Goal: Transaction & Acquisition: Purchase product/service

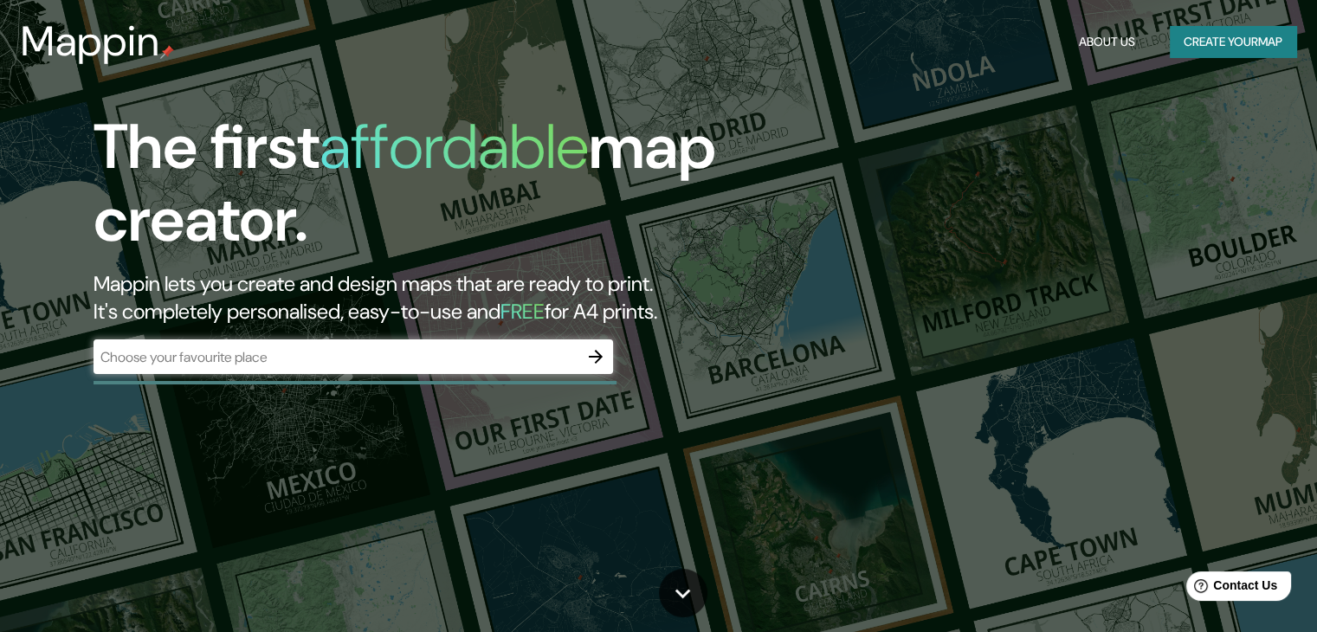
click at [448, 344] on div "​" at bounding box center [354, 356] width 520 height 35
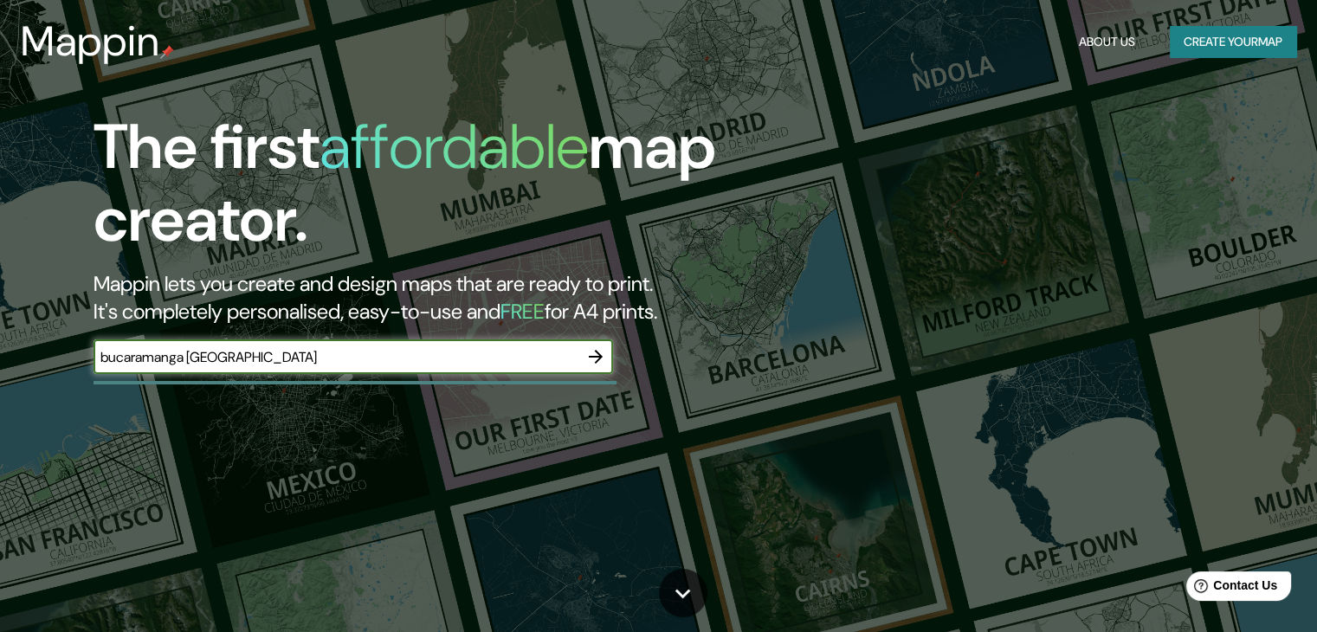
type input "bucaramanga [GEOGRAPHIC_DATA]"
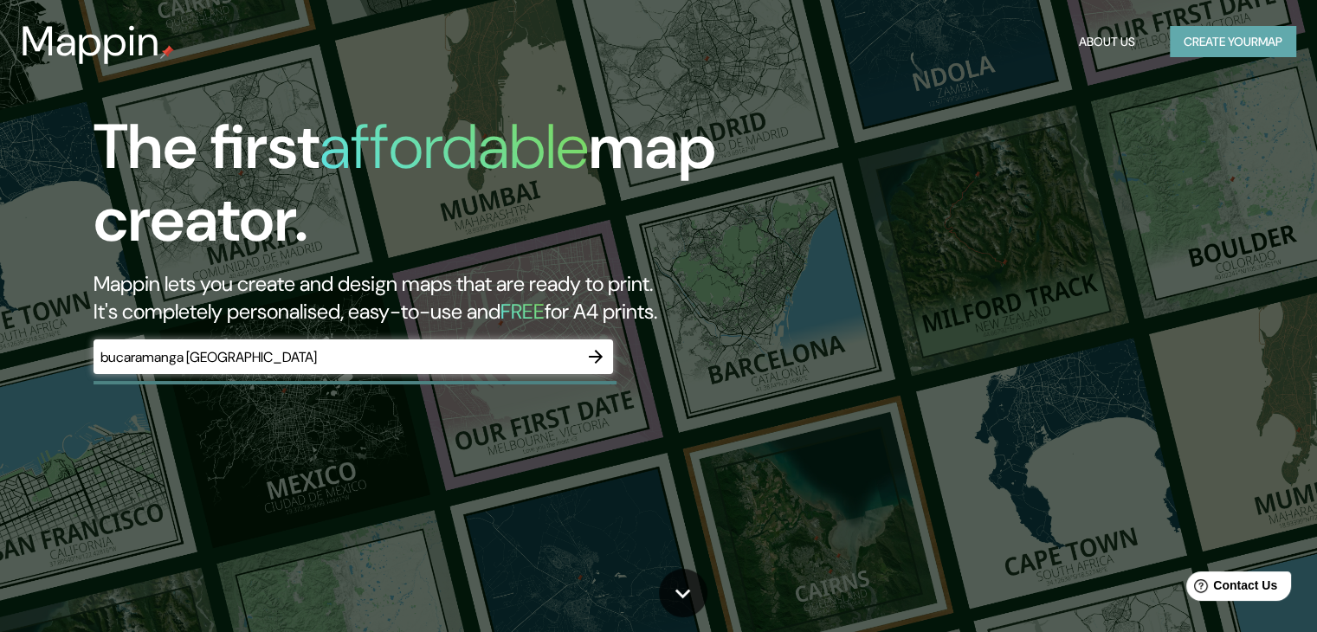
click at [1235, 29] on button "Create your map" at bounding box center [1233, 42] width 126 height 32
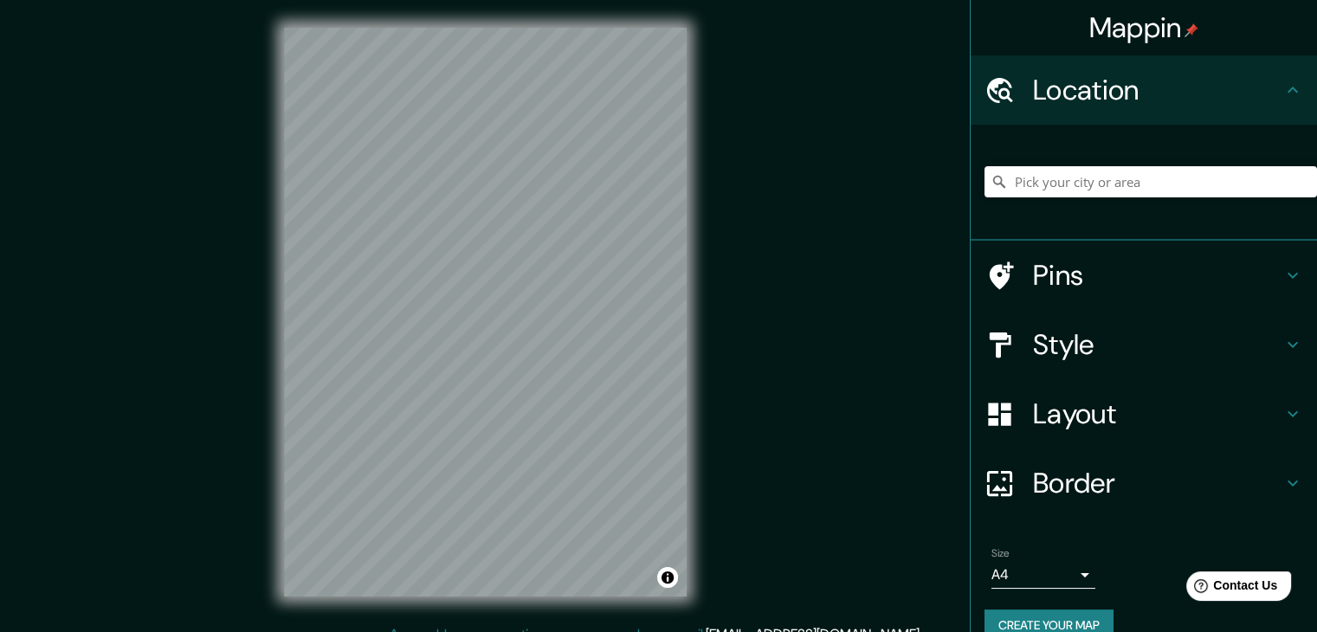
click at [1238, 87] on h4 "Location" at bounding box center [1157, 90] width 249 height 35
click at [1094, 181] on input "Pick your city or area" at bounding box center [1150, 181] width 332 height 31
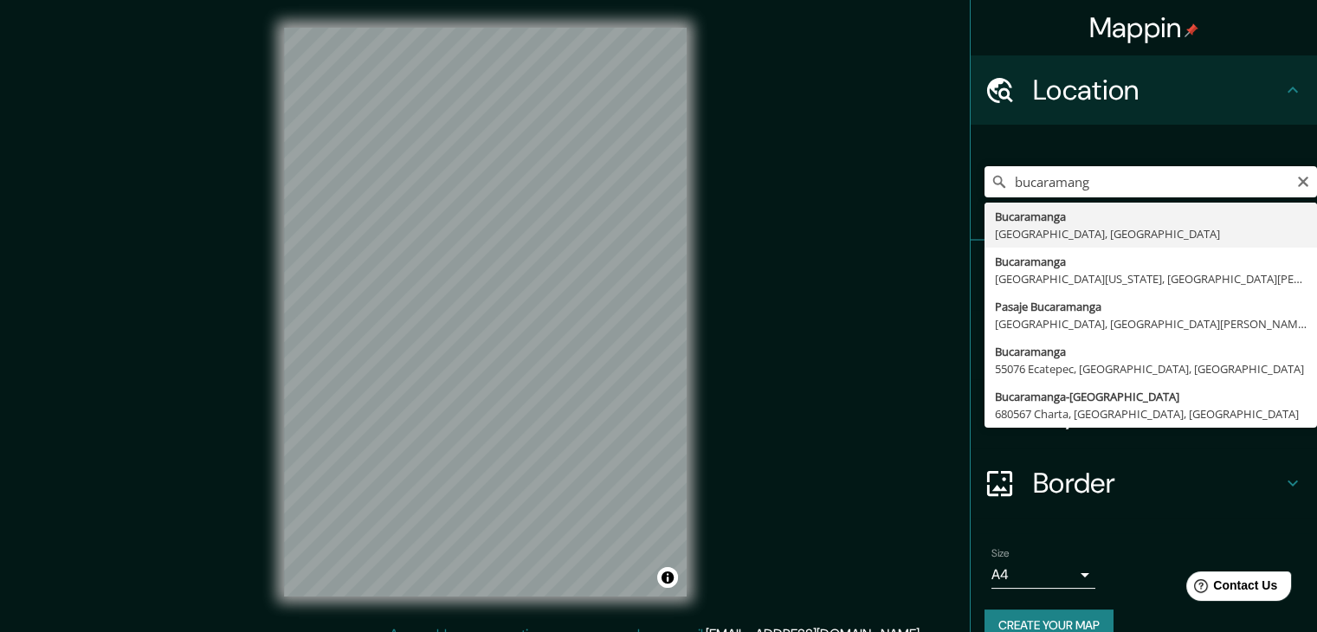
type input "Bucaramanga, [GEOGRAPHIC_DATA], [GEOGRAPHIC_DATA]"
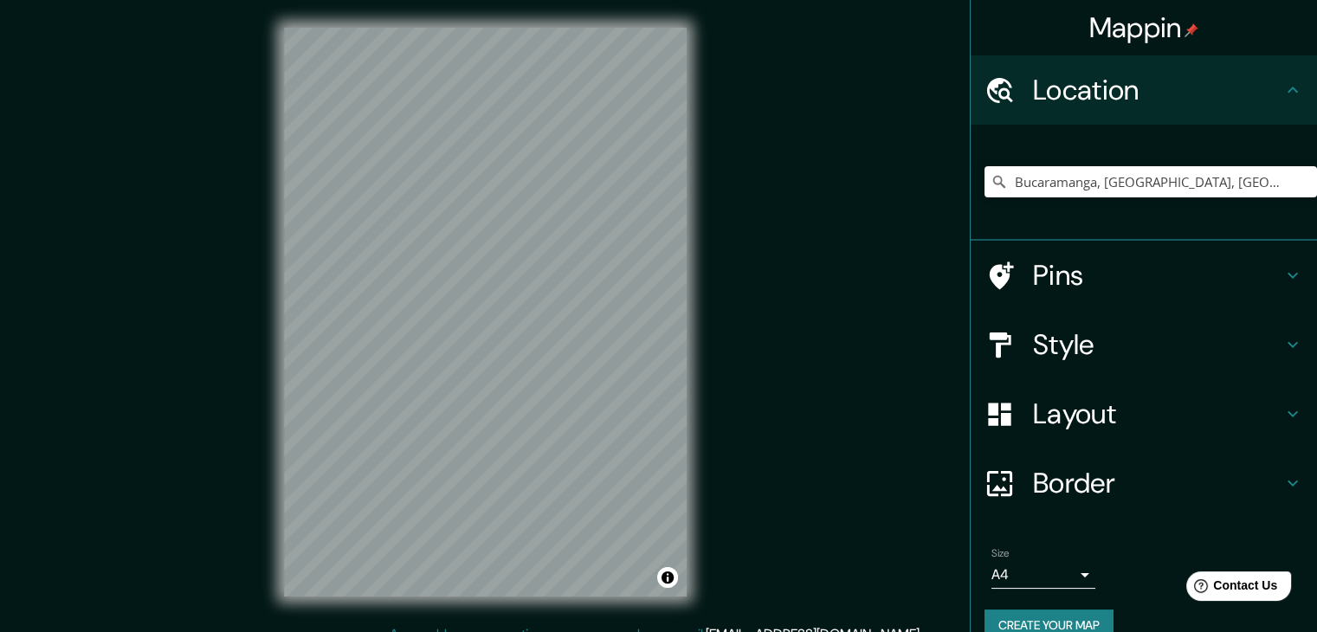
click at [1129, 275] on h4 "Pins" at bounding box center [1157, 275] width 249 height 35
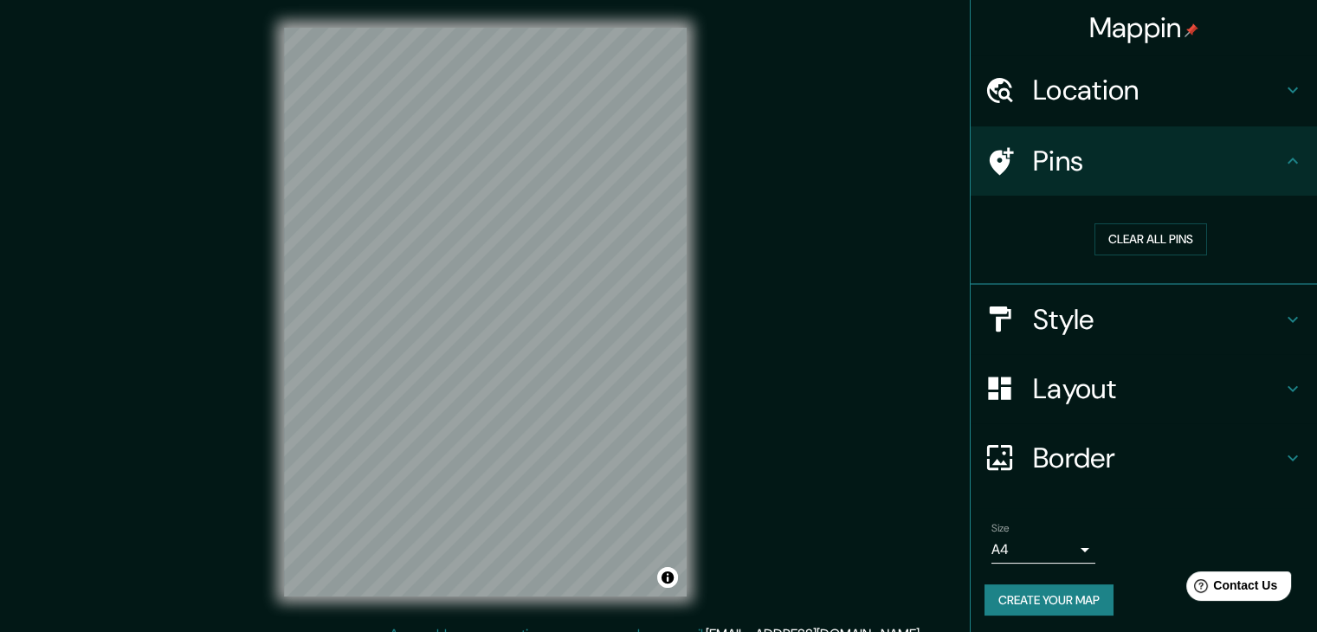
click at [1125, 326] on h4 "Style" at bounding box center [1157, 319] width 249 height 35
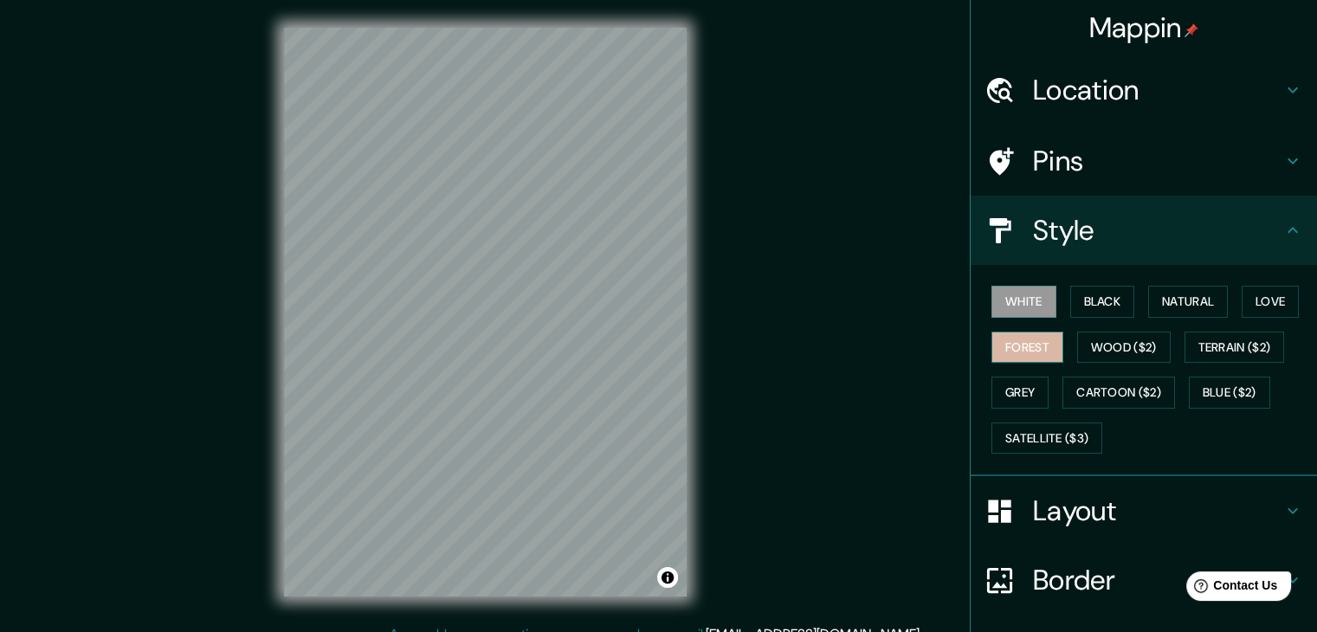
click at [1035, 349] on button "Forest" at bounding box center [1027, 348] width 72 height 32
click at [1034, 398] on button "Grey" at bounding box center [1019, 393] width 57 height 32
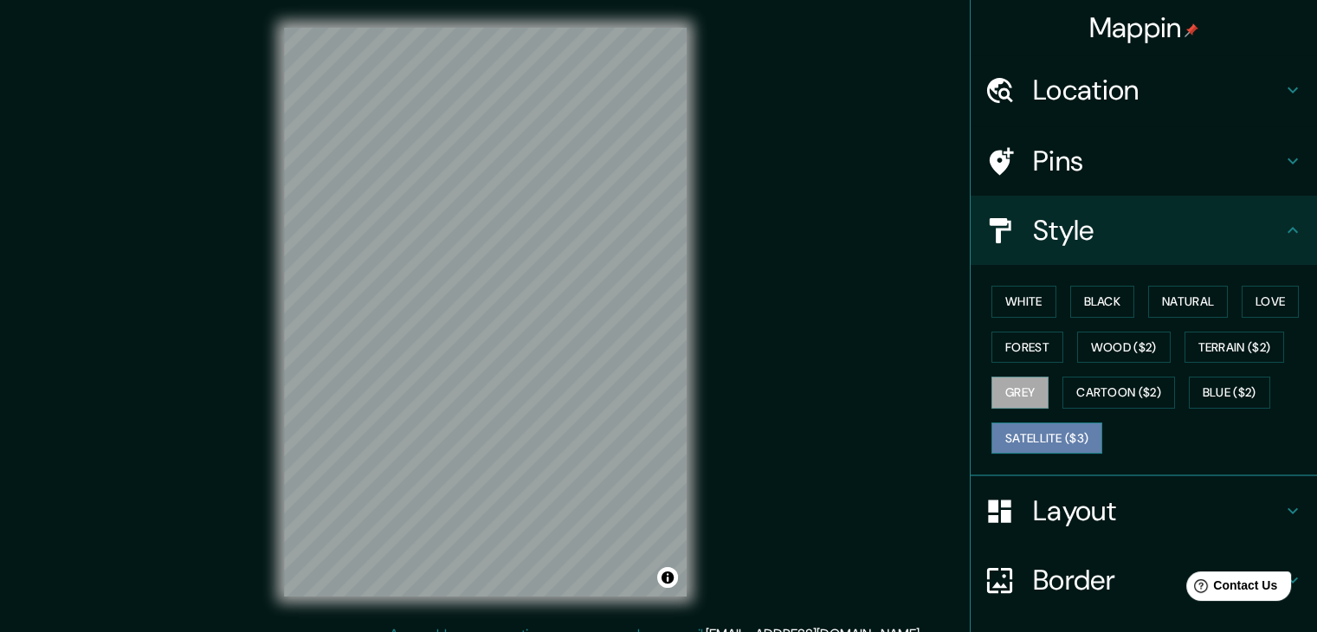
click at [1012, 437] on button "Satellite ($3)" at bounding box center [1046, 439] width 111 height 32
click at [1257, 354] on button "Terrain ($2)" at bounding box center [1234, 348] width 100 height 32
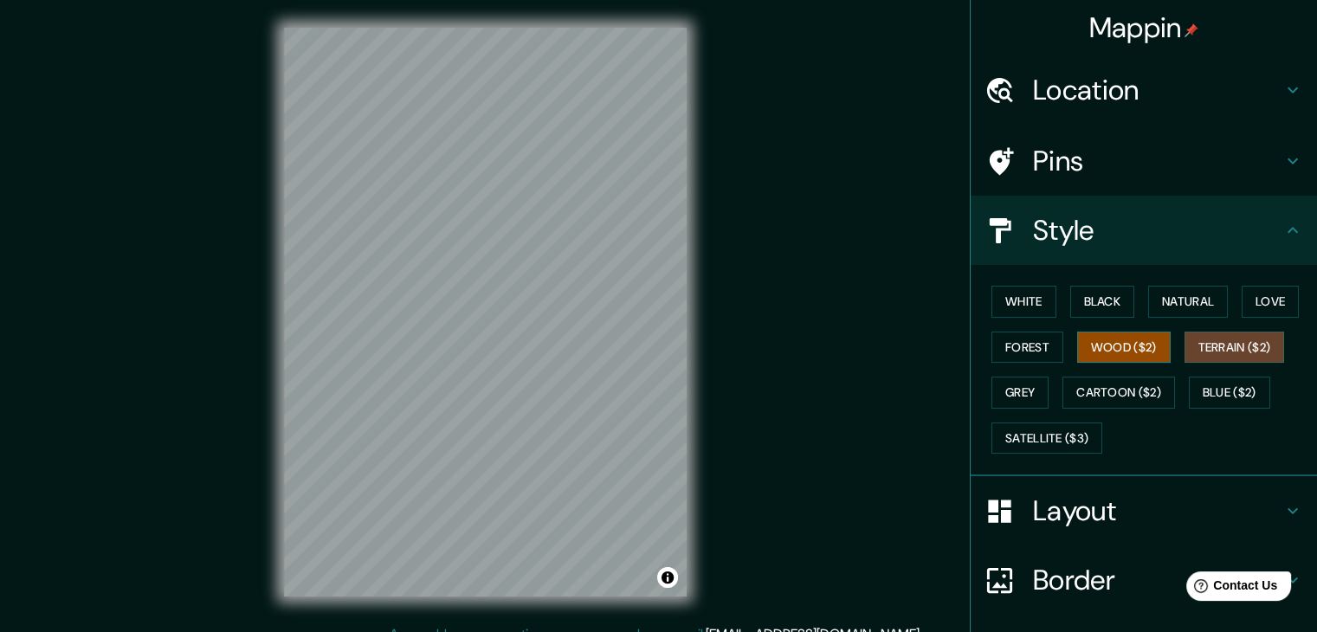
click at [1094, 344] on button "Wood ($2)" at bounding box center [1124, 348] width 94 height 32
click at [1248, 350] on button "Terrain ($2)" at bounding box center [1234, 348] width 100 height 32
click at [1201, 389] on button "Blue ($2)" at bounding box center [1229, 393] width 81 height 32
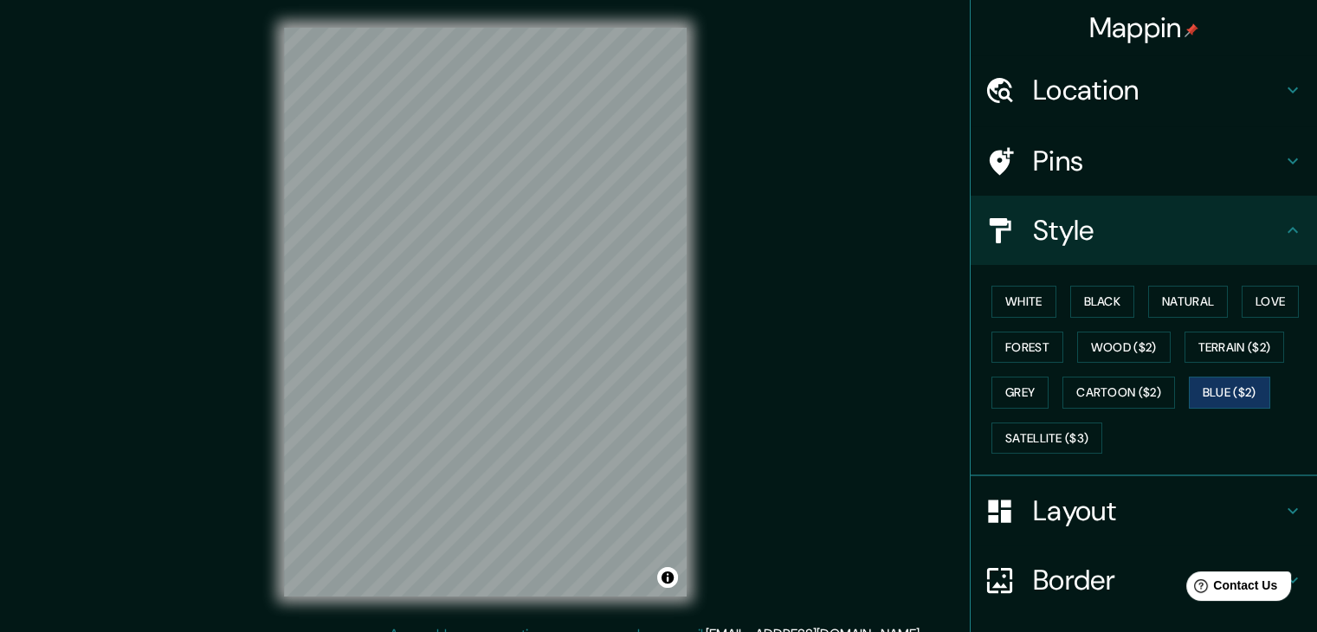
click at [1076, 503] on h4 "Layout" at bounding box center [1157, 511] width 249 height 35
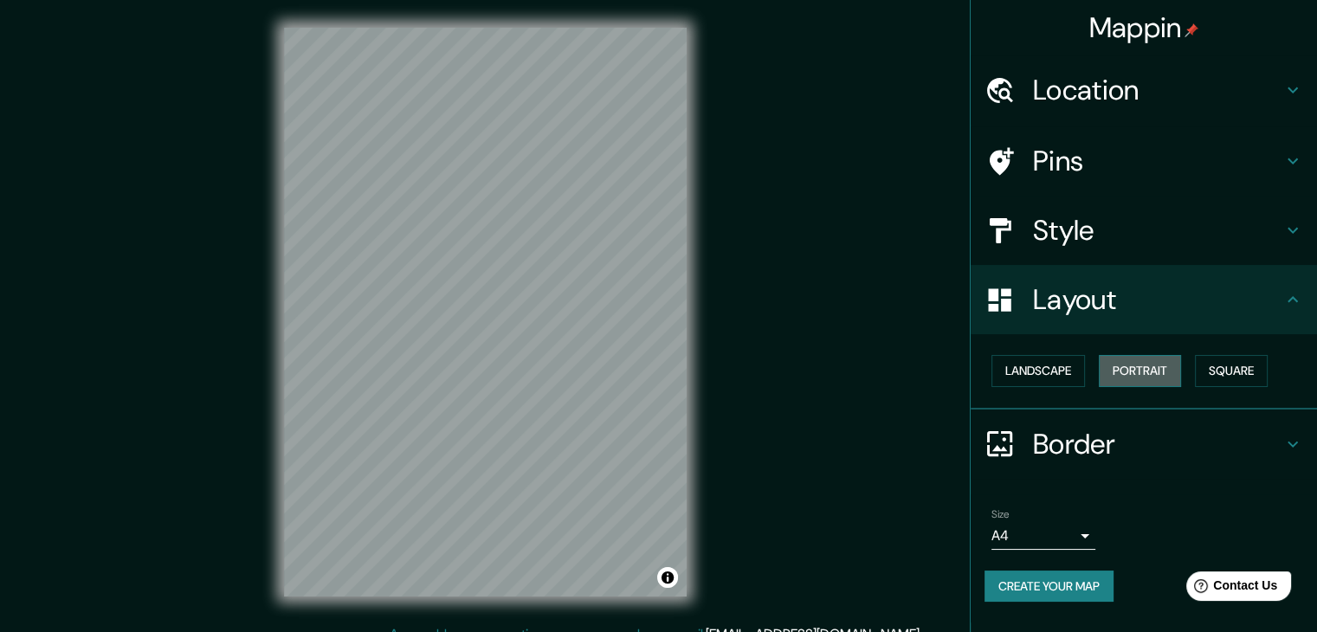
click at [1146, 371] on button "Portrait" at bounding box center [1140, 371] width 82 height 32
click at [1058, 378] on button "Landscape" at bounding box center [1038, 371] width 94 height 32
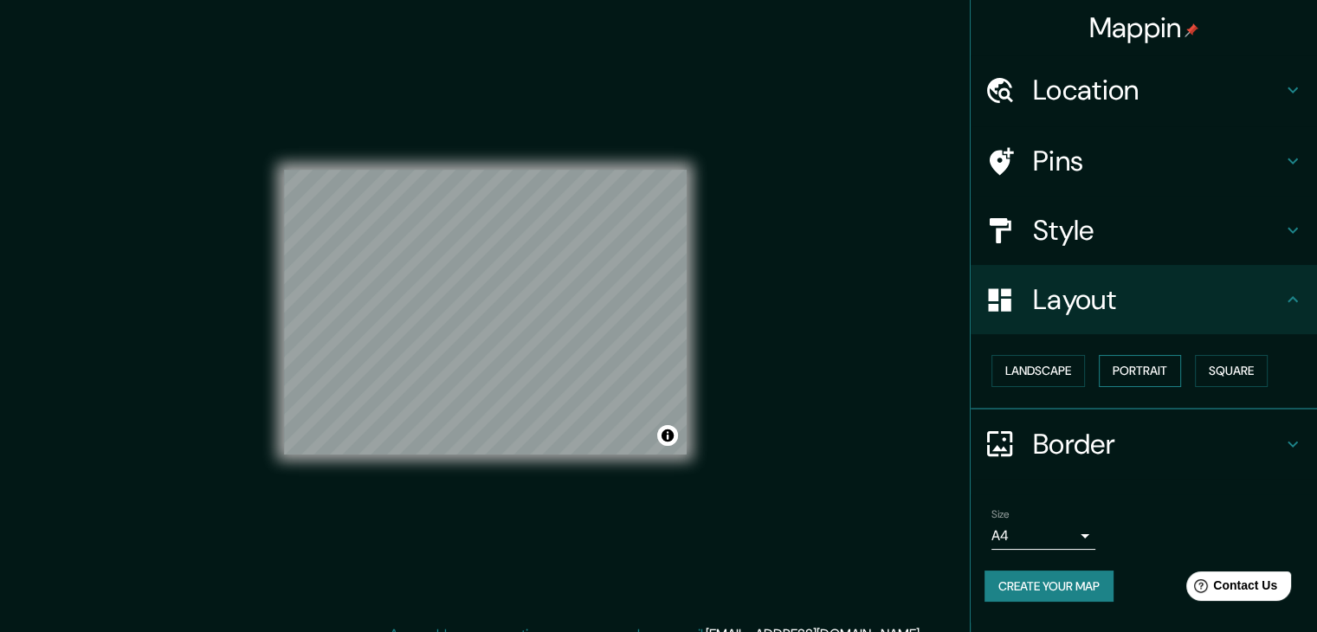
click at [1130, 372] on button "Portrait" at bounding box center [1140, 371] width 82 height 32
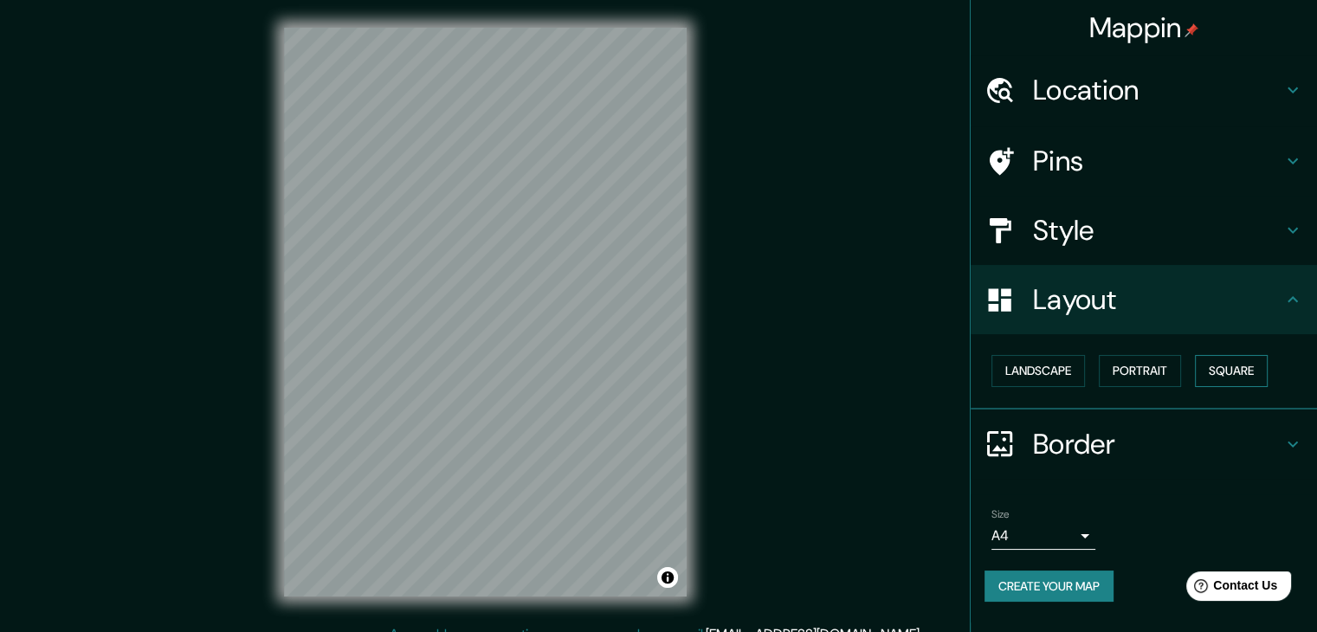
click at [1221, 369] on button "Square" at bounding box center [1231, 371] width 73 height 32
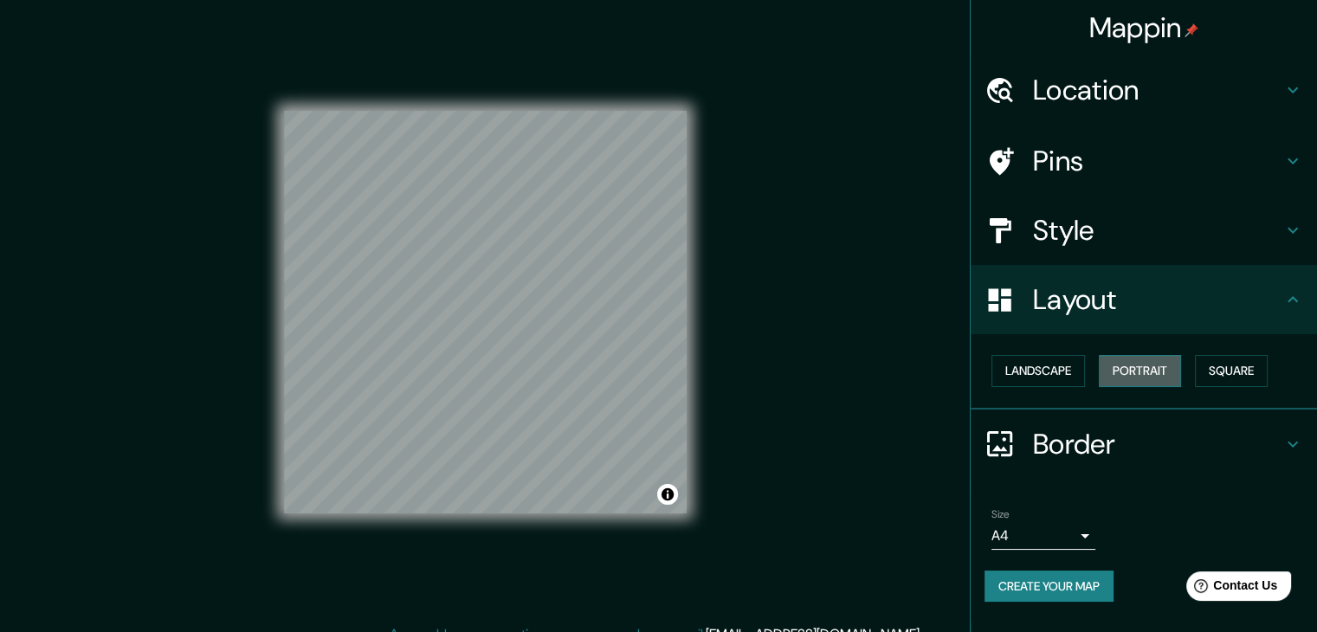
click at [1180, 375] on button "Portrait" at bounding box center [1140, 371] width 82 height 32
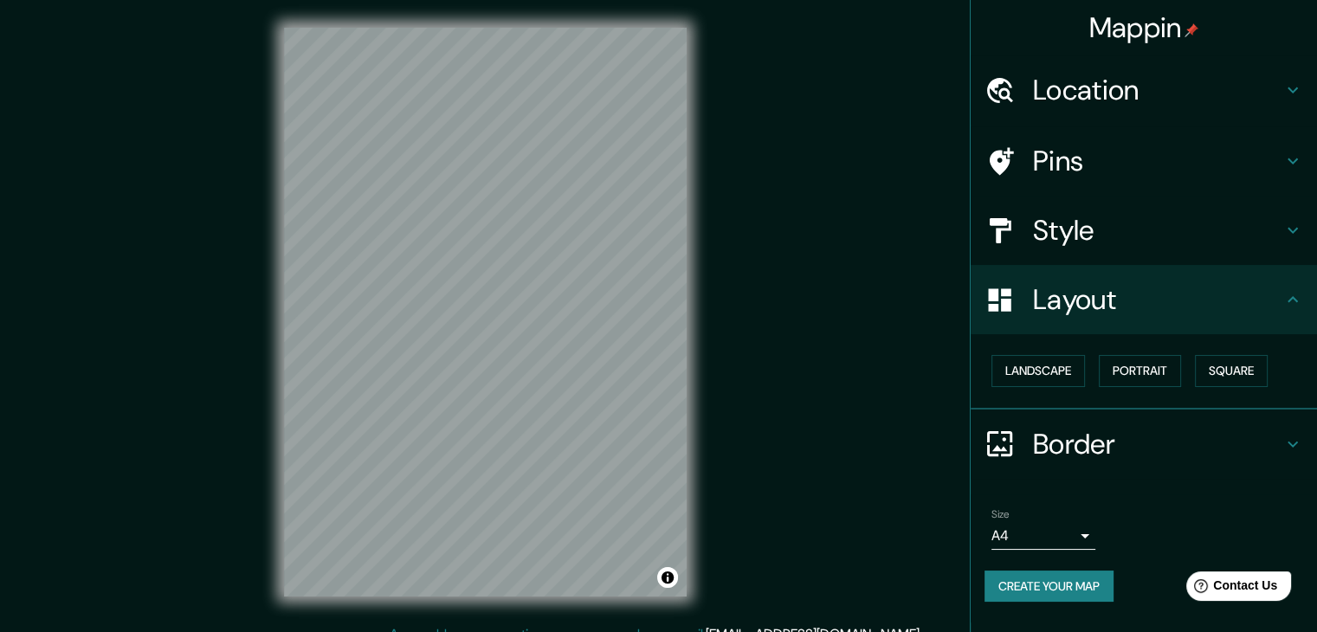
click at [1091, 436] on h4 "Border" at bounding box center [1157, 444] width 249 height 35
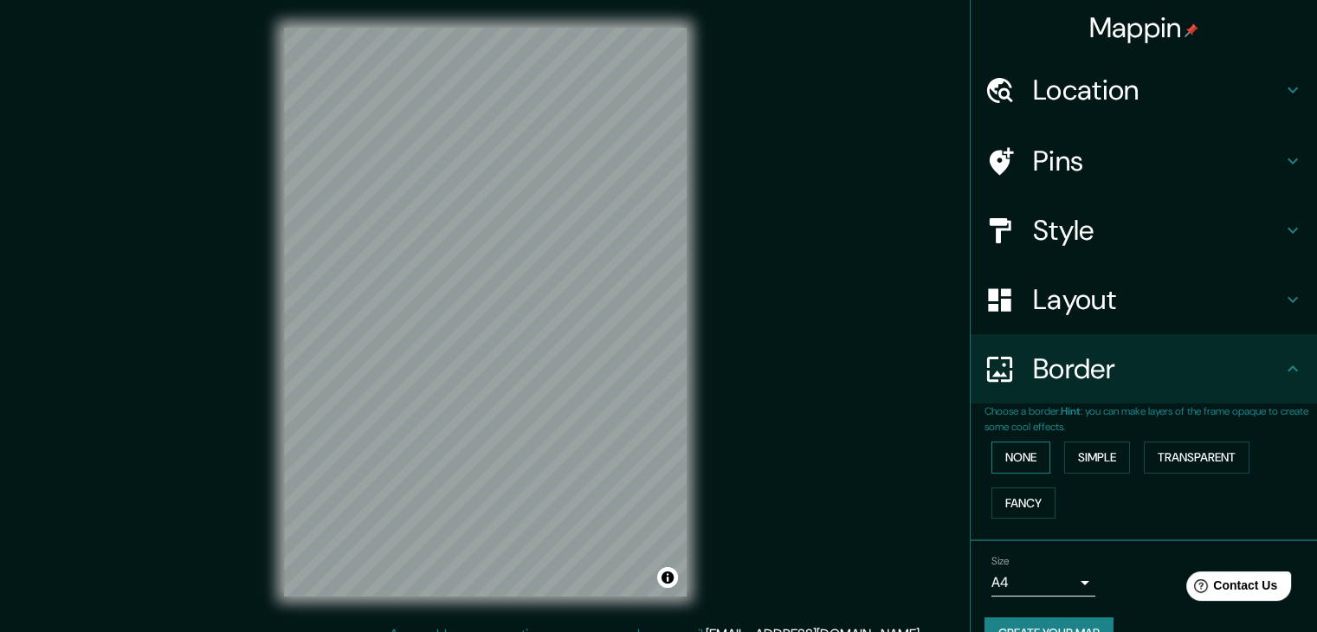
click at [1012, 457] on button "None" at bounding box center [1020, 458] width 59 height 32
click at [1075, 462] on button "Simple" at bounding box center [1097, 458] width 66 height 32
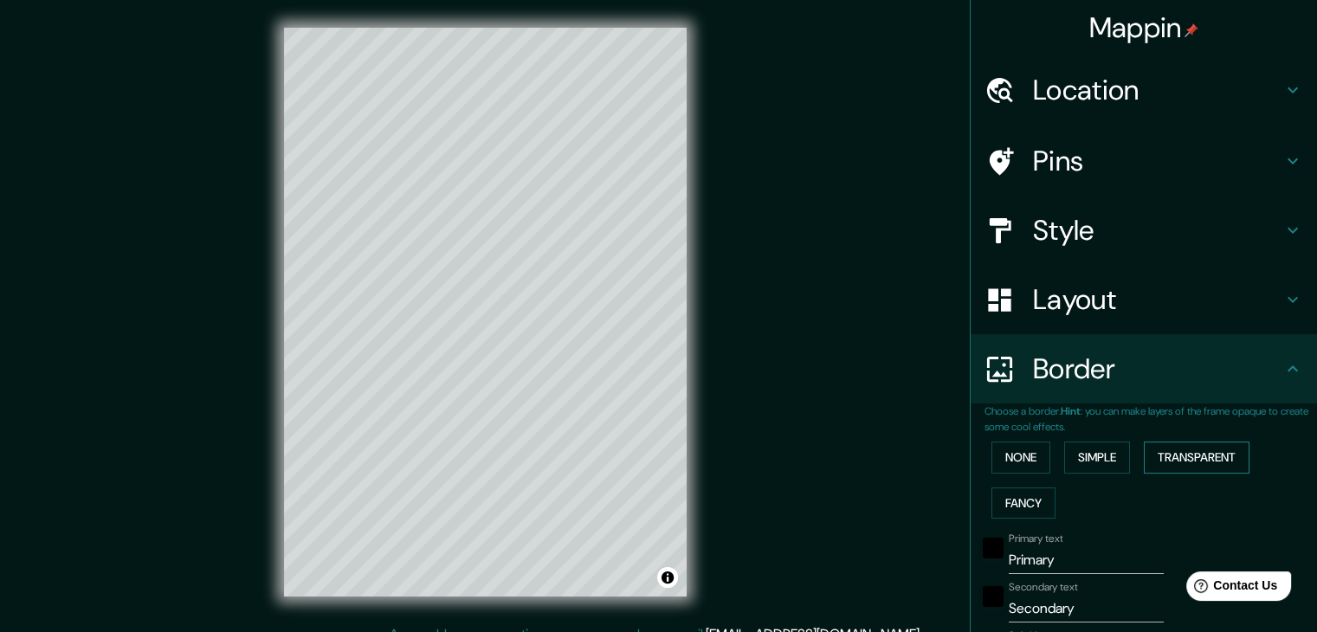
click at [1165, 460] on button "Transparent" at bounding box center [1197, 458] width 106 height 32
click at [1034, 507] on button "Fancy" at bounding box center [1023, 503] width 64 height 32
click at [1209, 455] on button "Transparent" at bounding box center [1197, 458] width 106 height 32
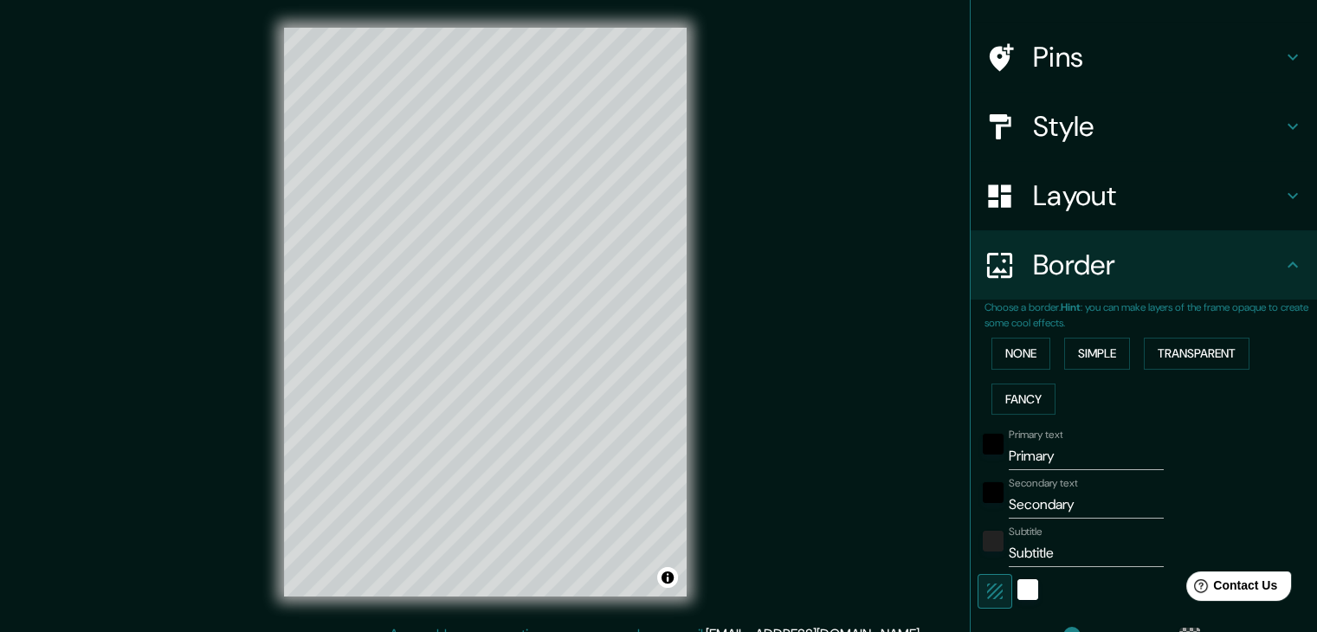
scroll to position [260, 0]
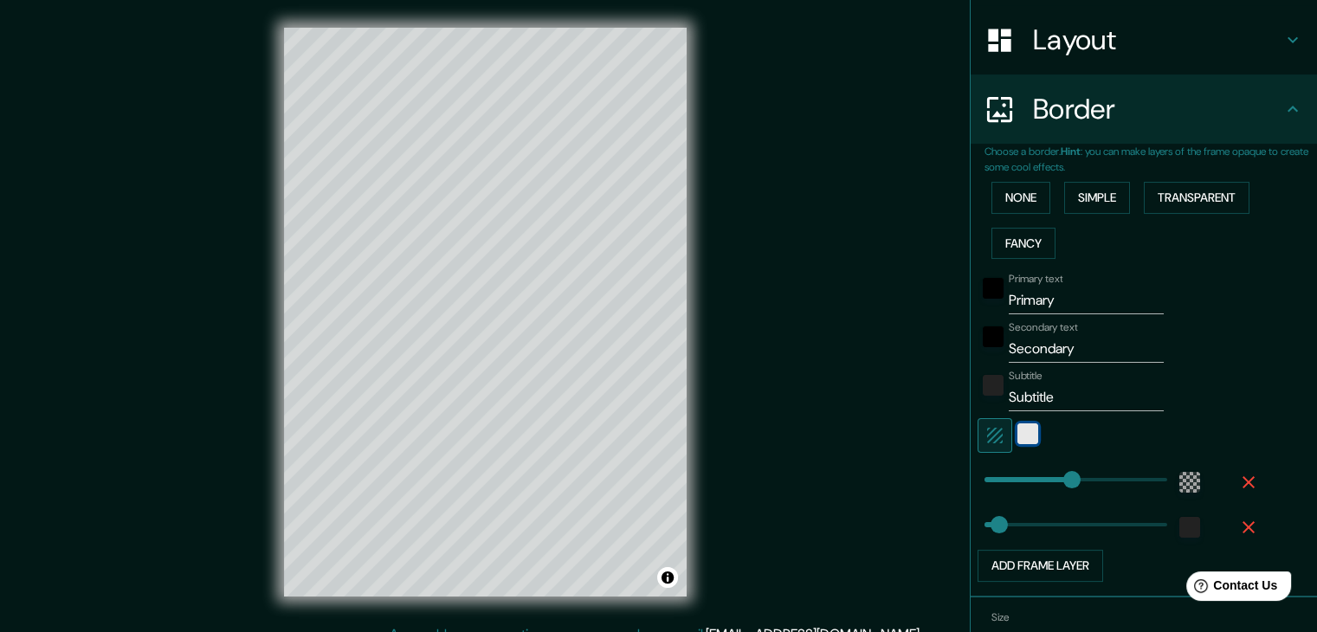
click at [1017, 440] on div "white" at bounding box center [1027, 433] width 21 height 21
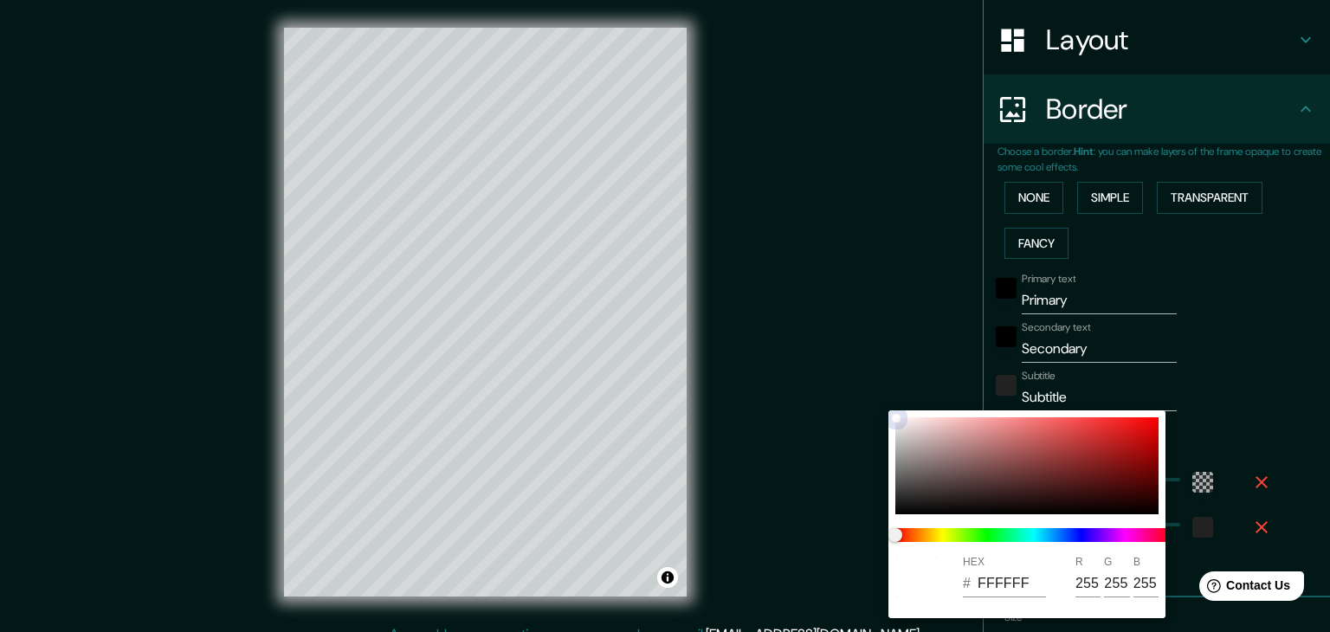
type input "223"
type input "37"
type input "A58E8E"
type input "165"
type input "142"
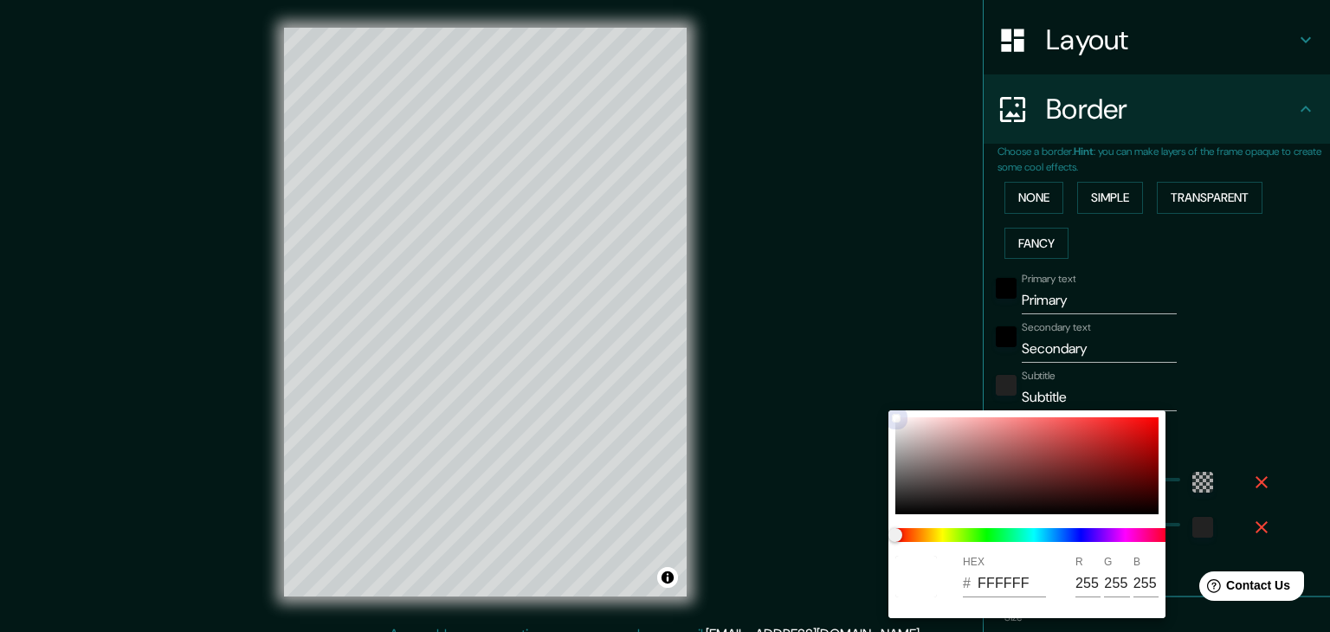
type input "142"
type input "223"
type input "37"
type input "A37E7E"
type input "163"
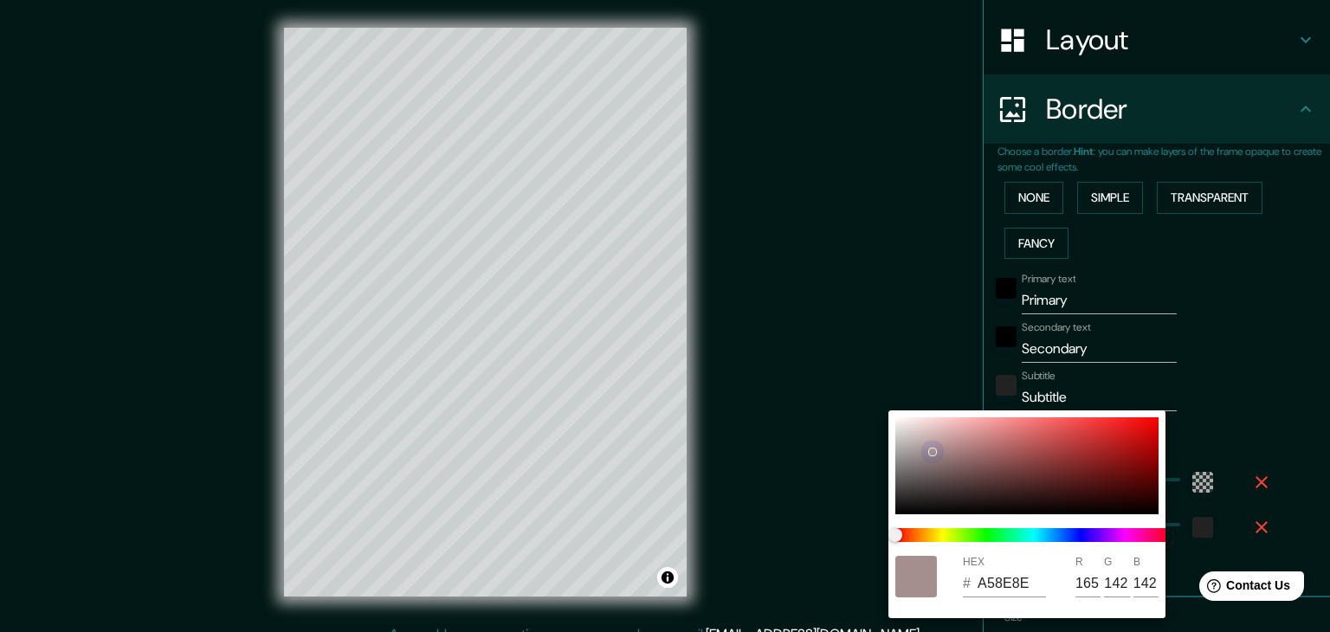
type input "126"
drag, startPoint x: 890, startPoint y: 437, endPoint x: 1122, endPoint y: 421, distance: 232.6
click at [974, 462] on div at bounding box center [1026, 465] width 263 height 97
type input "223"
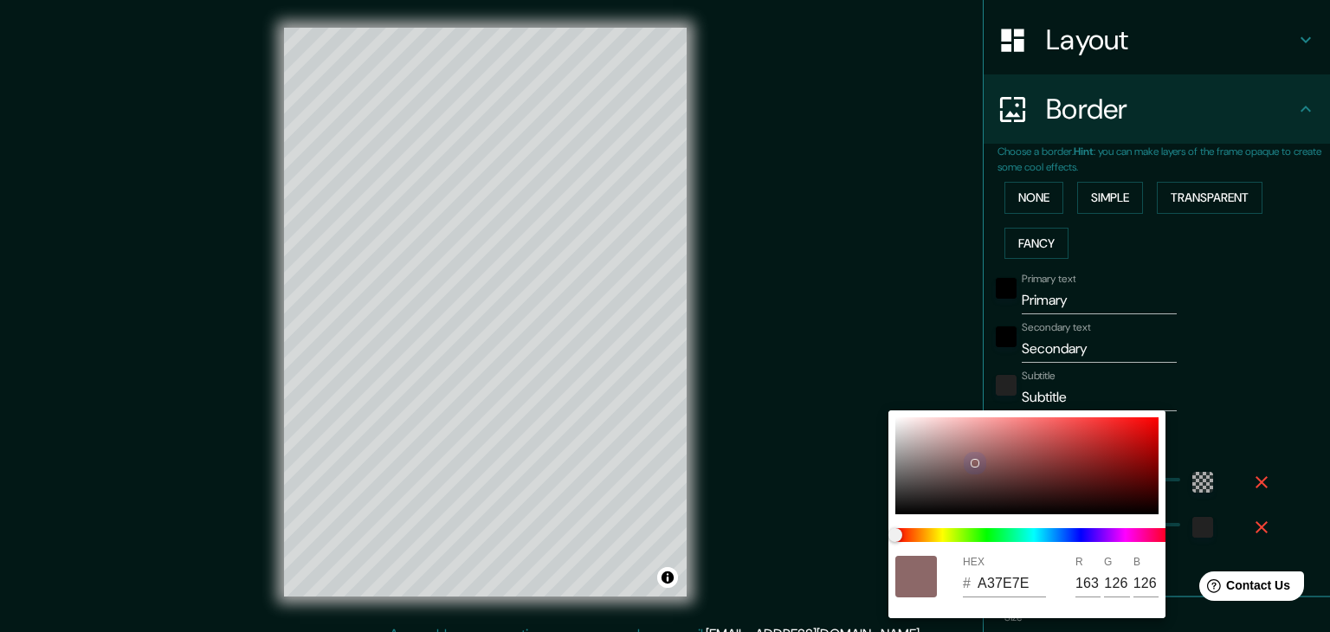
type input "37"
type input "885F5F"
type input "136"
type input "95"
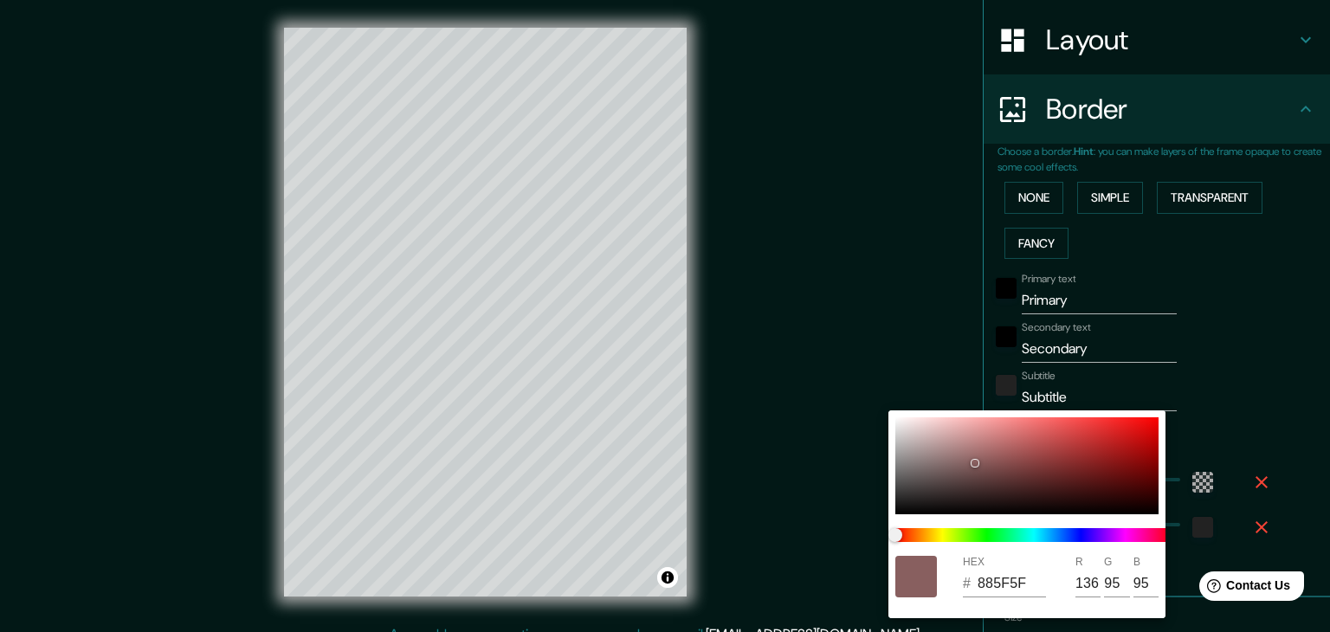
click at [1306, 369] on div at bounding box center [665, 316] width 1330 height 632
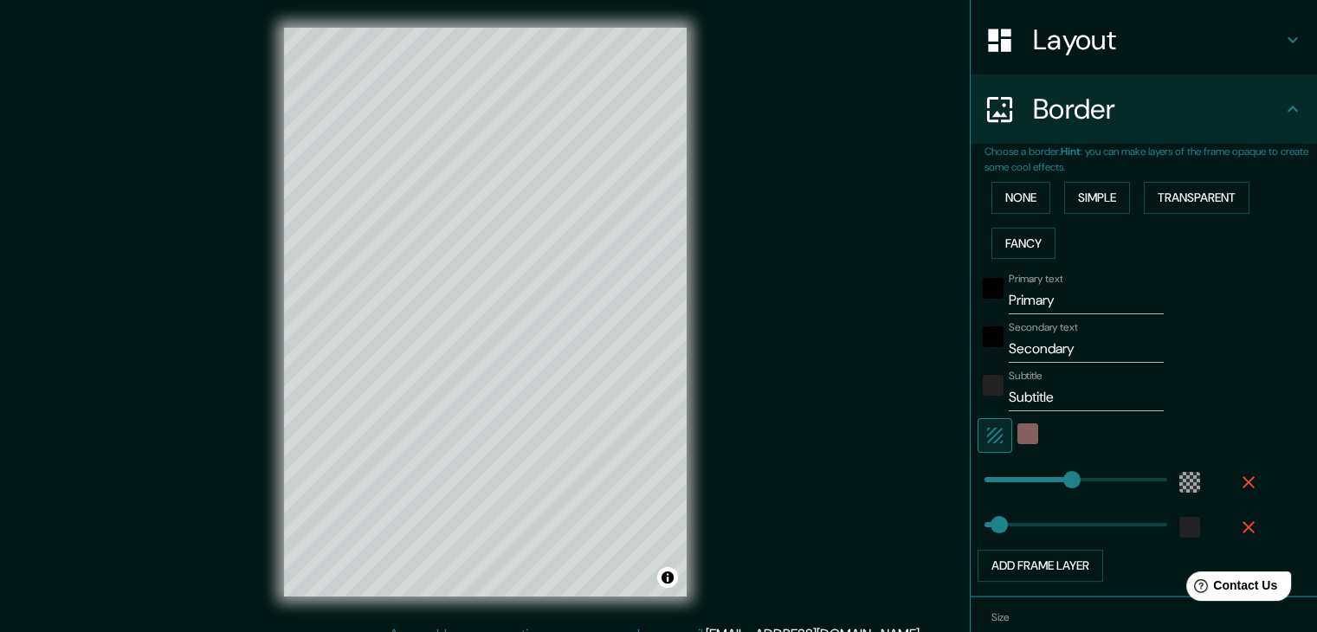
click at [1080, 305] on input "Primary" at bounding box center [1086, 301] width 155 height 28
click at [1084, 209] on button "Simple" at bounding box center [1097, 198] width 66 height 32
click at [1006, 203] on button "None" at bounding box center [1020, 198] width 59 height 32
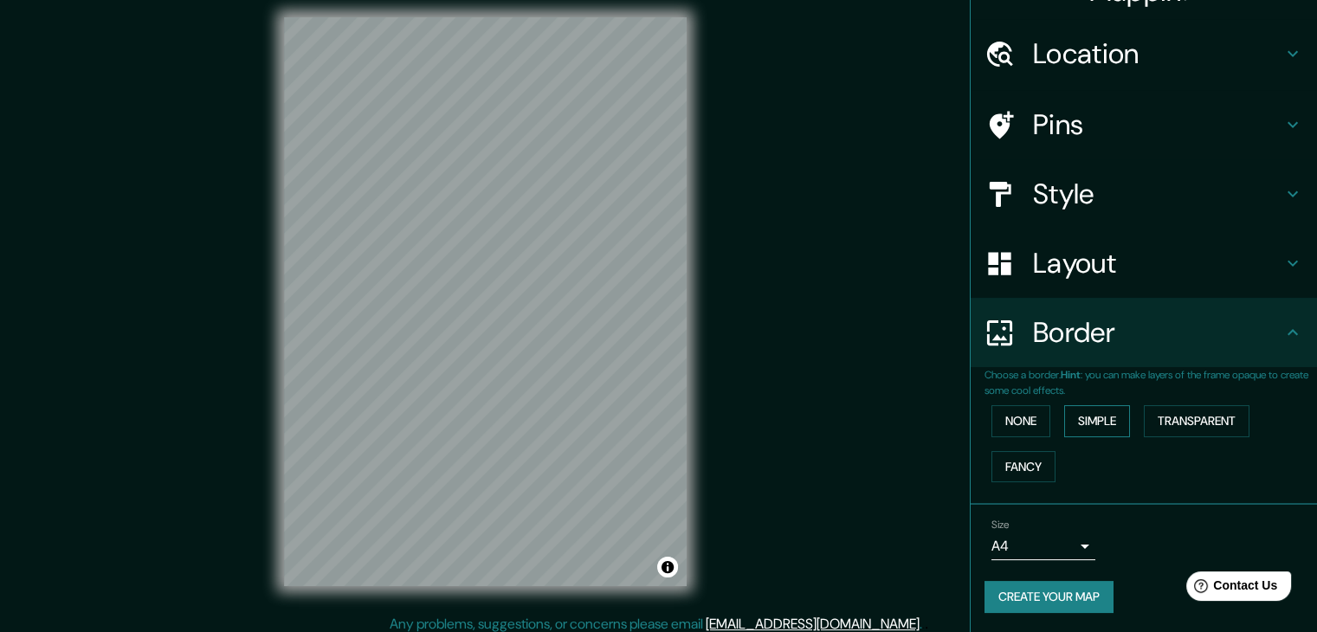
scroll to position [20, 0]
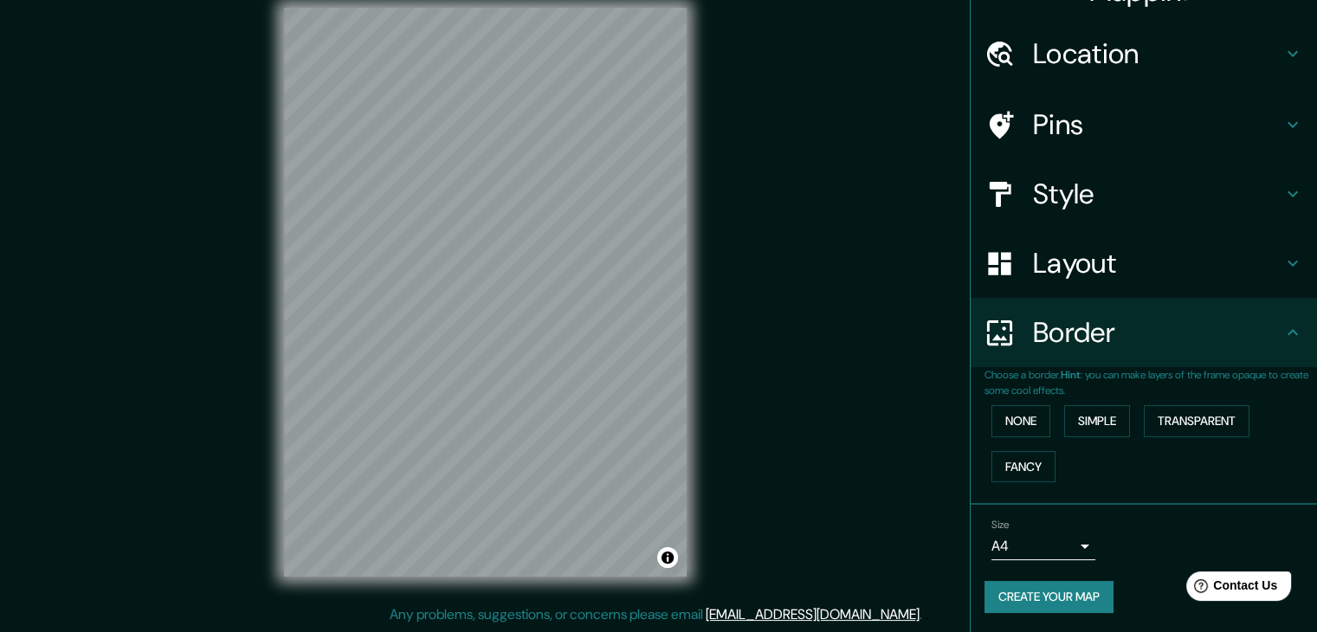
click at [1024, 541] on body "Mappin Location [GEOGRAPHIC_DATA], [GEOGRAPHIC_DATA], [GEOGRAPHIC_DATA] Pins St…" at bounding box center [658, 296] width 1317 height 632
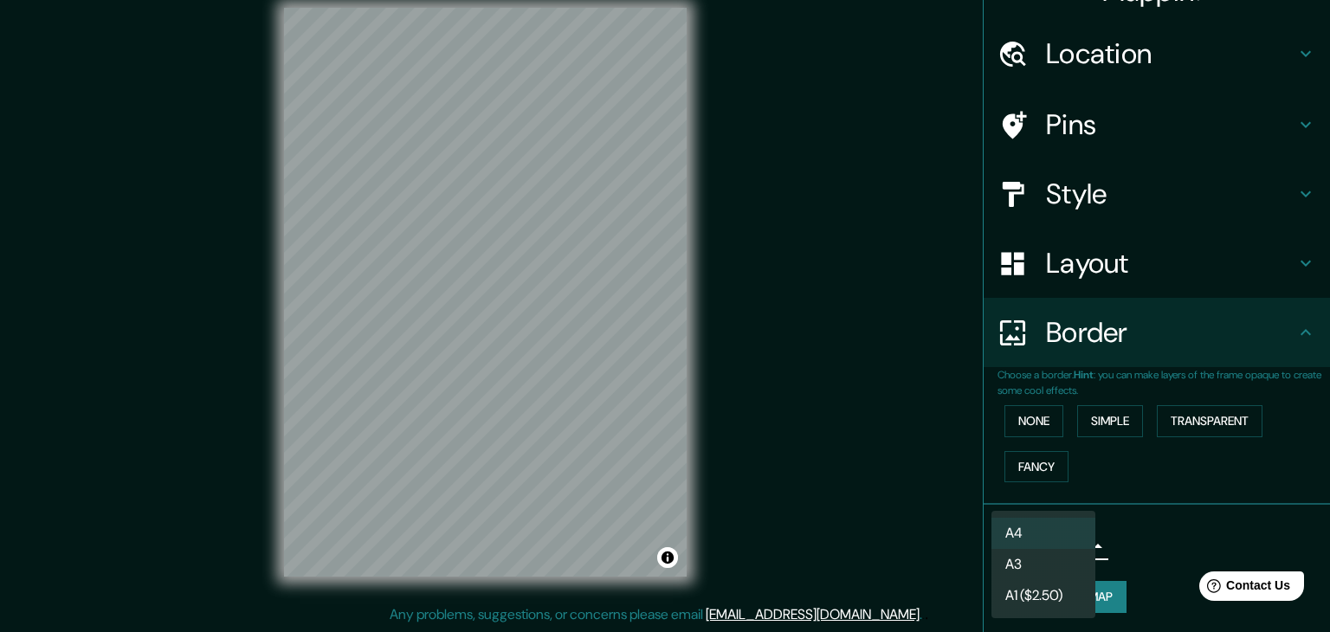
click at [1122, 472] on div at bounding box center [665, 316] width 1330 height 632
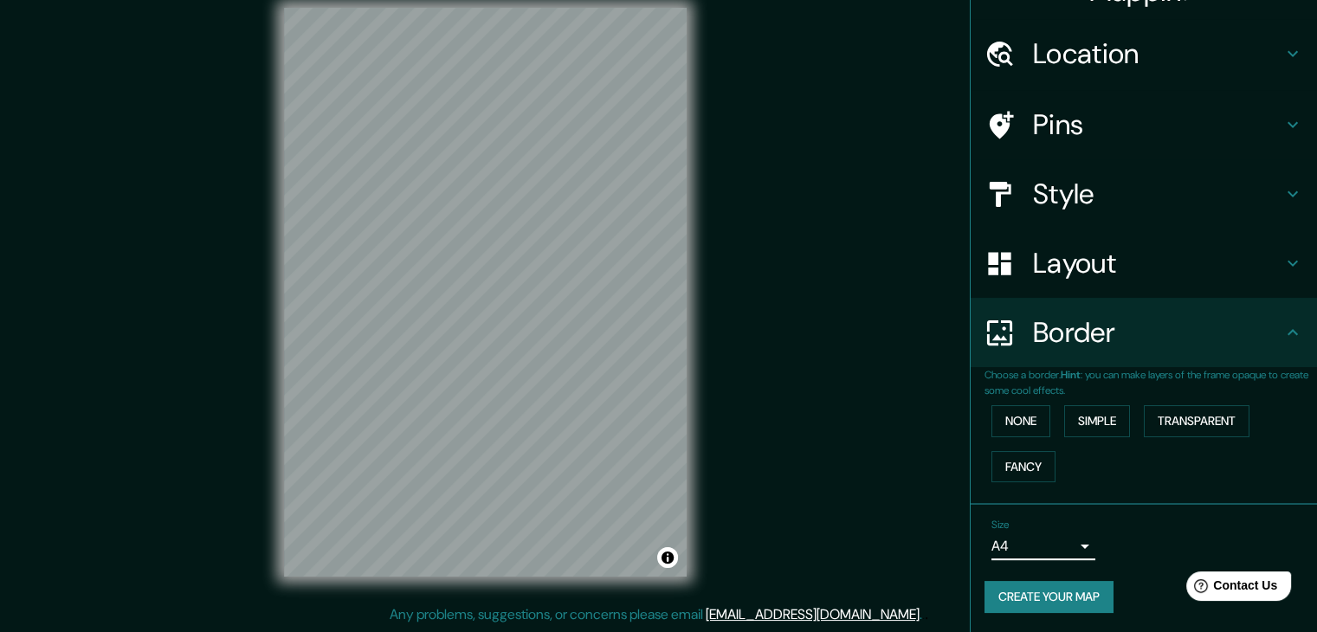
click at [1033, 550] on body "Mappin Location [GEOGRAPHIC_DATA], [GEOGRAPHIC_DATA], [GEOGRAPHIC_DATA] Pins St…" at bounding box center [658, 296] width 1317 height 632
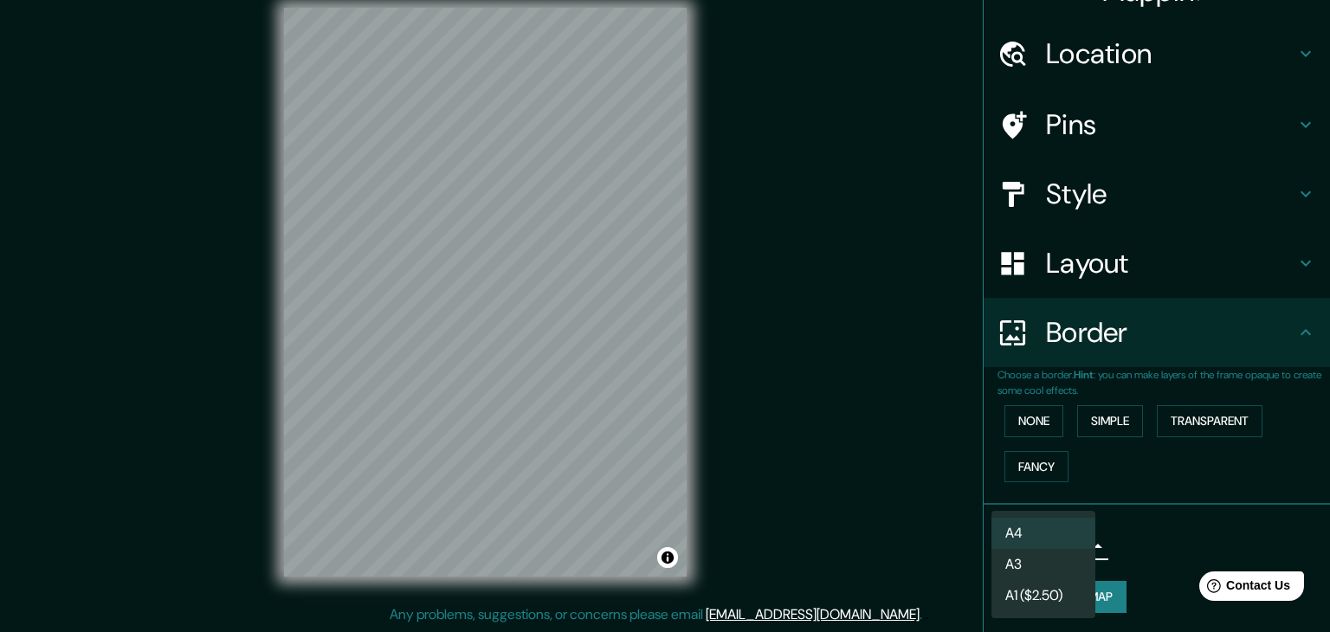
click at [1023, 576] on li "A3" at bounding box center [1043, 564] width 104 height 31
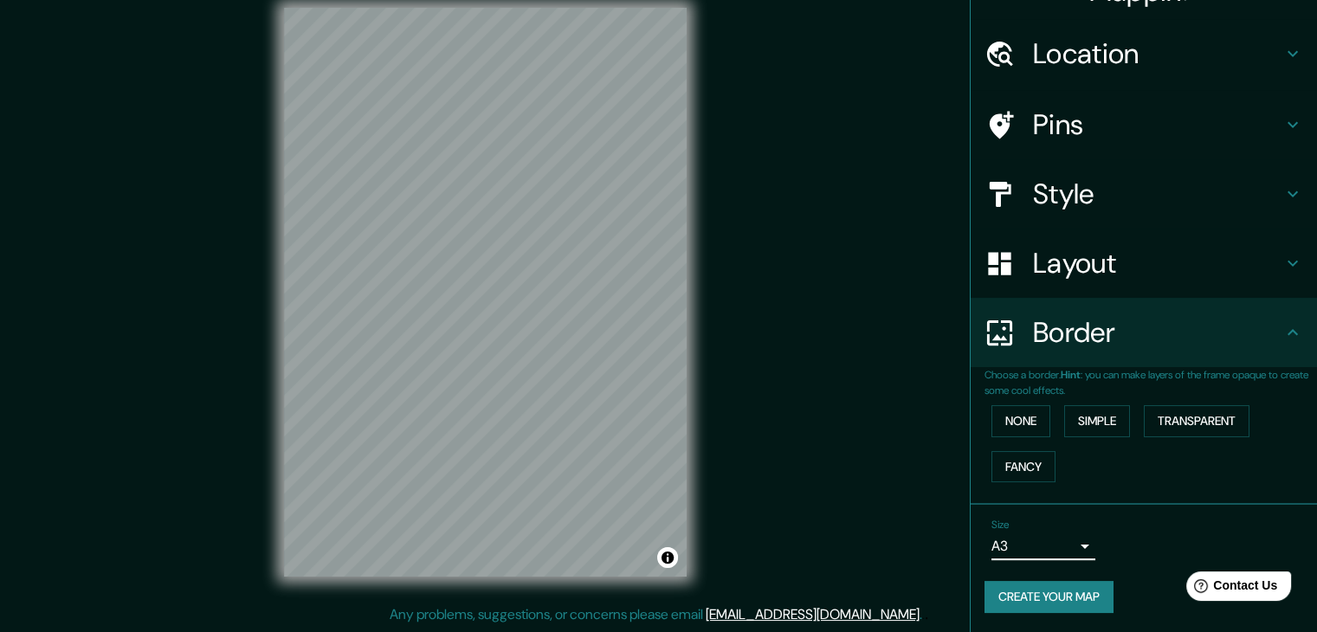
click at [1032, 558] on div "Size A3 a4" at bounding box center [1143, 539] width 319 height 55
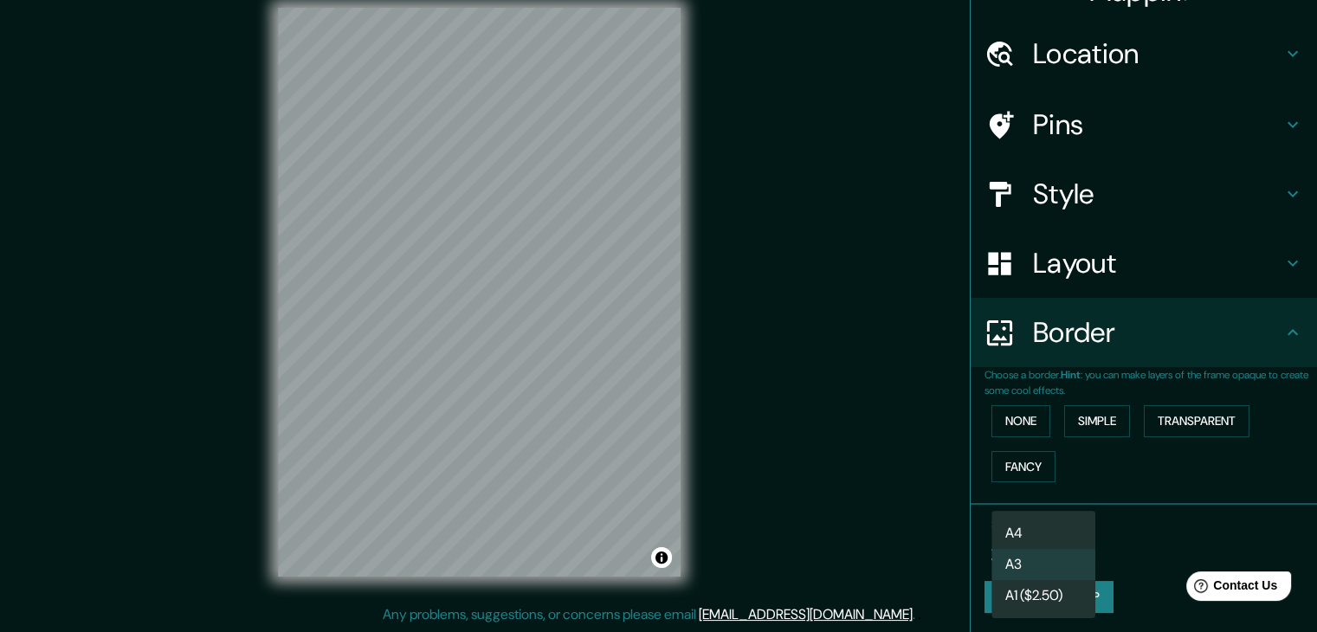
click at [1043, 541] on body "Mappin Location [GEOGRAPHIC_DATA], [GEOGRAPHIC_DATA], [GEOGRAPHIC_DATA] Pins St…" at bounding box center [658, 296] width 1317 height 632
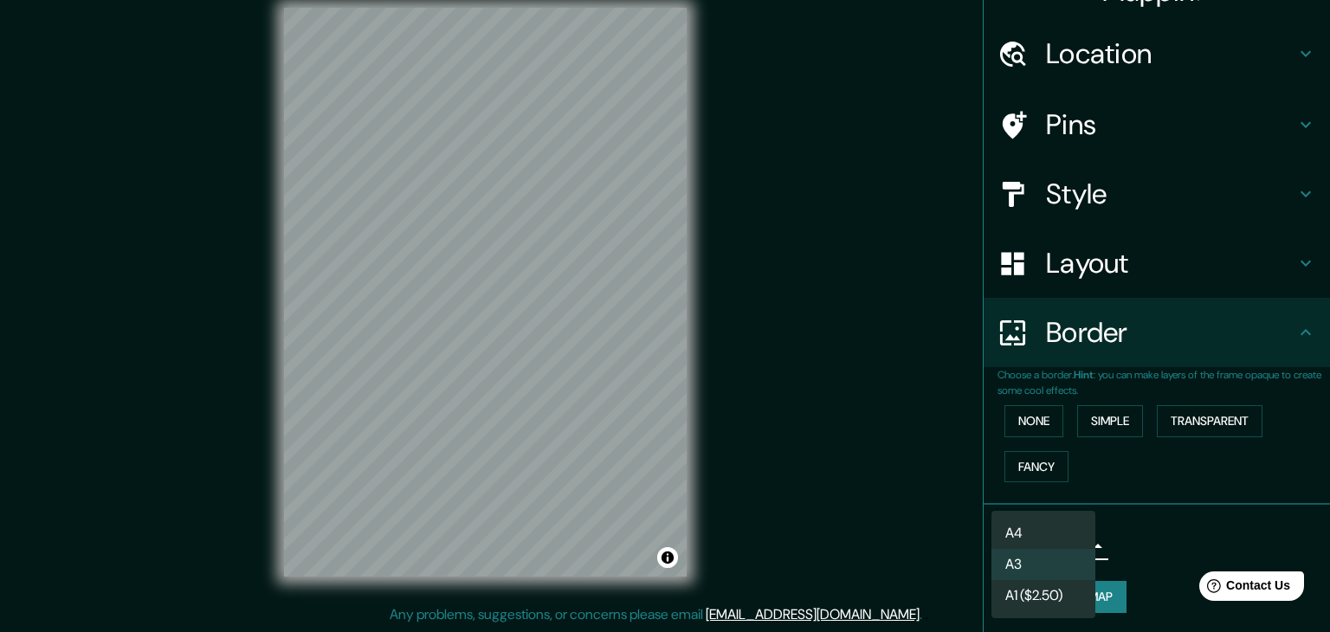
click at [1050, 535] on li "A4" at bounding box center [1043, 533] width 104 height 31
type input "single"
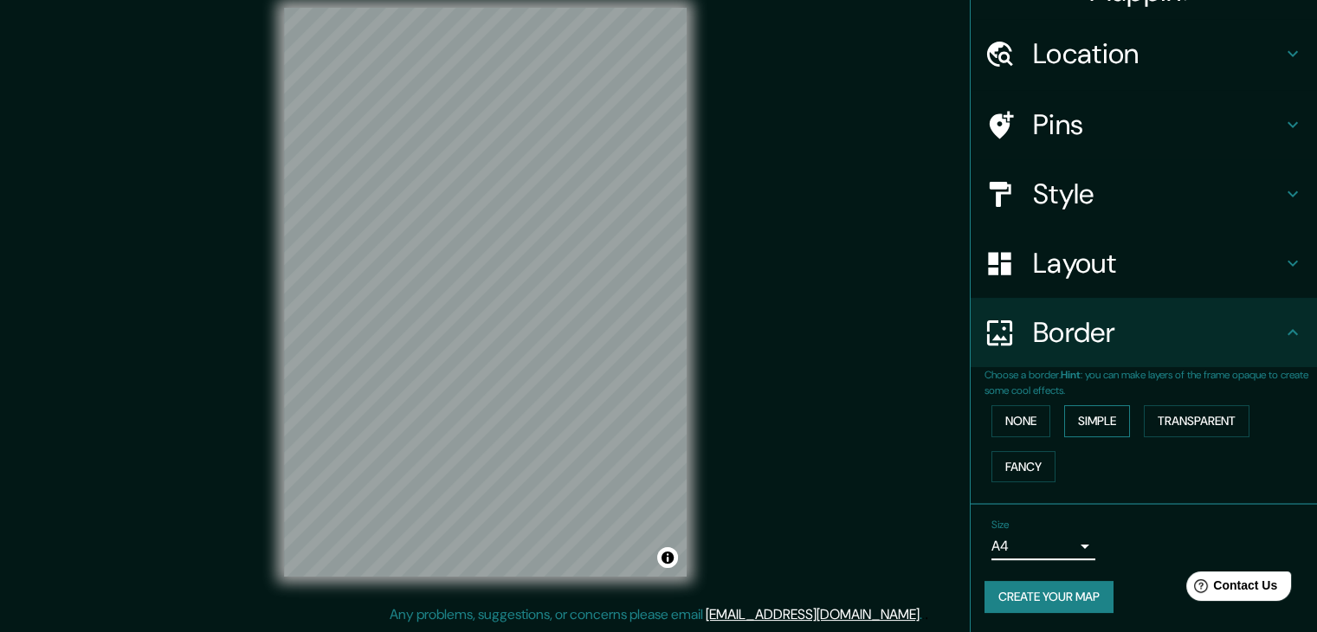
click at [1104, 416] on button "Simple" at bounding box center [1097, 421] width 66 height 32
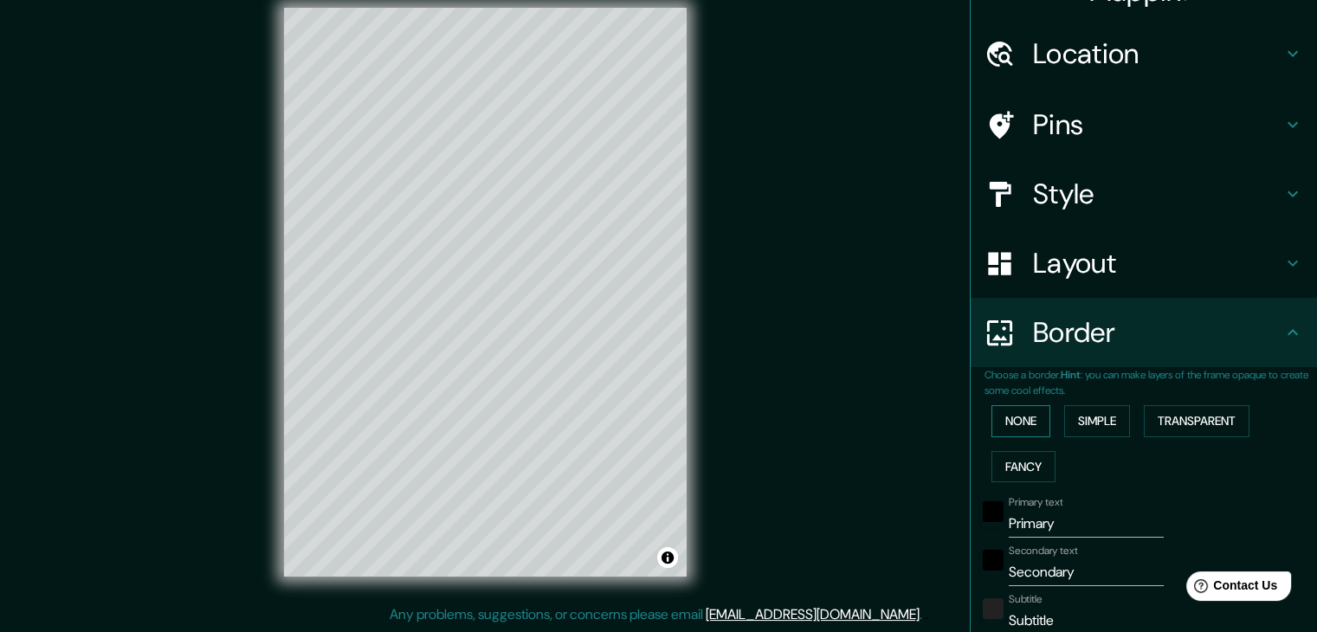
click at [1018, 413] on button "None" at bounding box center [1020, 421] width 59 height 32
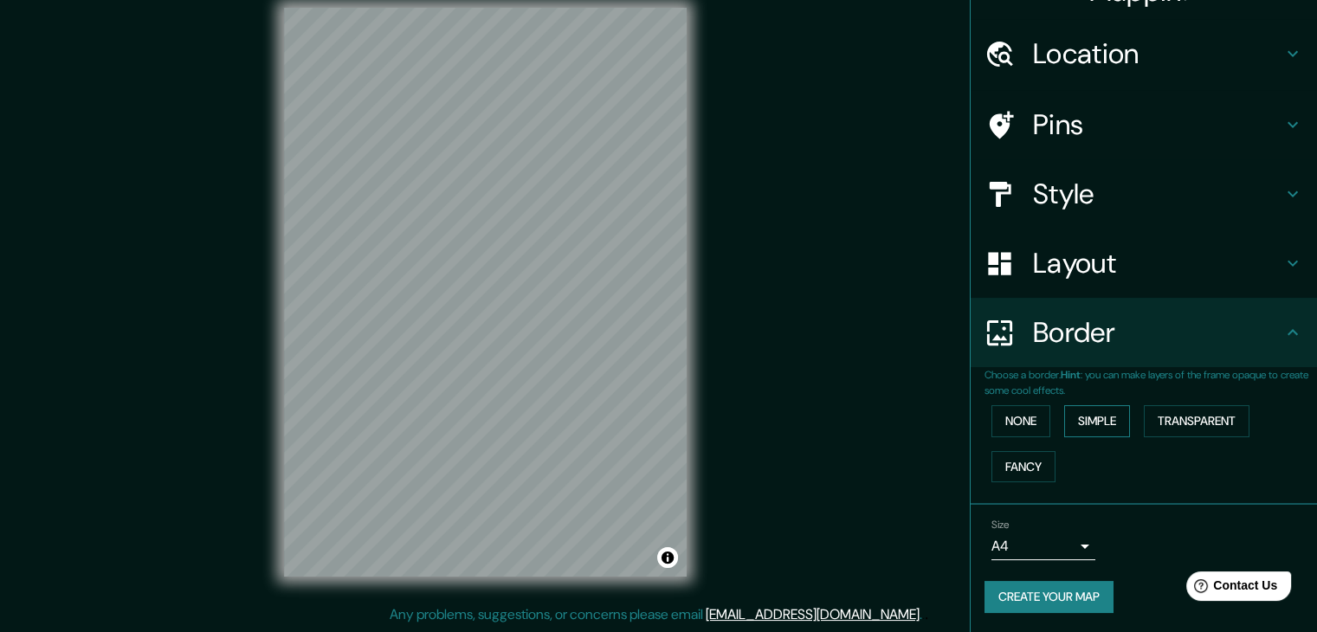
click at [1098, 429] on button "Simple" at bounding box center [1097, 421] width 66 height 32
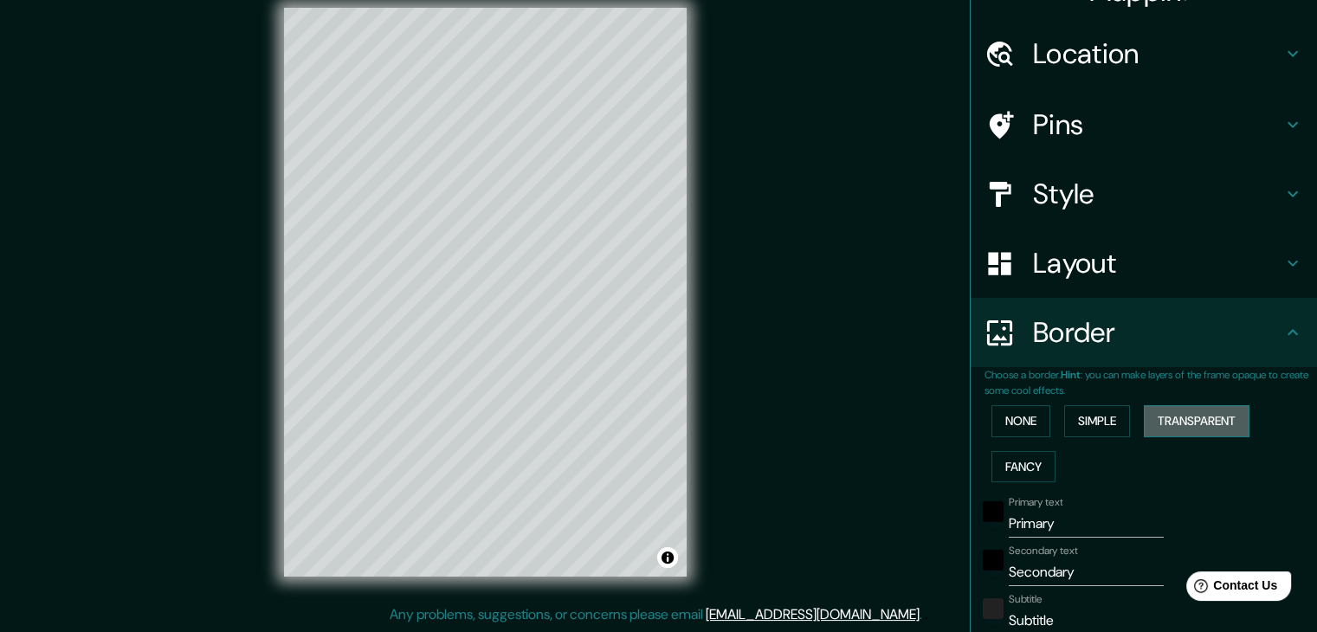
click at [1152, 410] on button "Transparent" at bounding box center [1197, 421] width 106 height 32
click at [1013, 474] on button "Fancy" at bounding box center [1023, 467] width 64 height 32
click at [1195, 426] on button "Transparent" at bounding box center [1197, 421] width 106 height 32
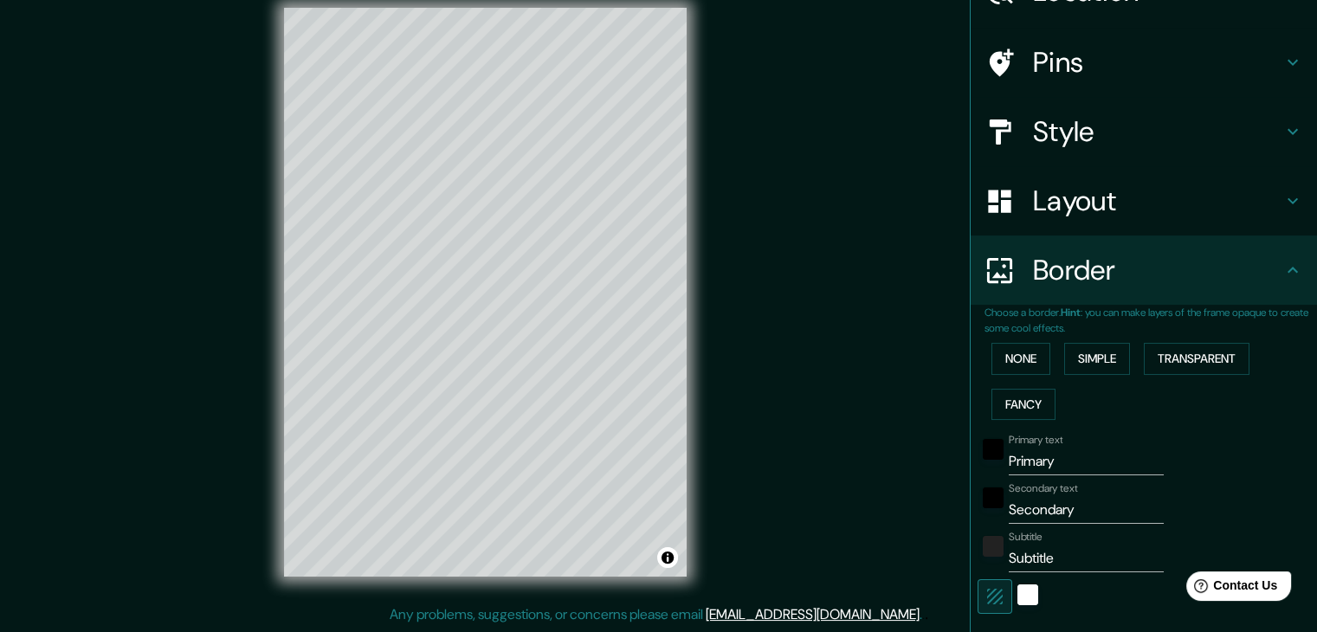
scroll to position [210, 0]
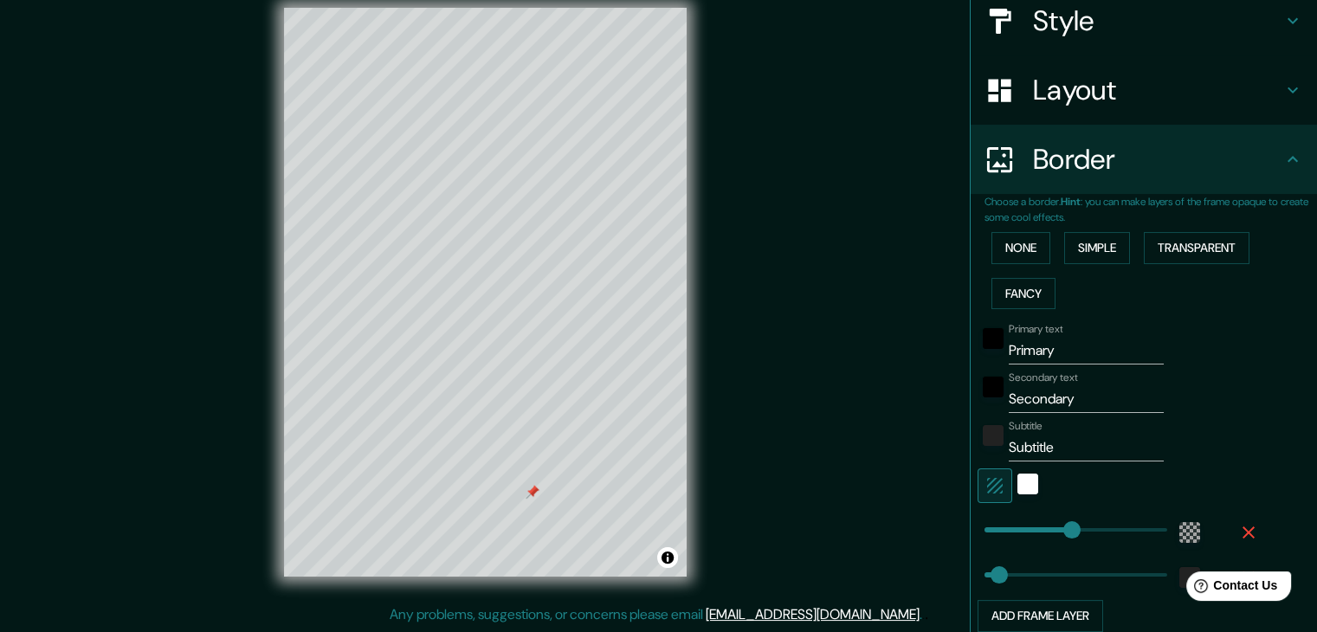
click at [1087, 365] on div "Primary text Primary Secondary text Secondary Subtitle Subtitle Add frame layer" at bounding box center [1122, 474] width 277 height 316
click at [1067, 358] on input "Primary" at bounding box center [1086, 351] width 155 height 28
drag, startPoint x: 1067, startPoint y: 358, endPoint x: 1038, endPoint y: 359, distance: 28.6
click at [1038, 359] on input "Primary" at bounding box center [1086, 351] width 155 height 28
type input "s"
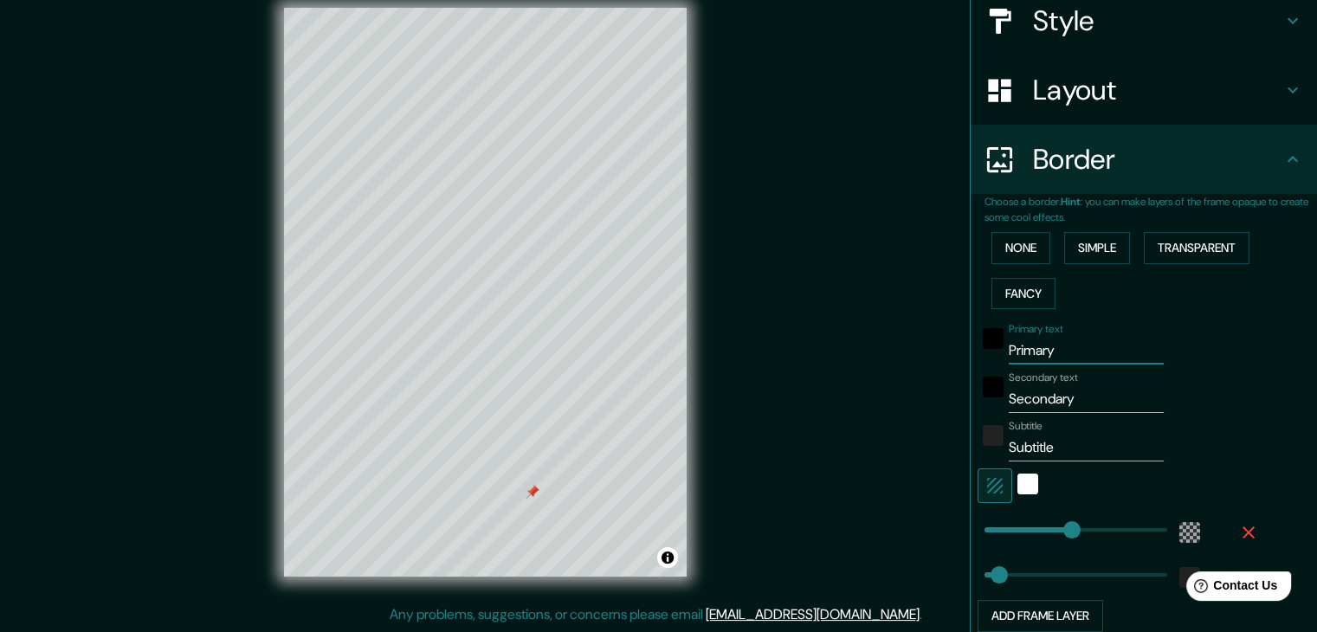
type input "223"
type input "37"
type input "so"
type input "223"
type input "37"
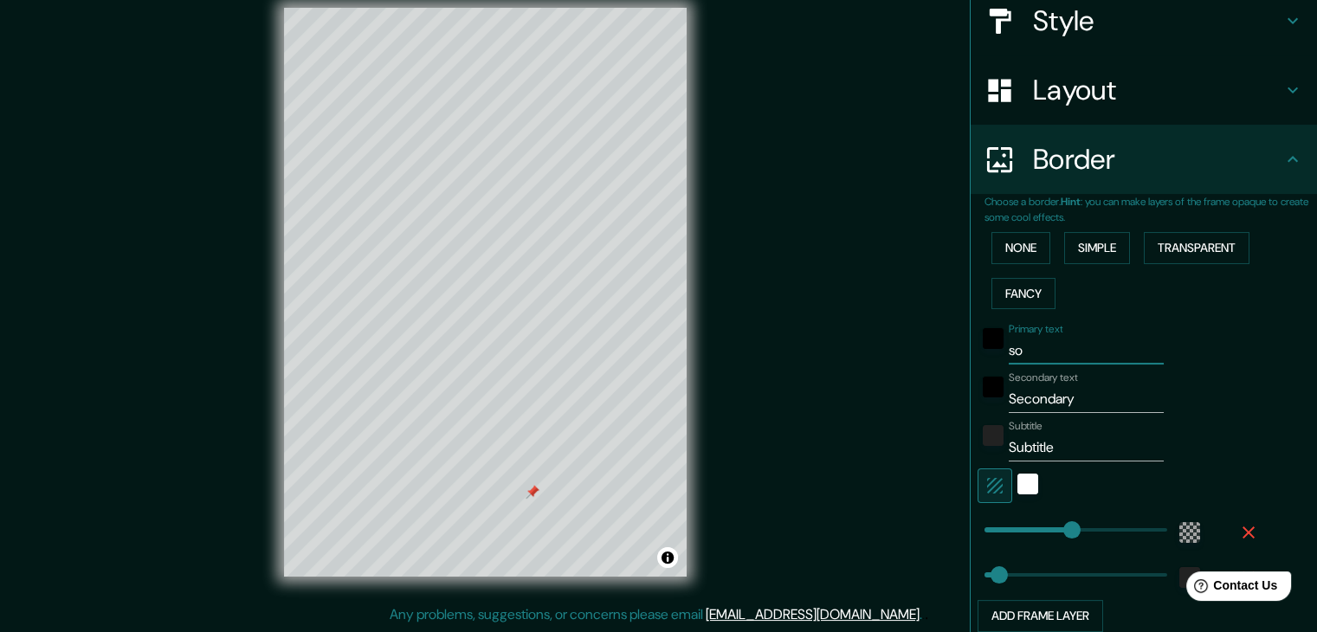
type input "sot"
type input "223"
type input "37"
type input "[PERSON_NAME]"
type input "223"
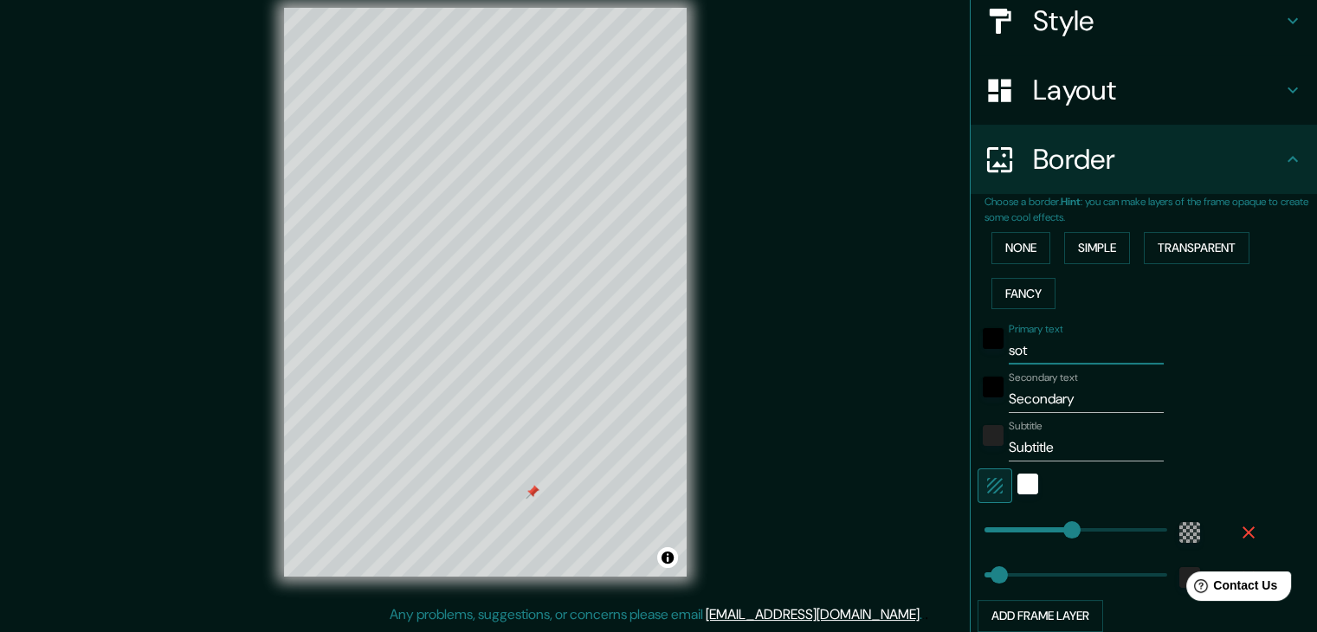
type input "37"
type input "sotom"
type input "223"
type input "37"
type input "sotoma"
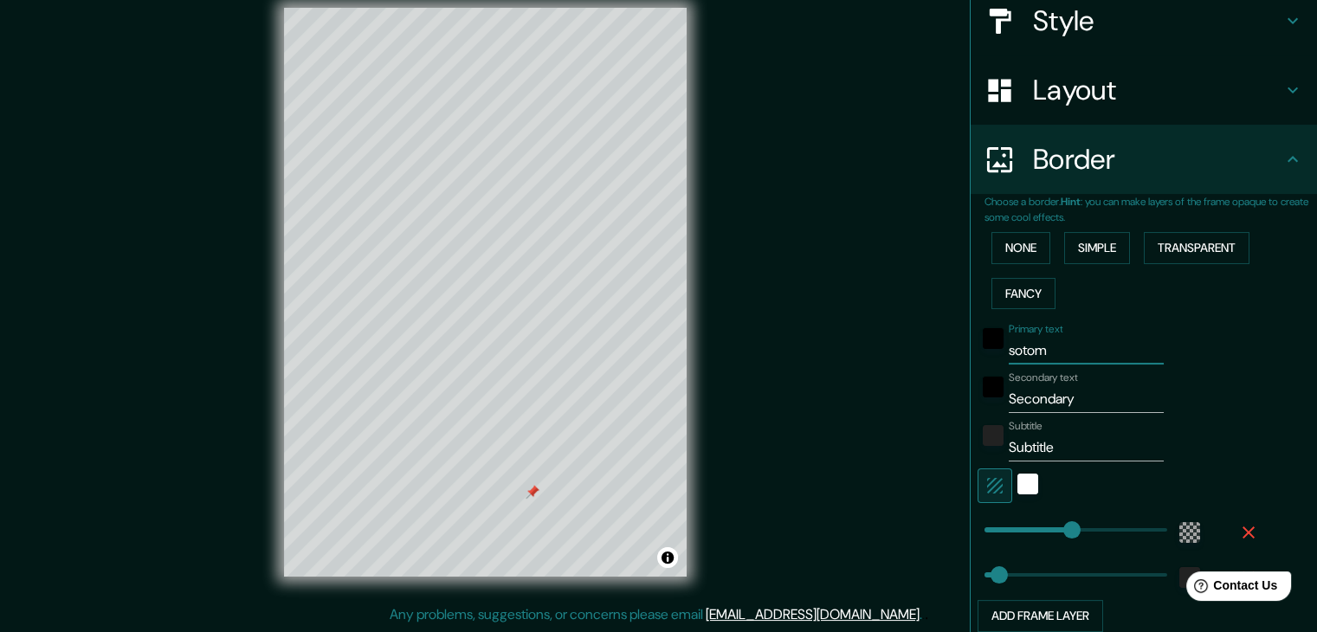
type input "223"
type input "37"
type input "sotomay"
type input "223"
type input "37"
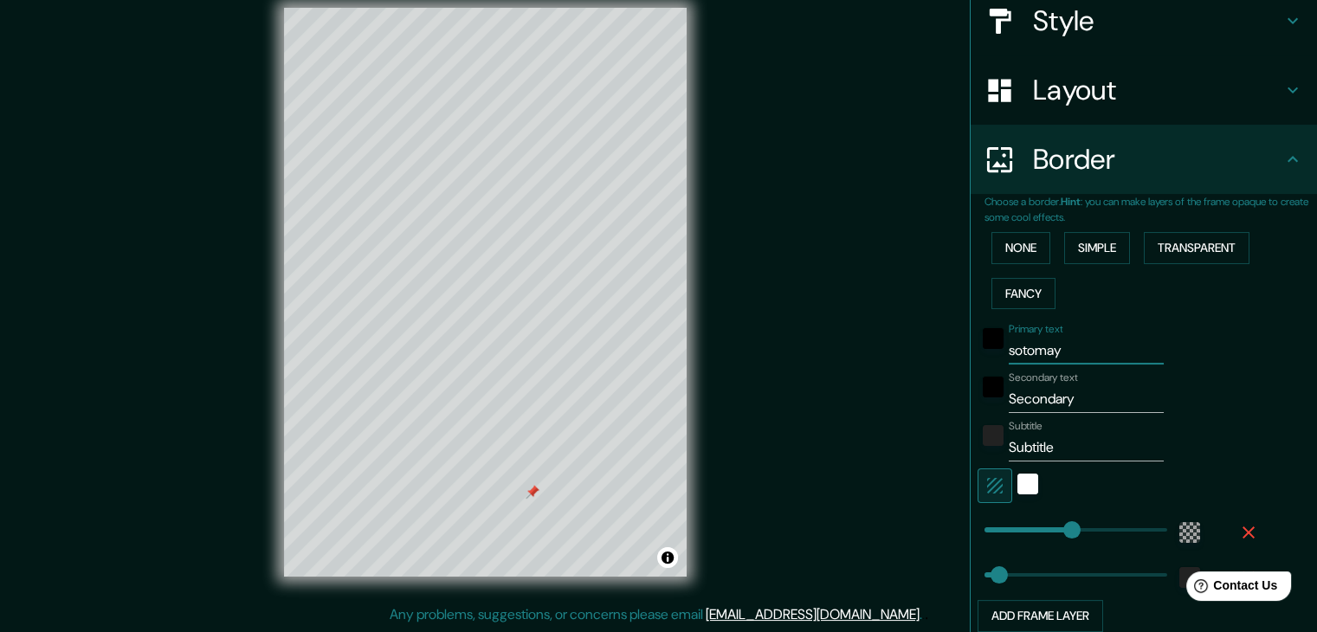
type input "sotomayo"
type input "223"
type input "37"
type input "sotomayor"
type input "223"
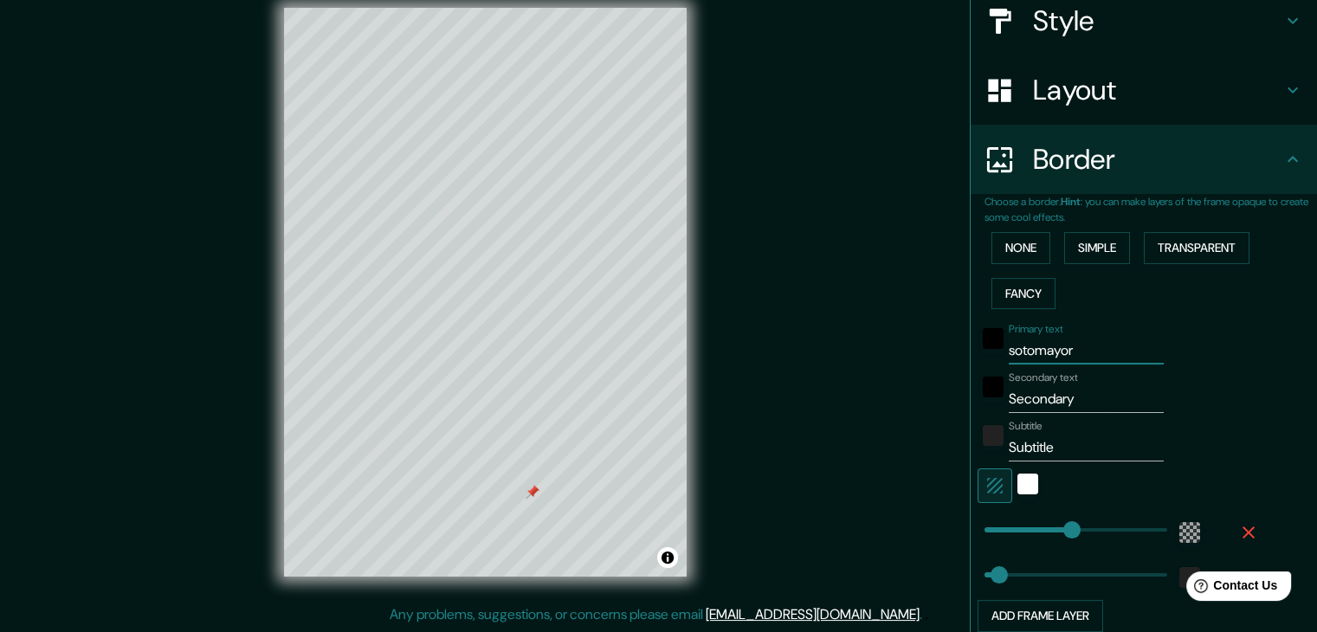
type input "37"
type input "sotomayor"
click at [1163, 379] on div "Secondary text Secondary" at bounding box center [1120, 392] width 284 height 42
drag, startPoint x: 1081, startPoint y: 402, endPoint x: 870, endPoint y: 394, distance: 210.5
click at [876, 397] on div "Mappin Location [GEOGRAPHIC_DATA], [GEOGRAPHIC_DATA], [GEOGRAPHIC_DATA] Pins St…" at bounding box center [658, 306] width 1317 height 652
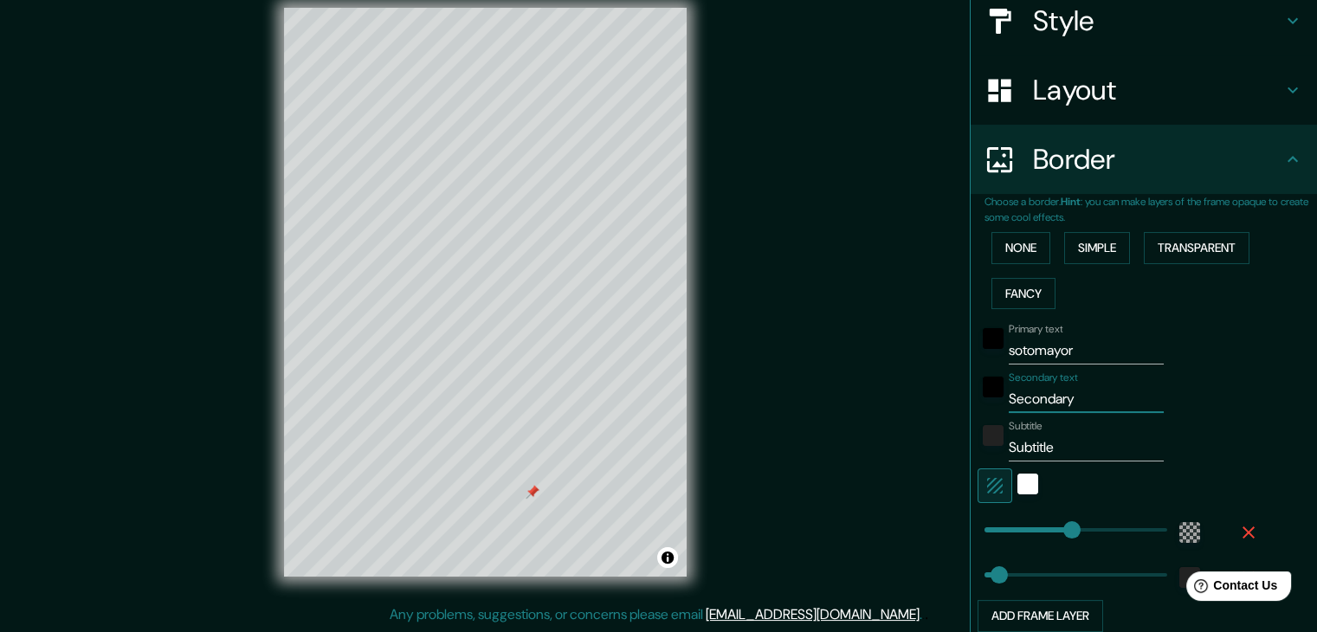
type input "223"
type input "37"
drag, startPoint x: 1069, startPoint y: 438, endPoint x: 961, endPoint y: 451, distance: 109.0
click at [971, 451] on div "Choose a border. Hint : you can make layers of the frame opaque to create some …" at bounding box center [1144, 421] width 346 height 454
type input "223"
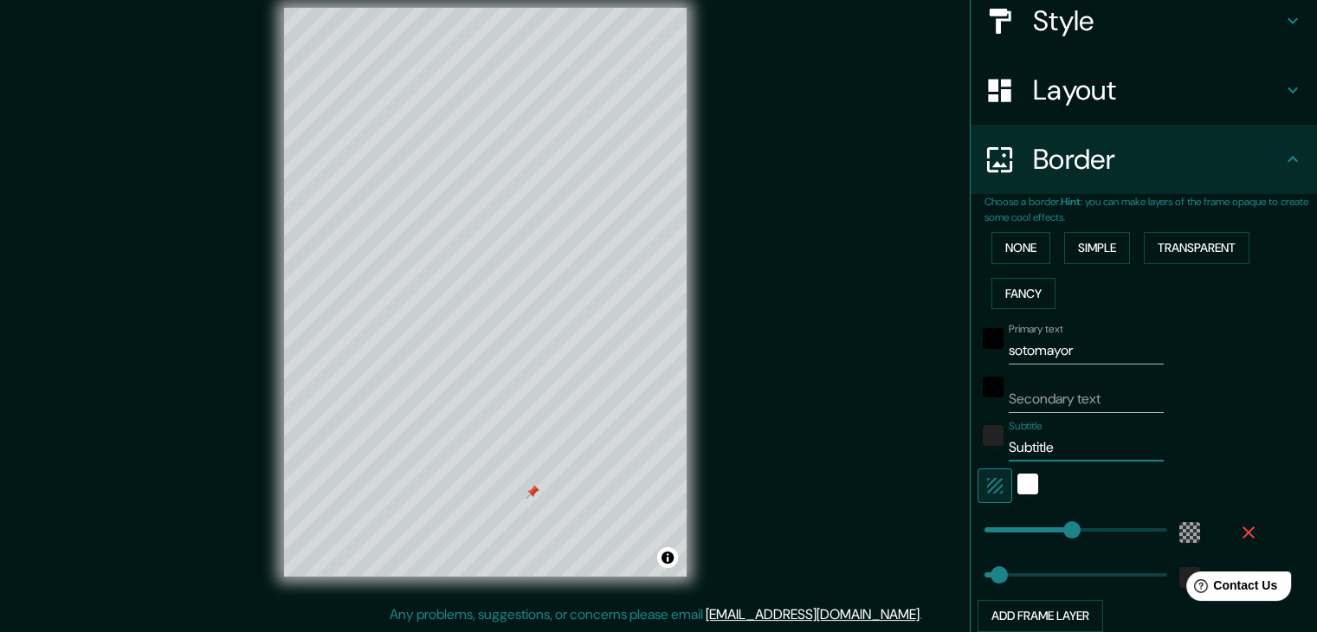
type input "37"
click at [1283, 391] on div "Primary text sotomayor Secondary text Subtitle Add frame layer" at bounding box center [1150, 474] width 332 height 316
click at [1017, 481] on div "white" at bounding box center [1027, 484] width 21 height 21
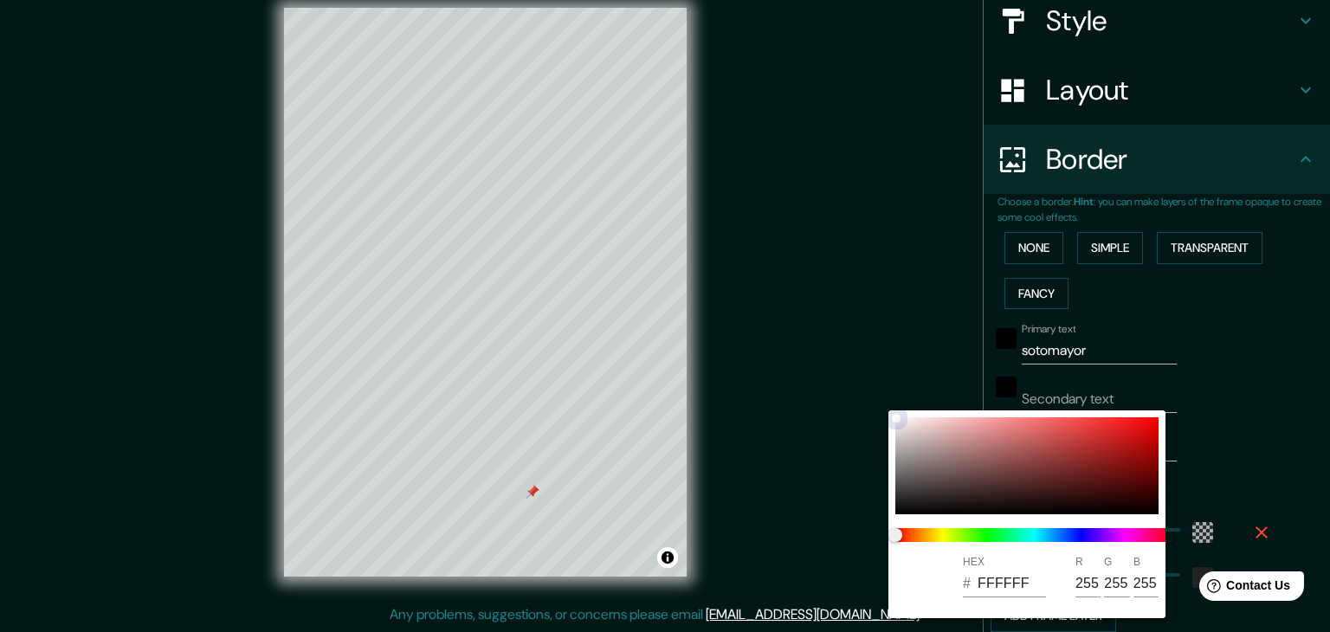
type input "223"
type input "37"
type input "8A5A5A"
type input "138"
type input "90"
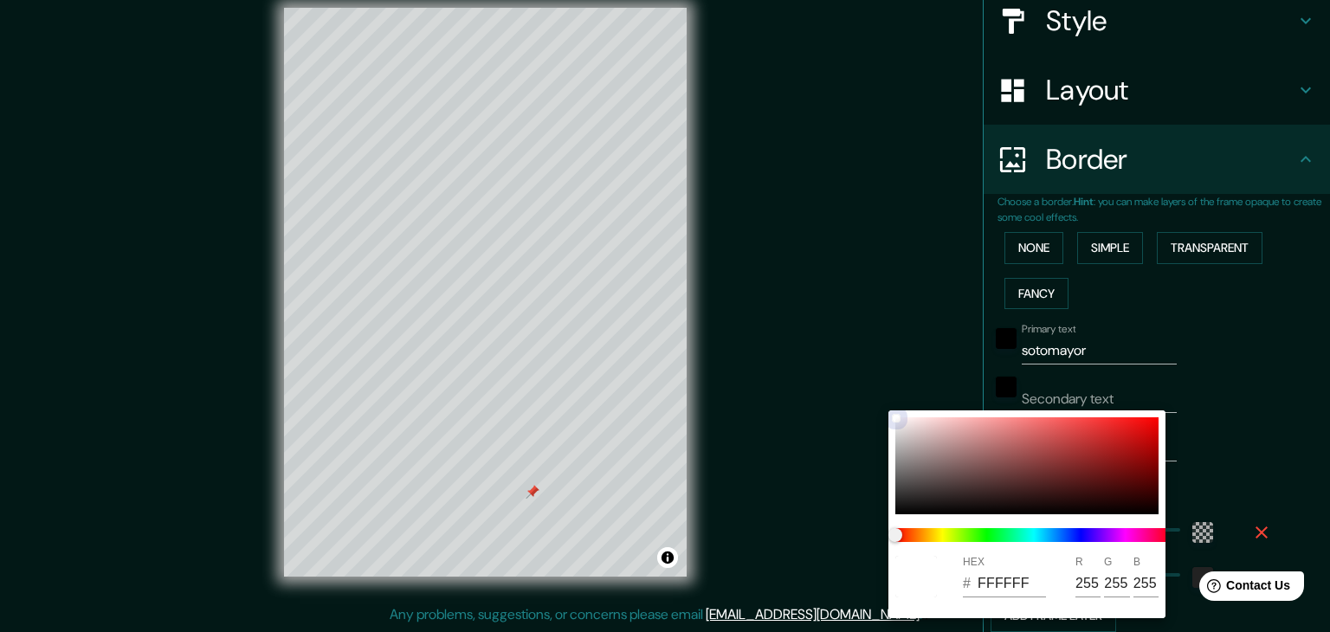
type input "90"
type input "223"
type input "37"
type input "A48787"
type input "164"
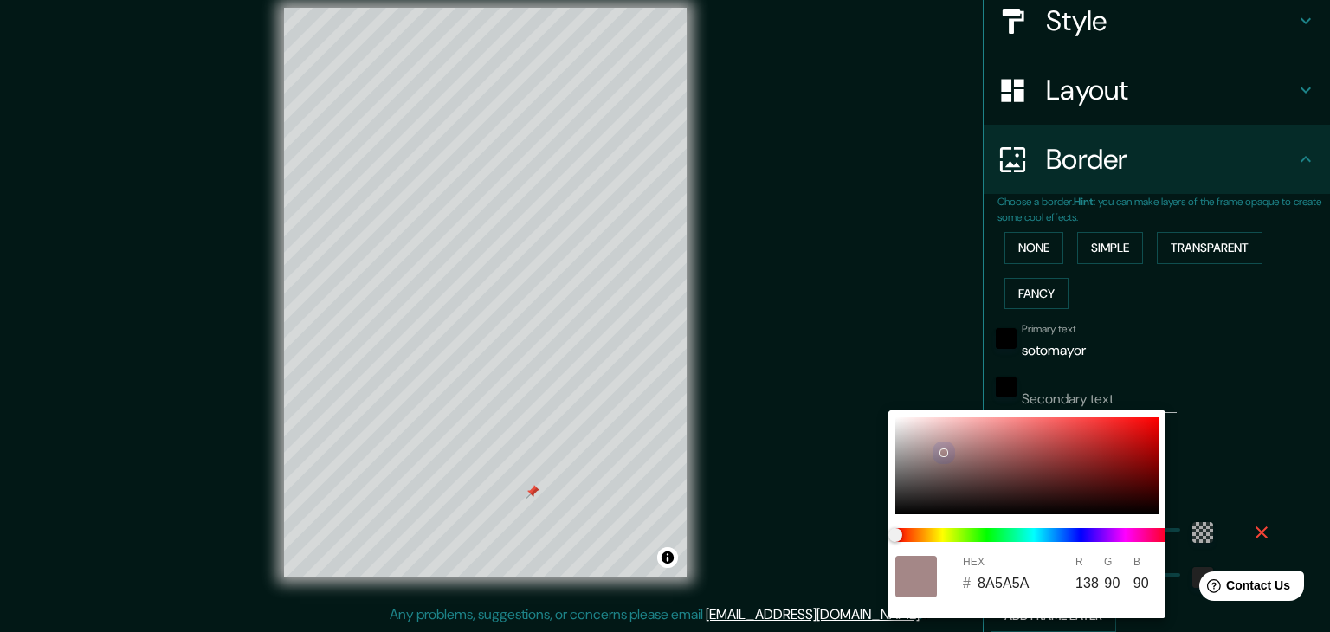
type input "135"
type input "223"
type input "37"
type input "9D8888"
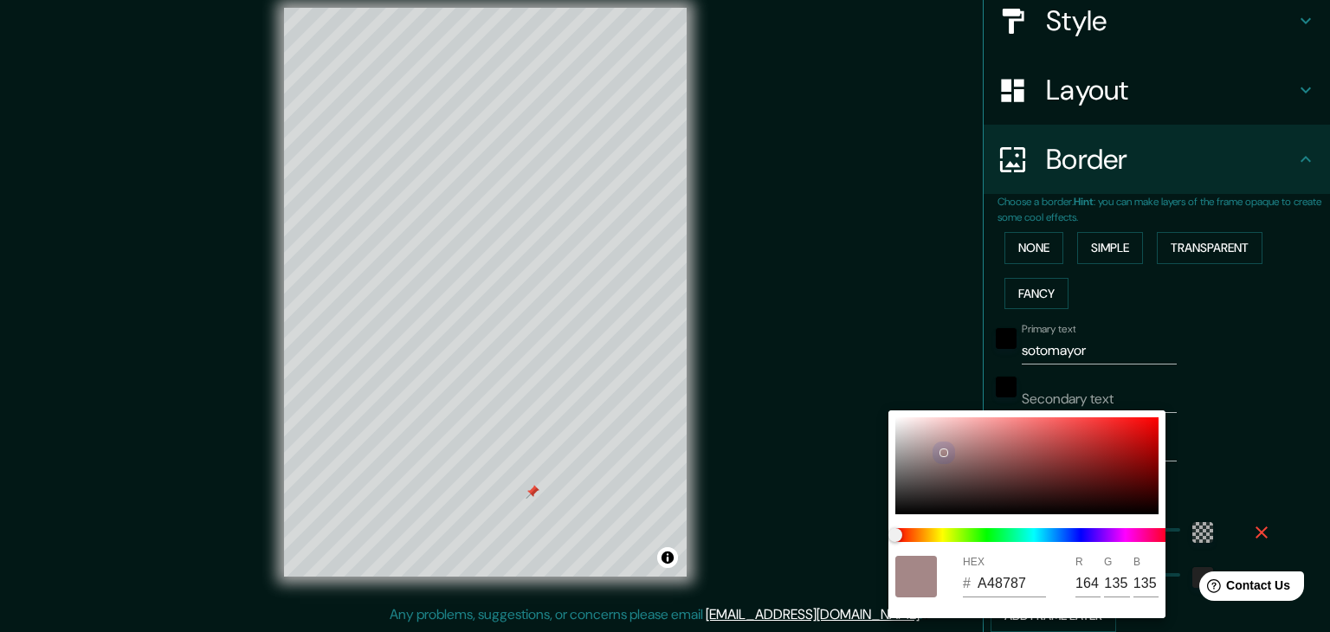
type input "157"
type input "136"
type input "223"
type input "37"
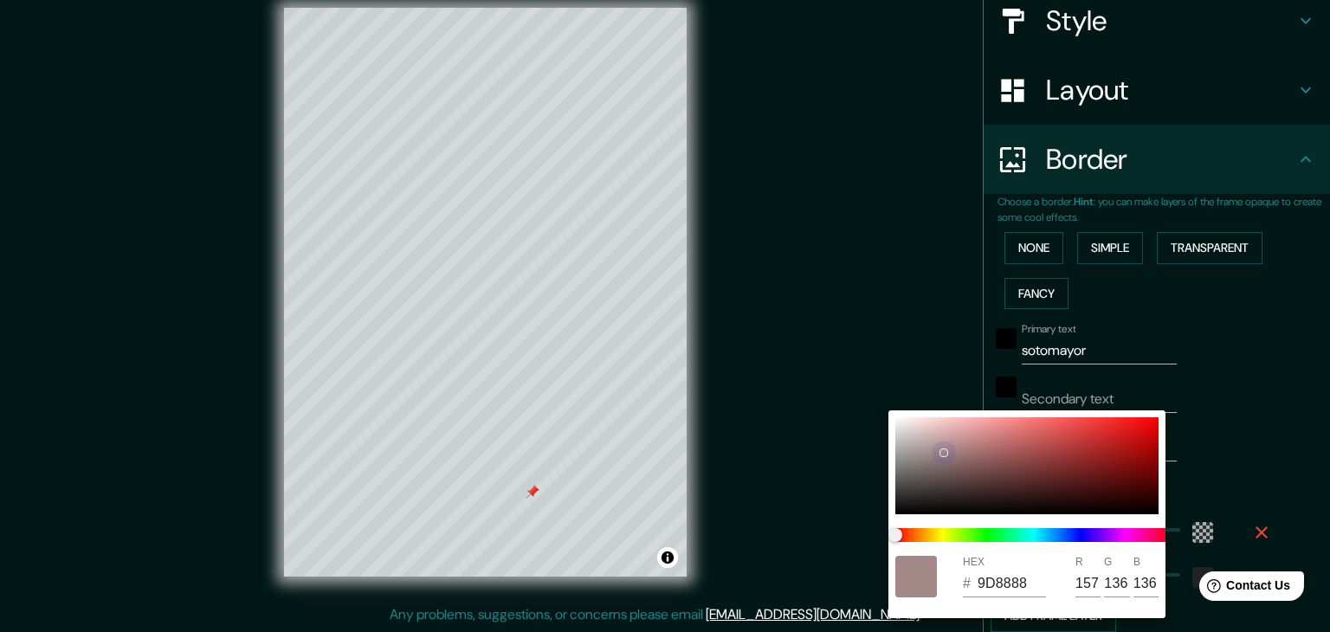
type input "837373"
type input "131"
type input "115"
type input "223"
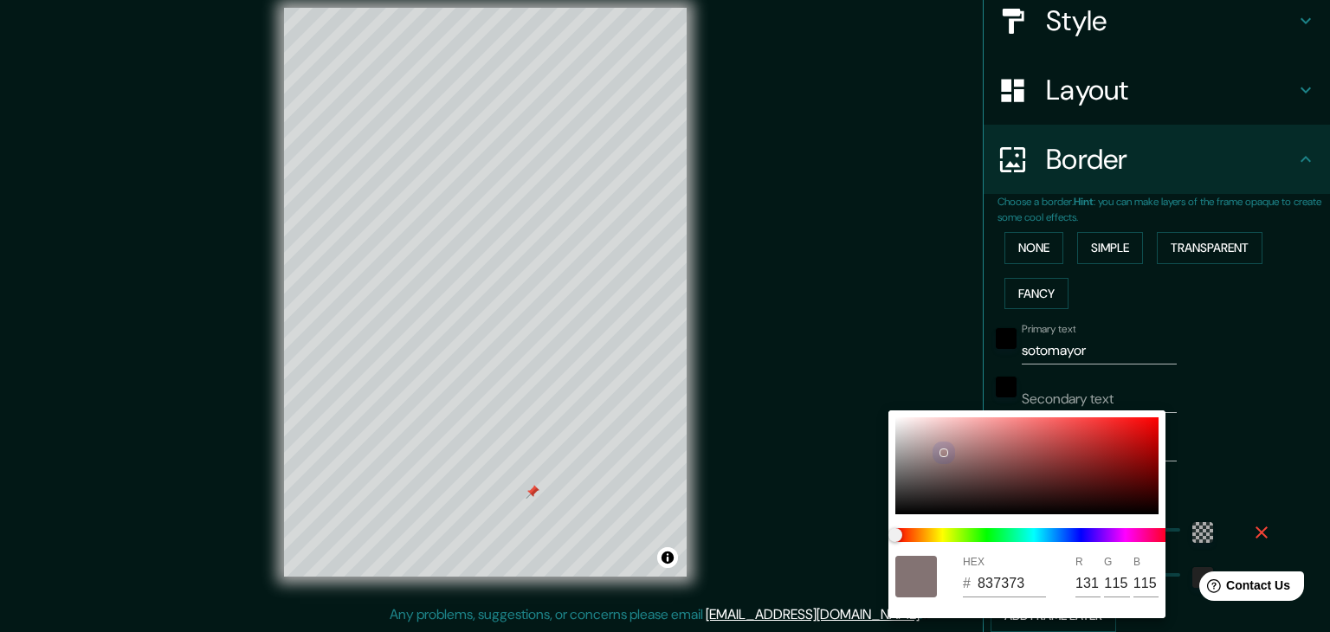
type input "37"
type input "7A6B6B"
type input "122"
type input "107"
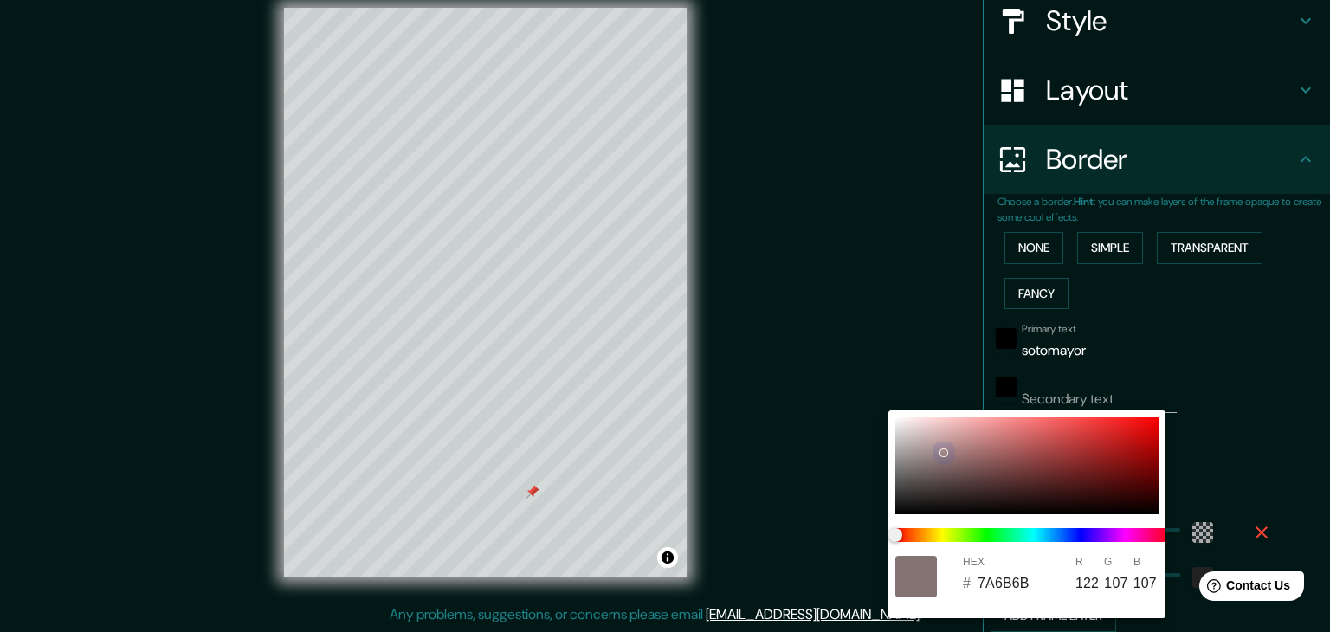
type input "223"
type input "37"
type input "716262"
type input "113"
type input "98"
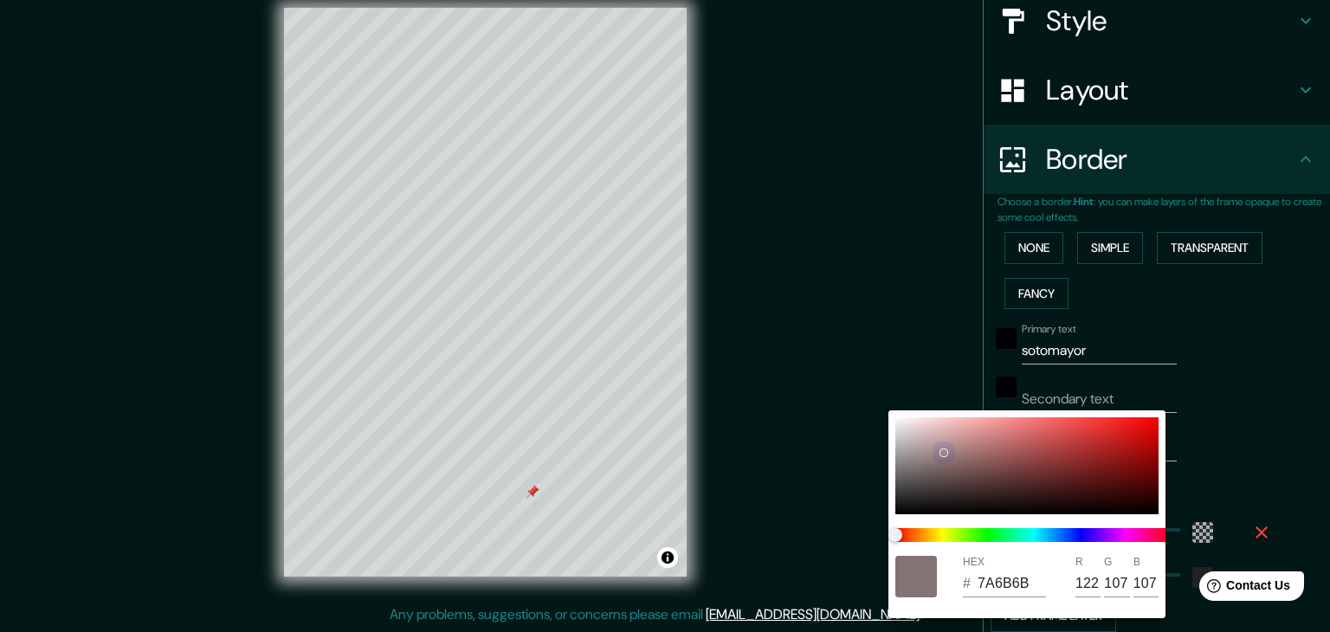
type input "98"
type input "223"
type input "37"
type input "4A3D3D"
type input "74"
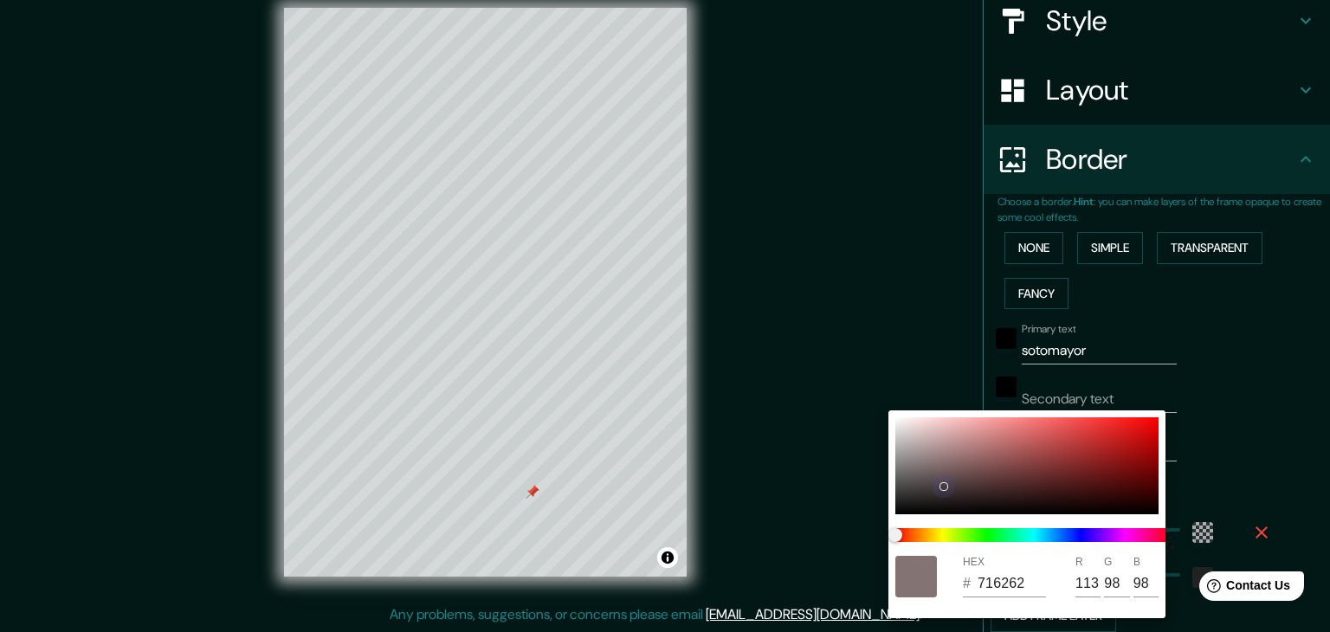
type input "61"
type input "223"
type input "37"
type input "281D1D"
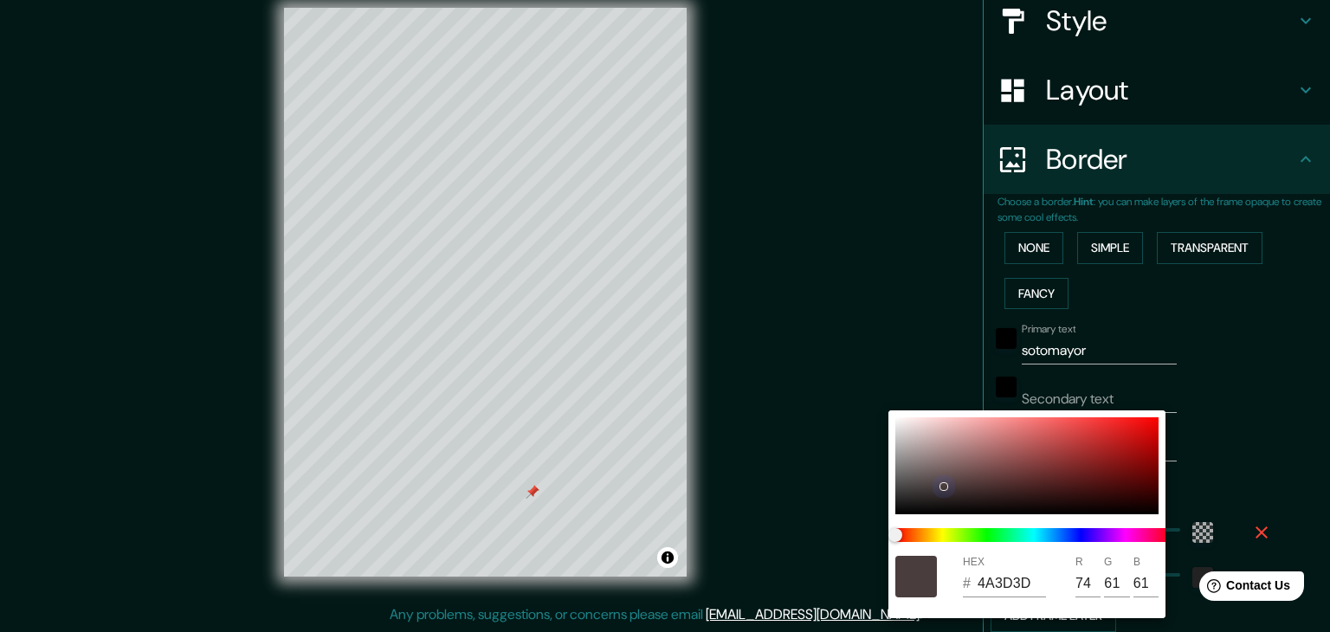
type input "40"
type input "29"
type input "223"
type input "37"
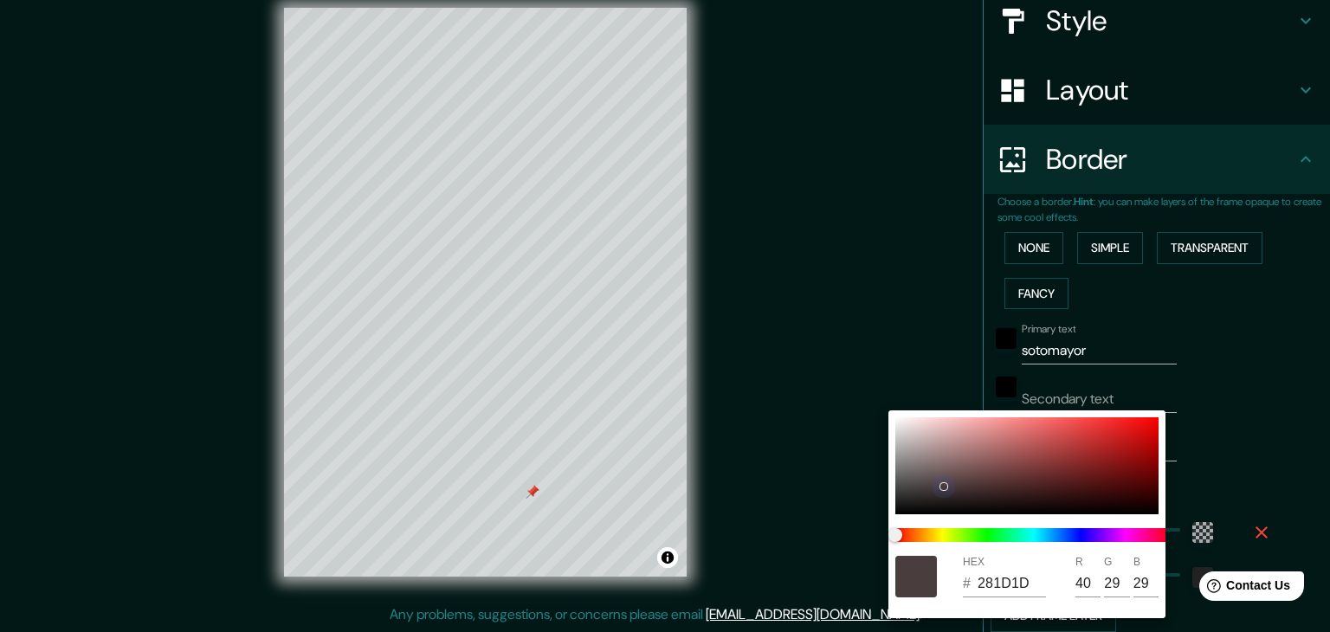
type input "0A0505"
type input "10"
type input "5"
type input "223"
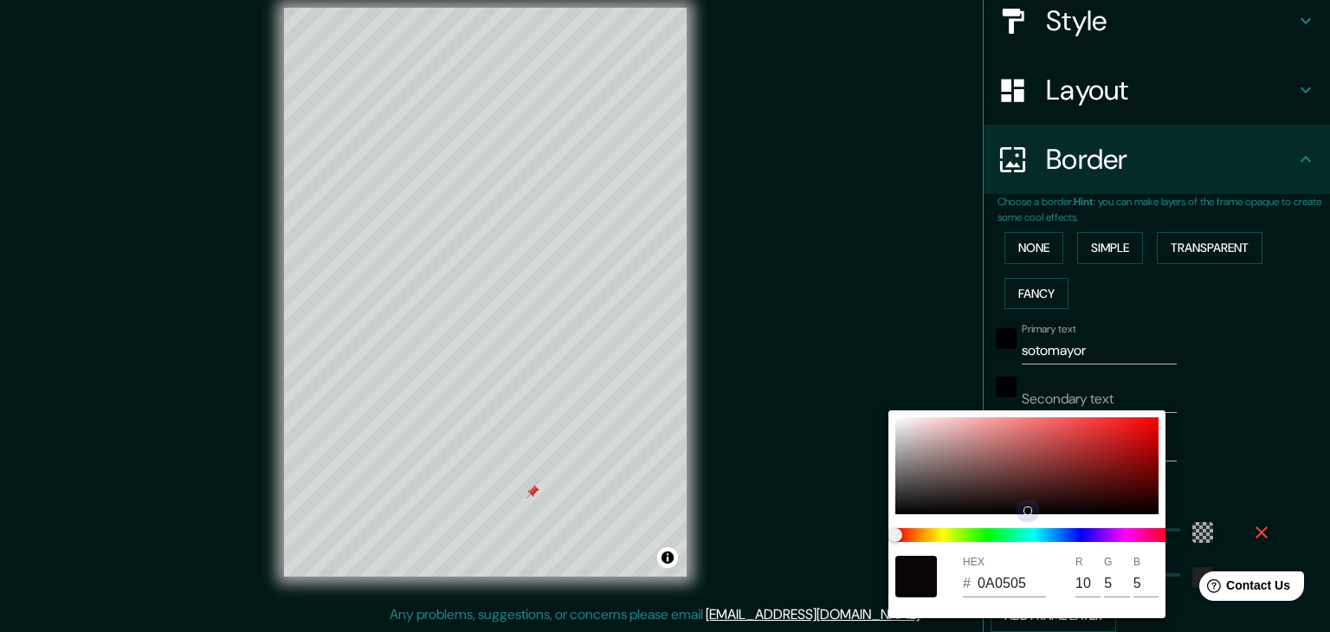
type input "37"
type input "4A2222"
type input "74"
type input "34"
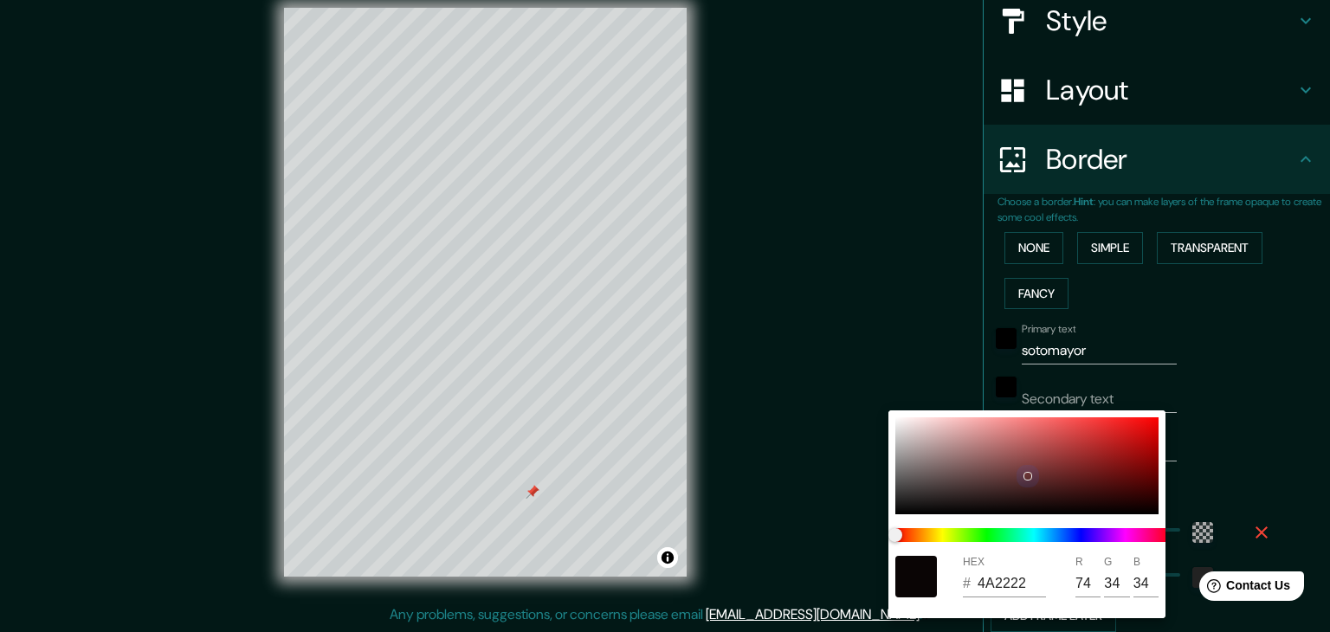
type input "223"
type input "37"
type input "663333"
type input "102"
type input "51"
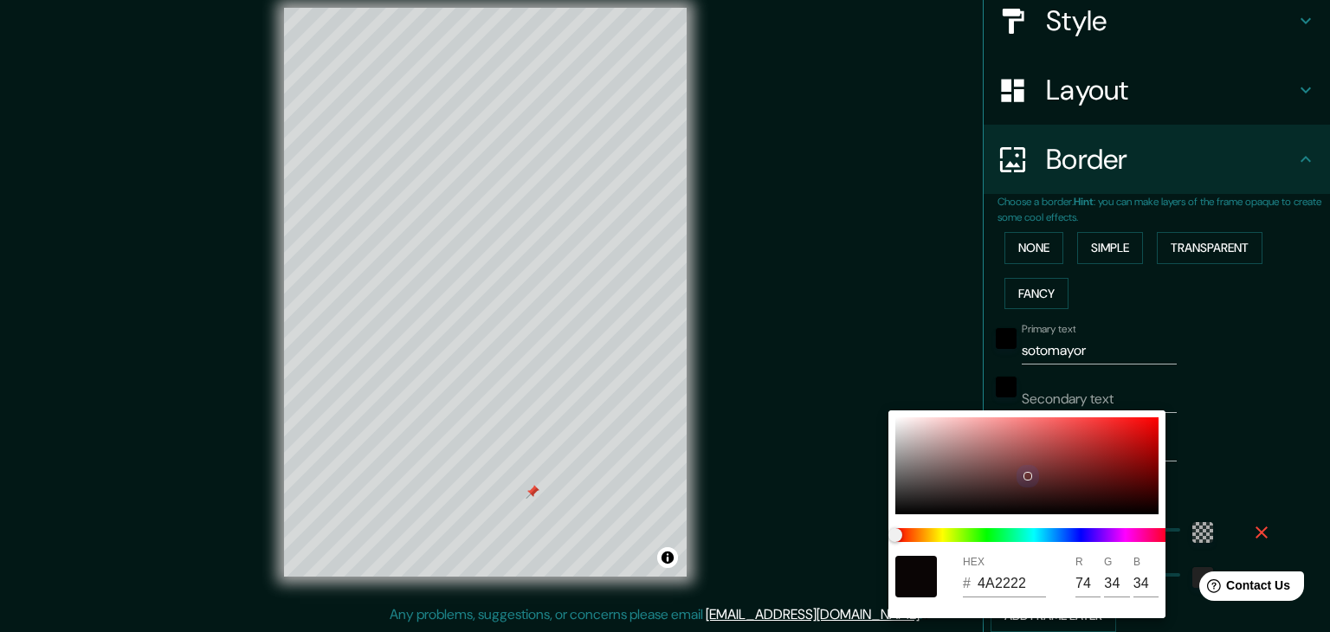
type input "51"
type input "223"
type input "37"
type input "764141"
type input "118"
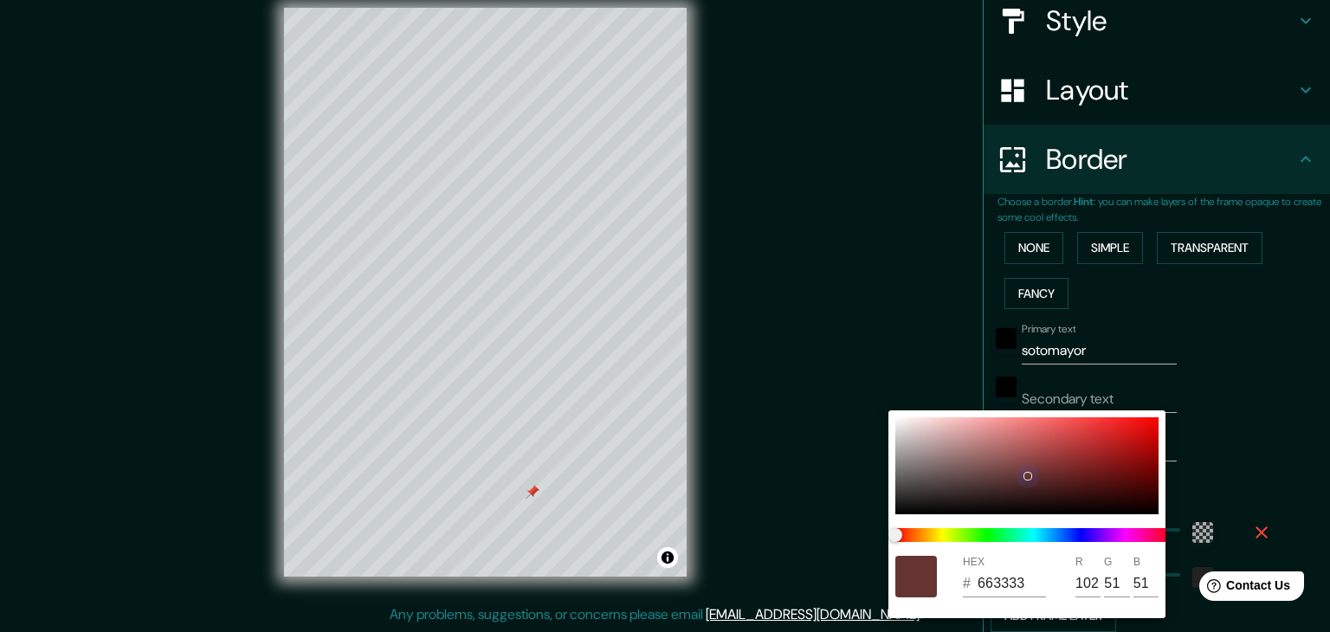
type input "65"
type input "223"
type input "37"
type input "7F4B4B"
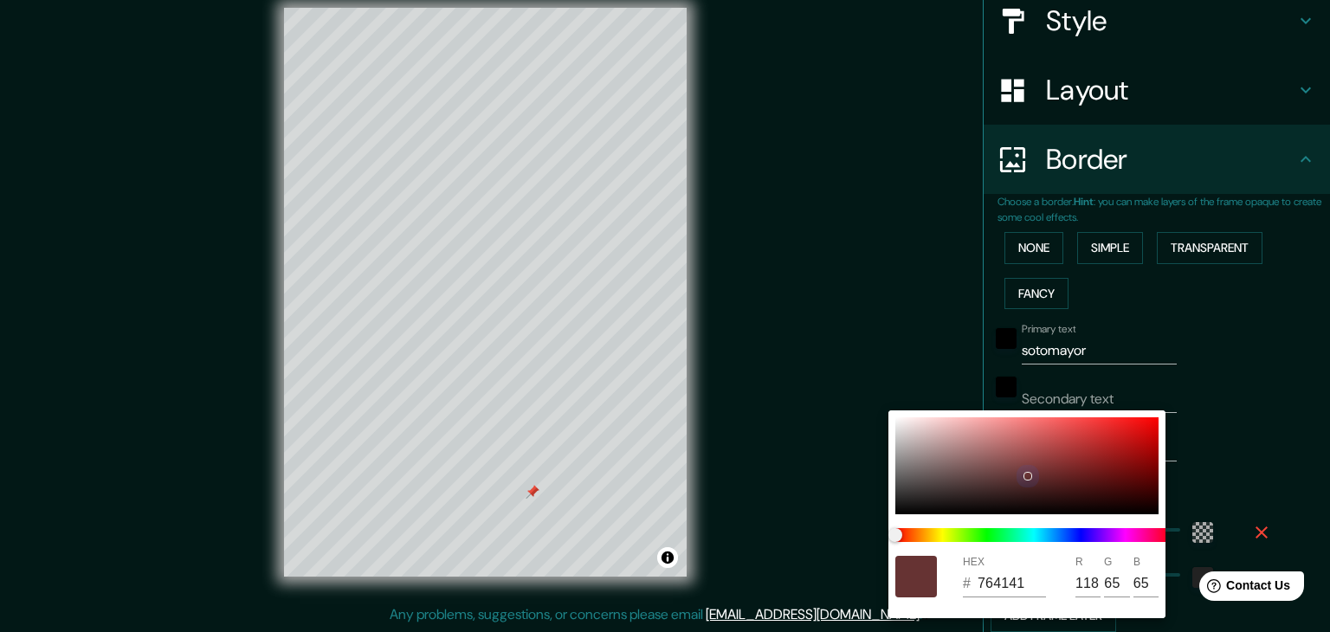
type input "127"
type input "75"
type input "223"
type input "37"
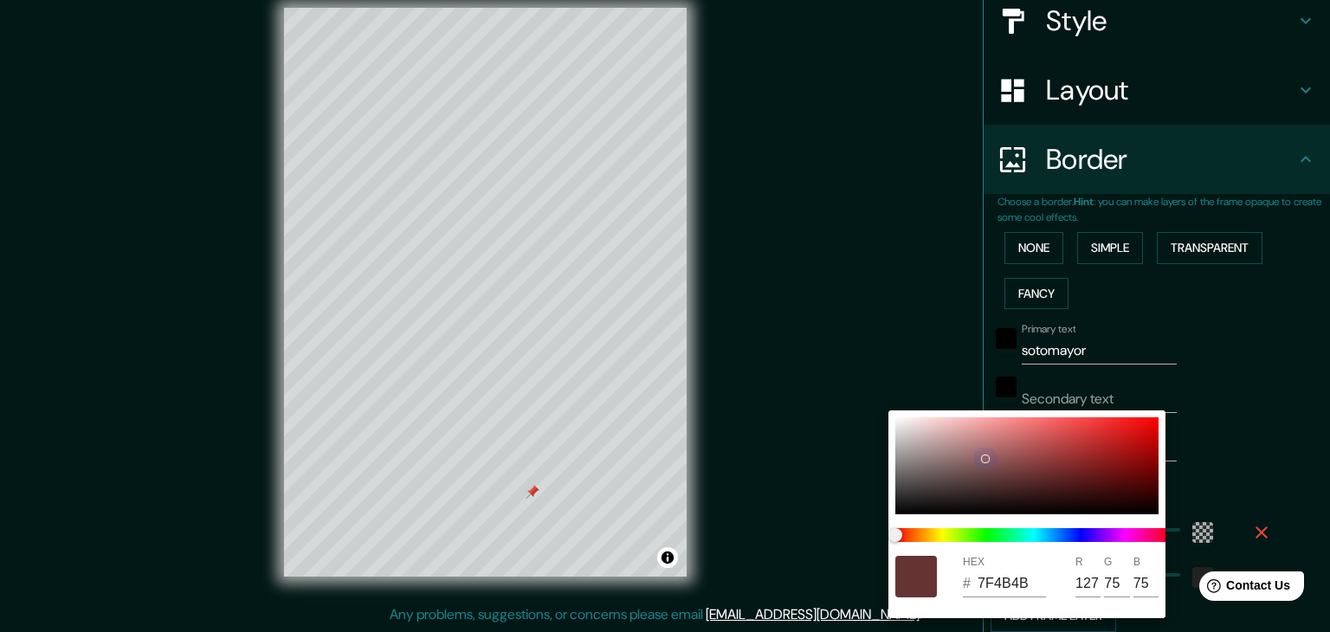
type input "936161"
type input "147"
type input "97"
type input "223"
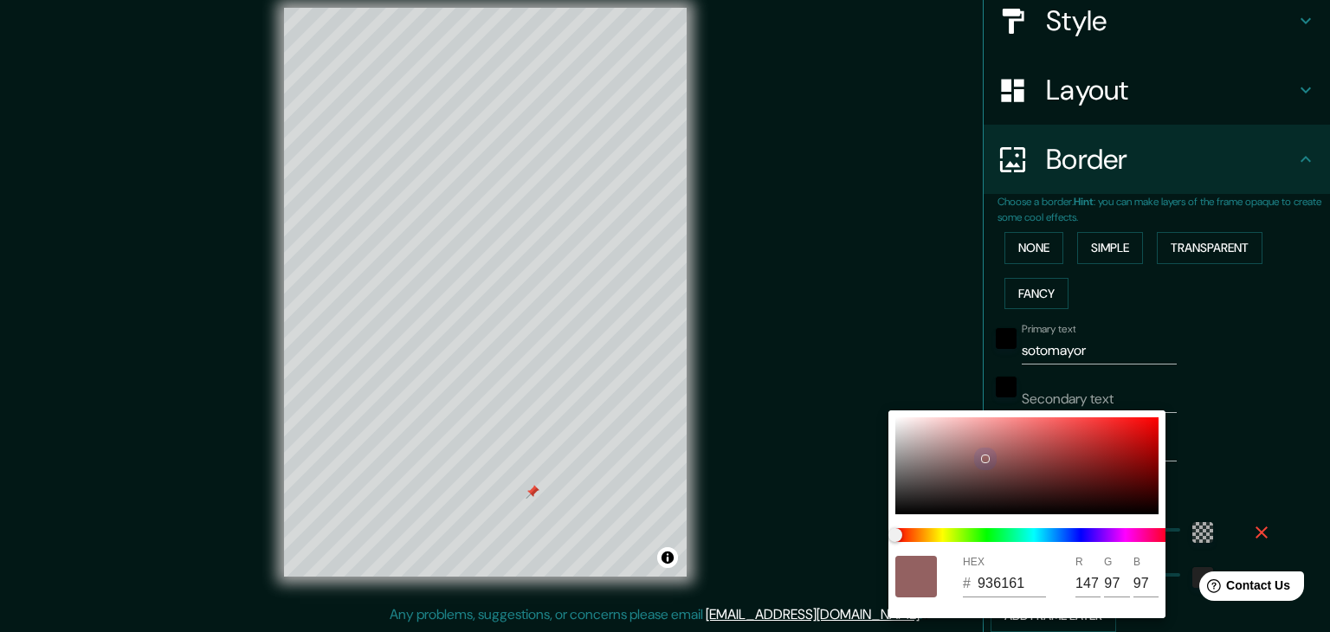
type input "37"
type input "D8B5B5"
type input "216"
type input "181"
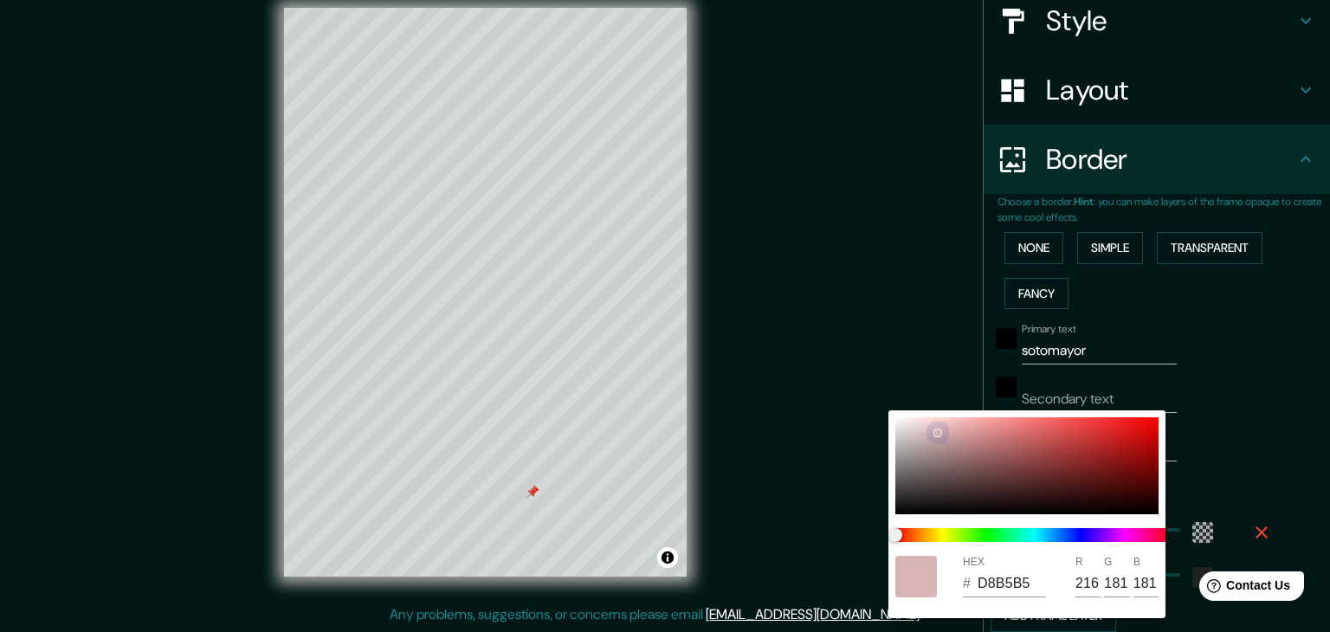
type input "223"
type input "37"
type input "8A6D6D"
type input "138"
type input "109"
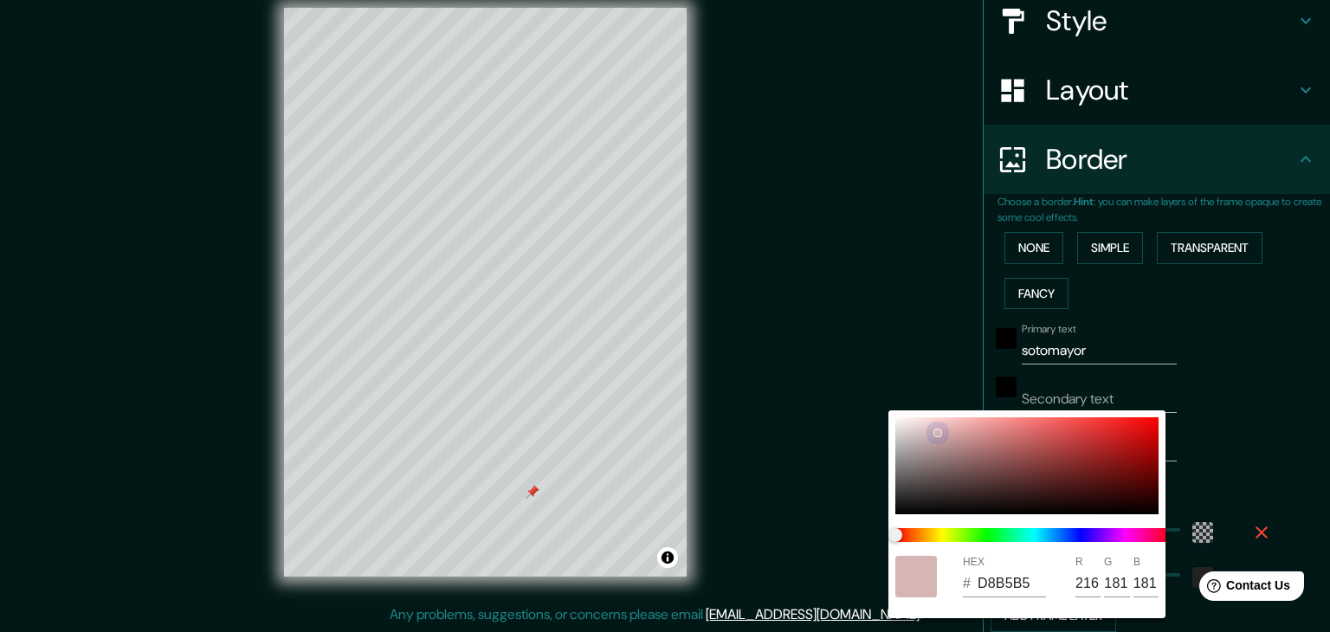
type input "109"
type input "223"
type input "37"
type input "CDB9B9"
type input "205"
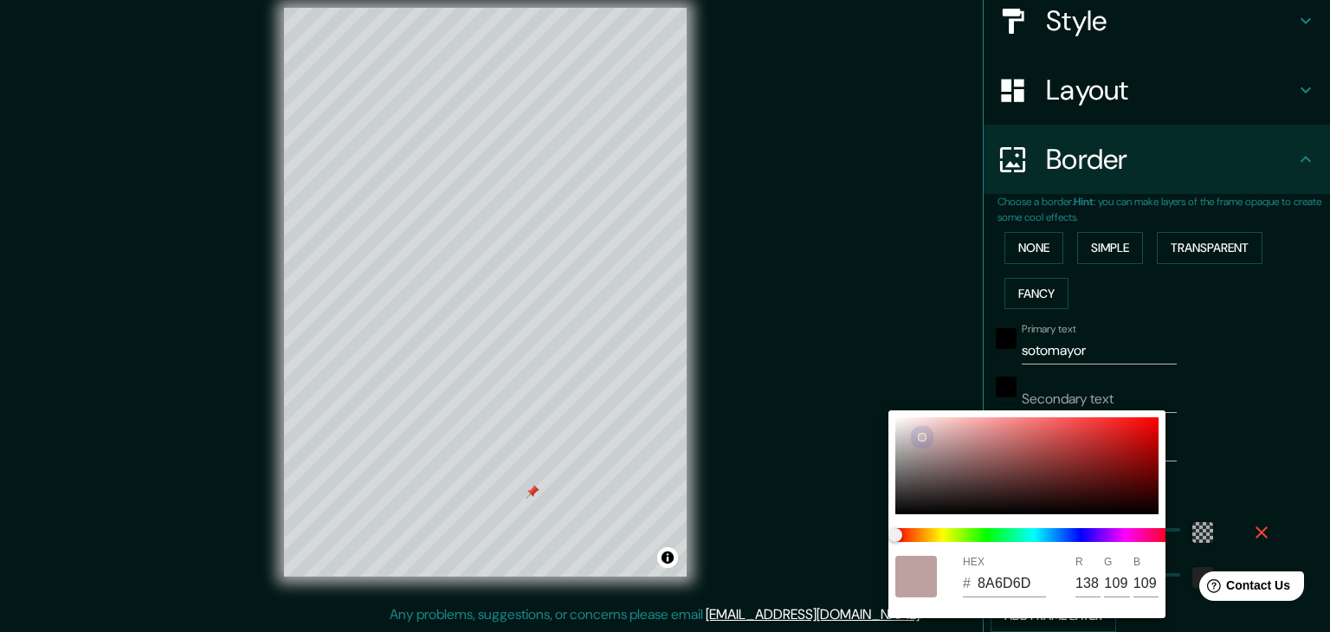
type input "185"
type input "223"
type input "37"
type input "0A0A0A"
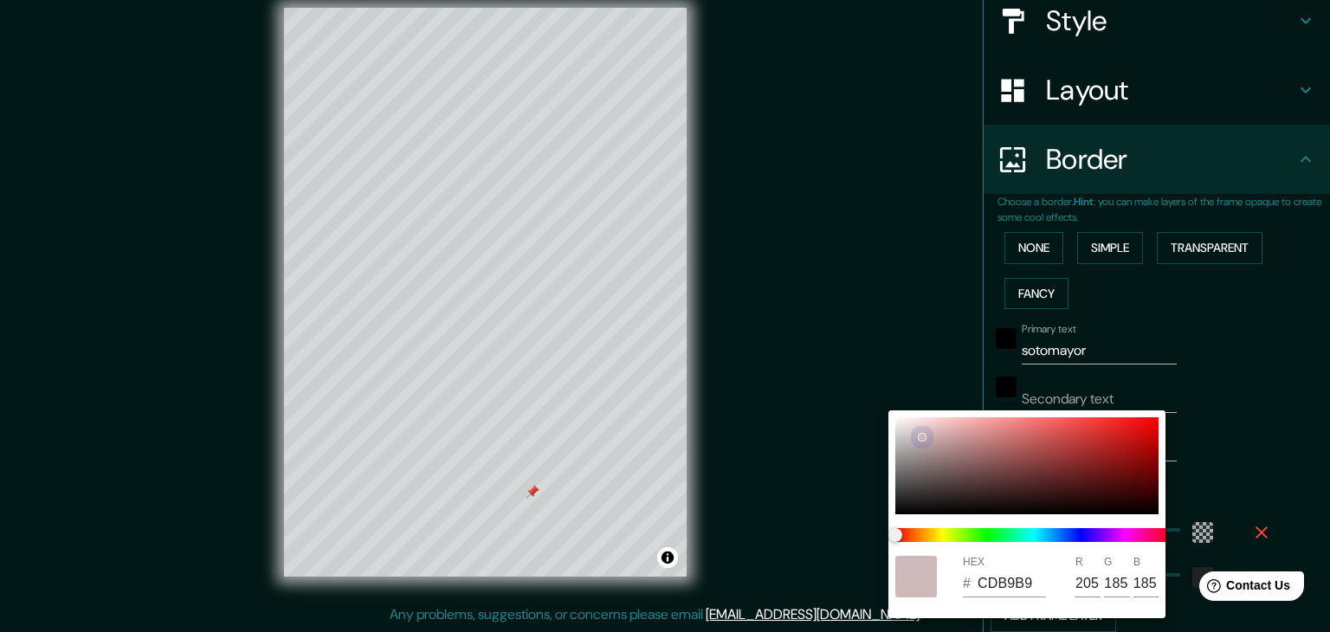
type input "10"
type input "223"
type input "37"
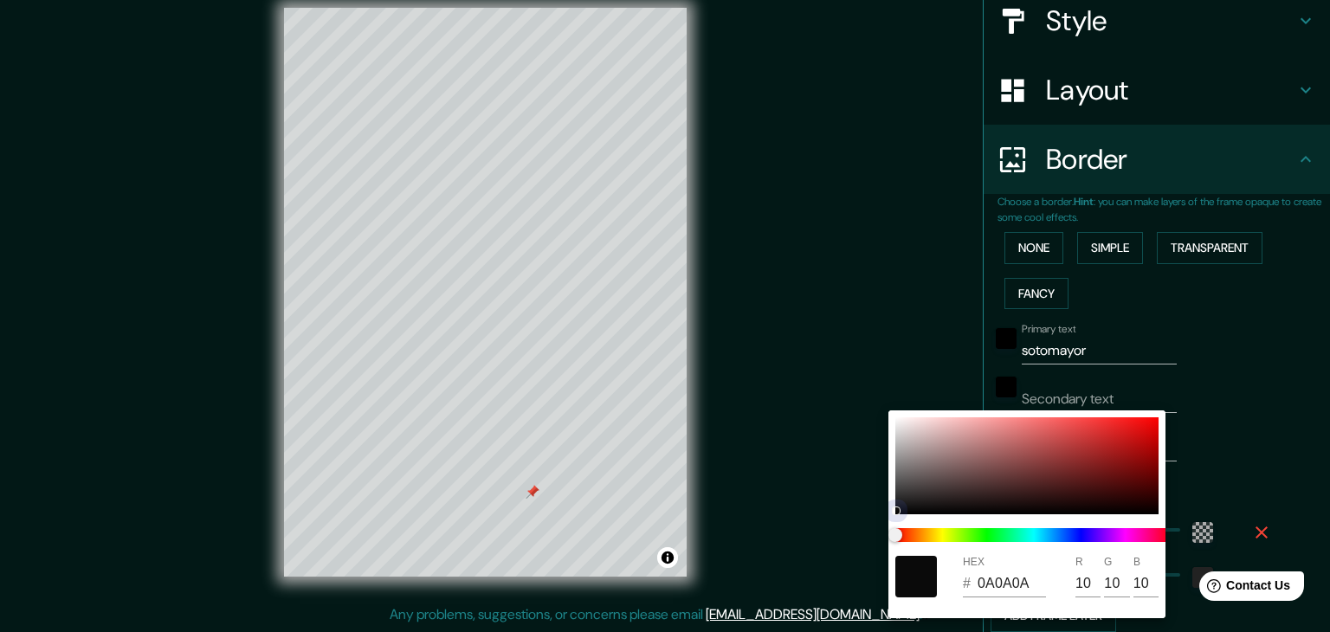
type input "130606"
type input "19"
type input "6"
drag, startPoint x: 1010, startPoint y: 472, endPoint x: 1078, endPoint y: 507, distance: 75.9
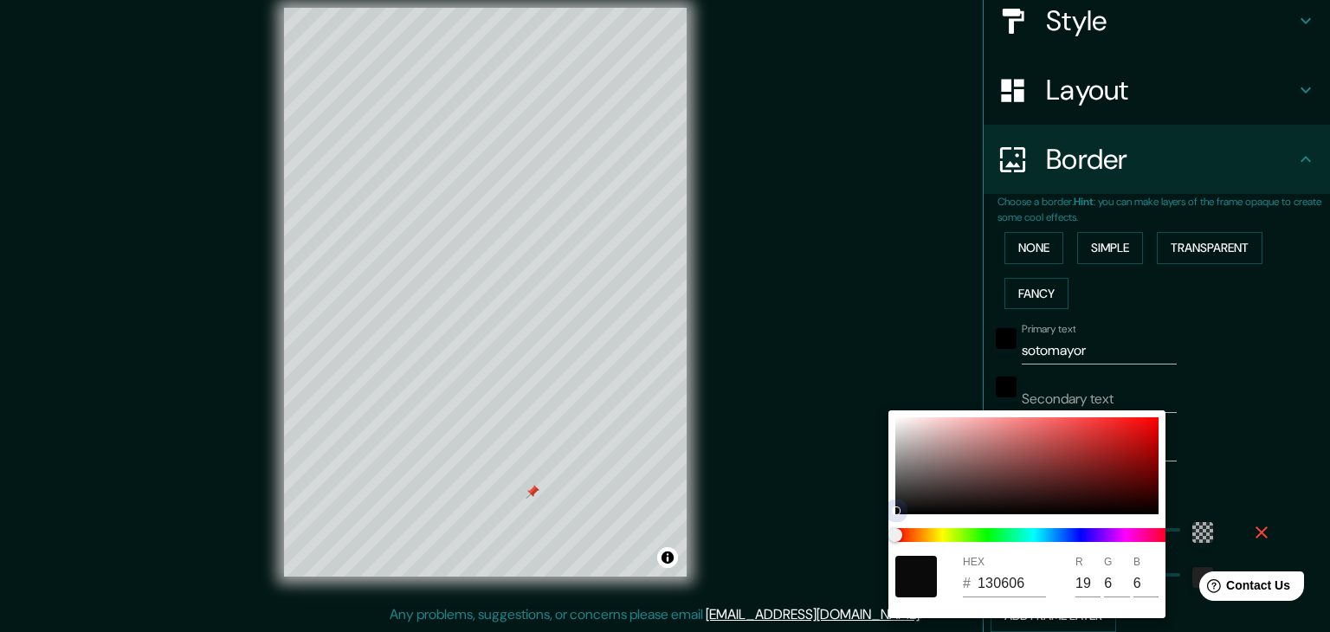
click at [1078, 507] on div at bounding box center [1026, 465] width 263 height 97
type input "223"
type input "37"
click at [1249, 407] on div at bounding box center [665, 316] width 1330 height 632
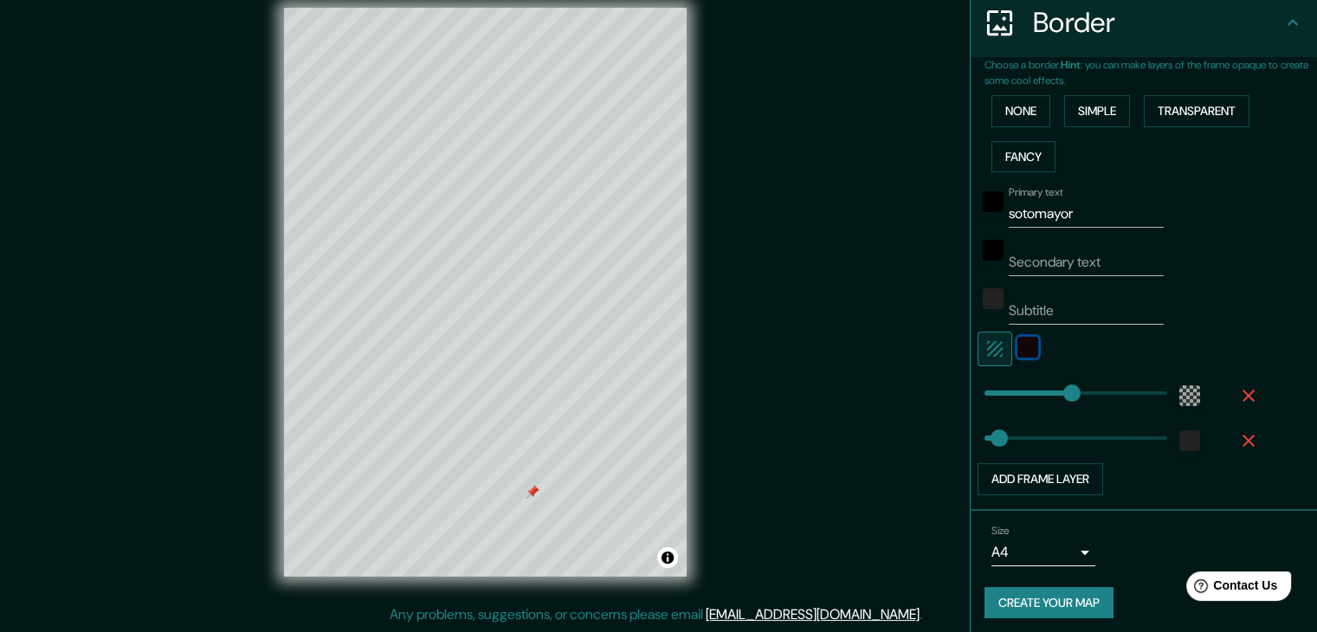
scroll to position [351, 0]
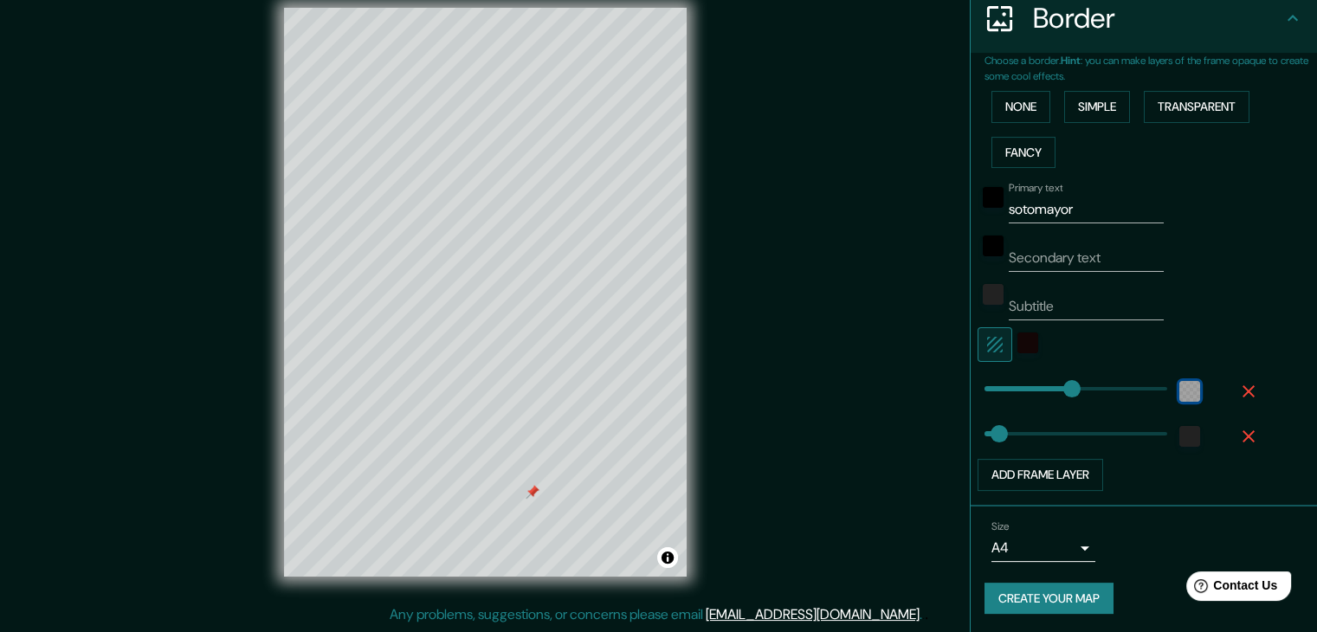
click at [1179, 384] on div "color-55555544" at bounding box center [1189, 391] width 21 height 21
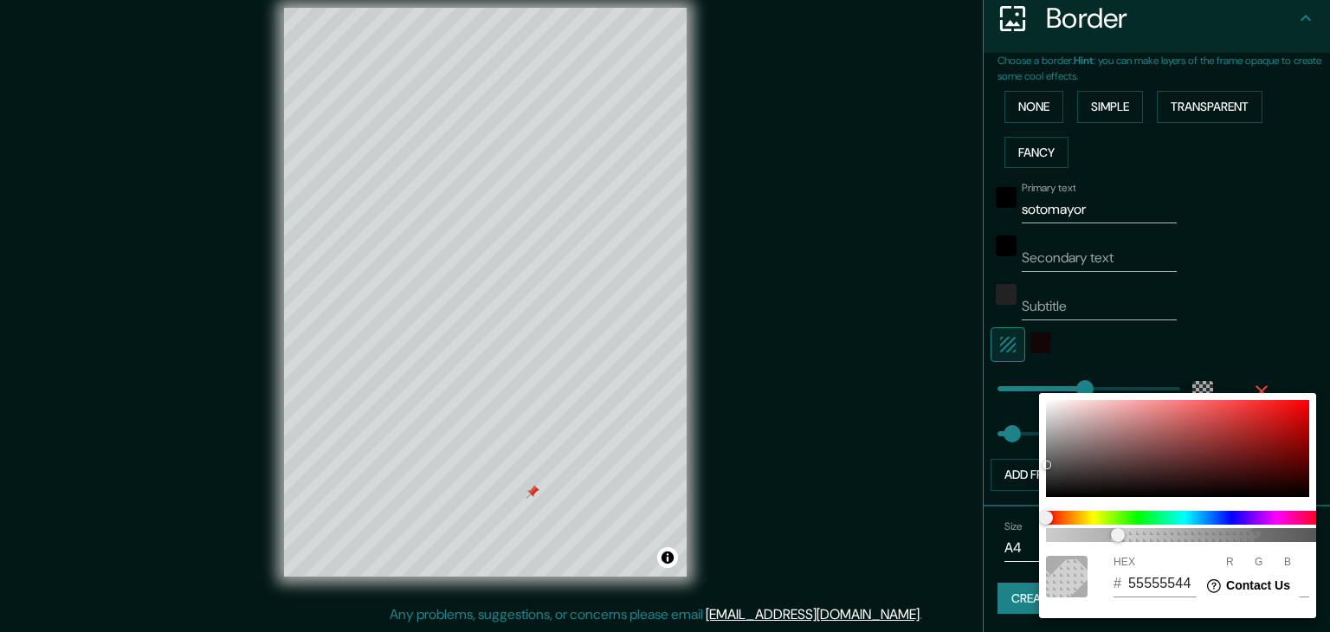
click at [1204, 371] on div at bounding box center [665, 316] width 1330 height 632
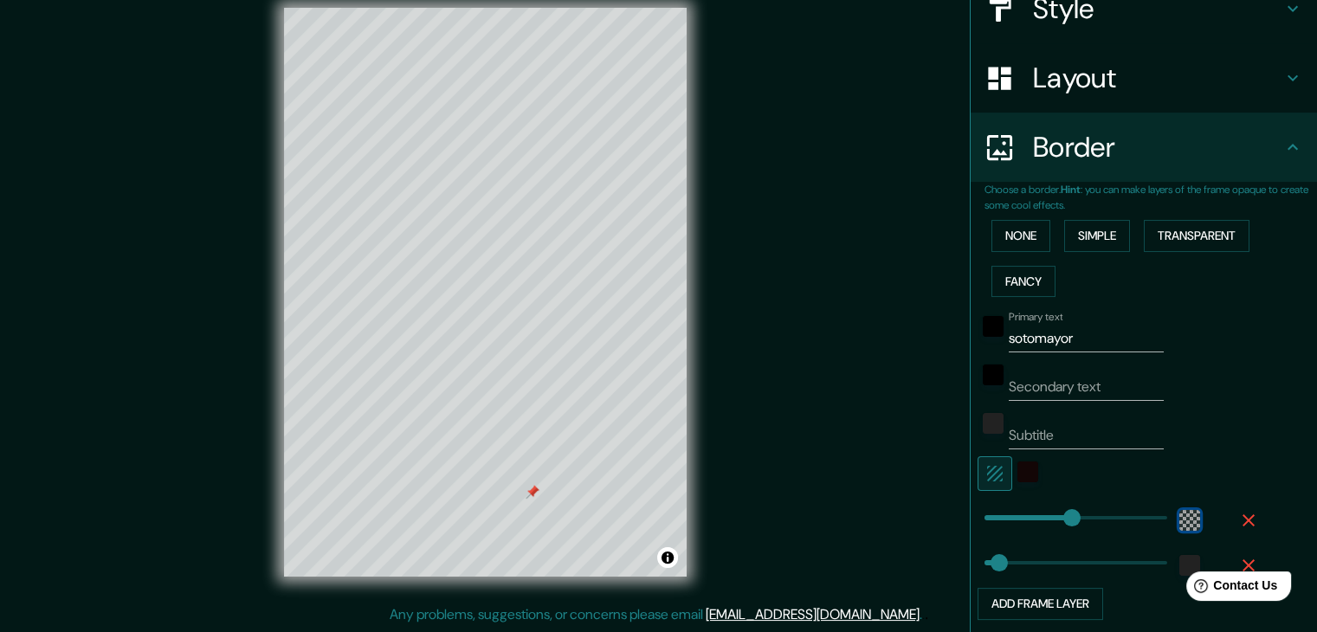
scroll to position [260, 0]
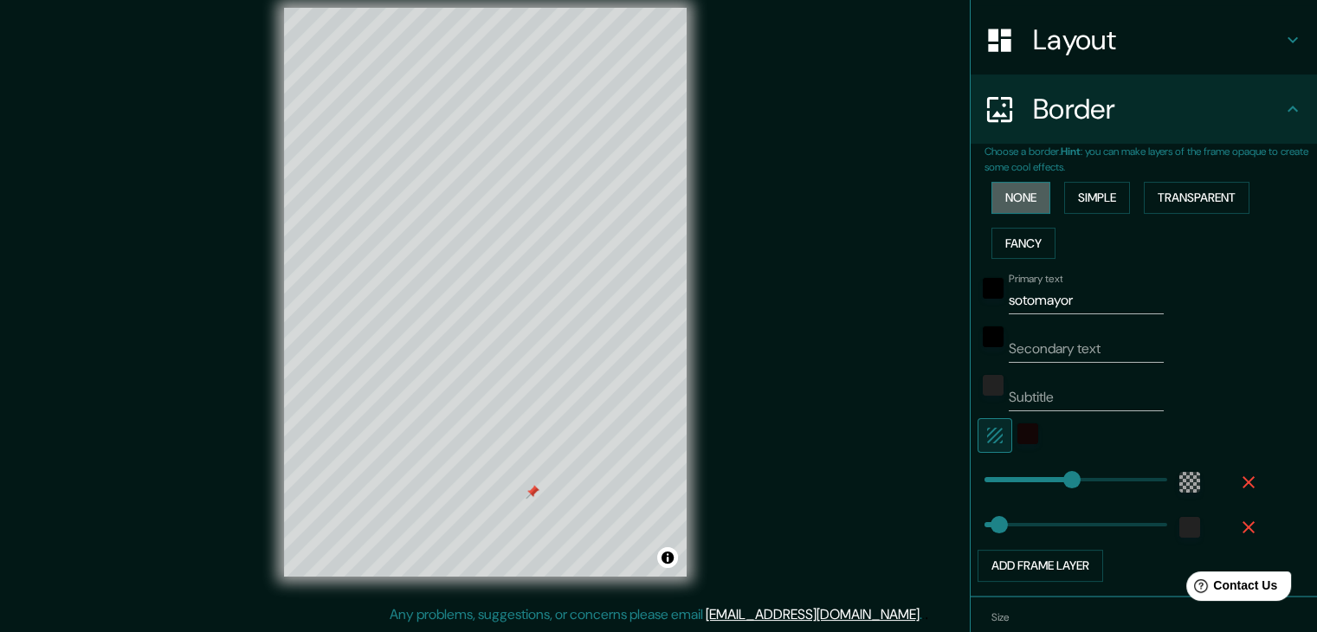
click at [1001, 201] on button "None" at bounding box center [1020, 198] width 59 height 32
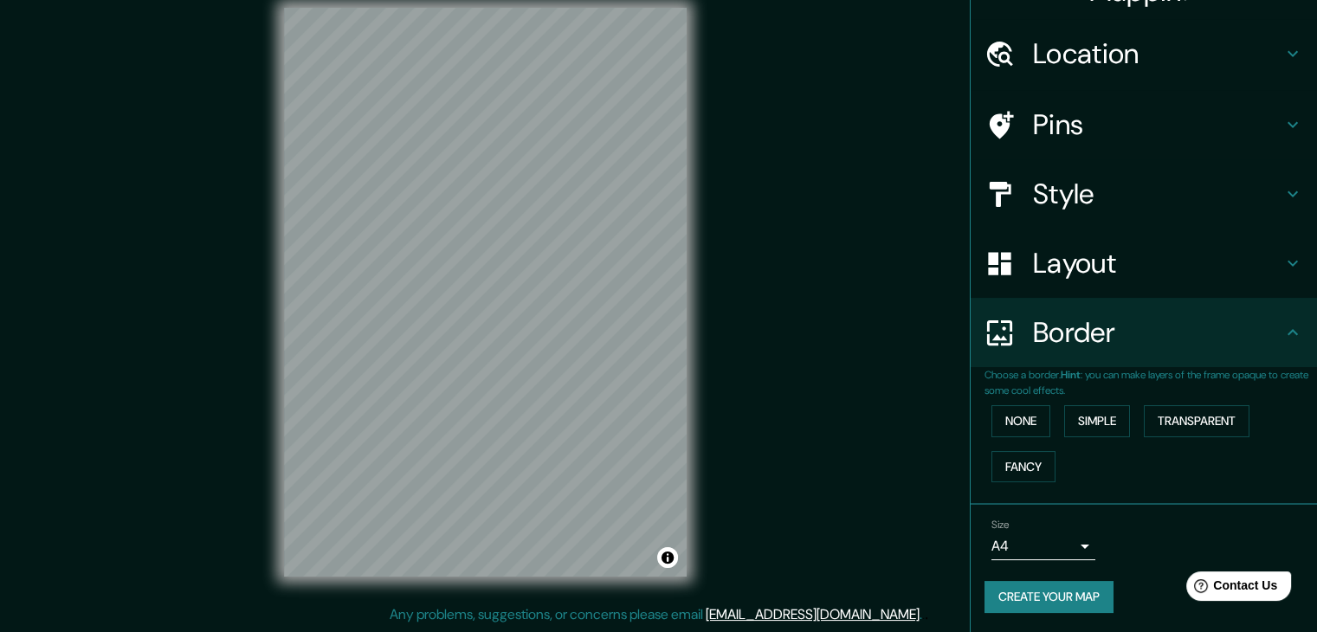
click at [526, 620] on div "Mappin Location [GEOGRAPHIC_DATA], [GEOGRAPHIC_DATA], [GEOGRAPHIC_DATA] Pins St…" at bounding box center [658, 306] width 1317 height 652
click at [1178, 266] on h4 "Layout" at bounding box center [1157, 263] width 249 height 35
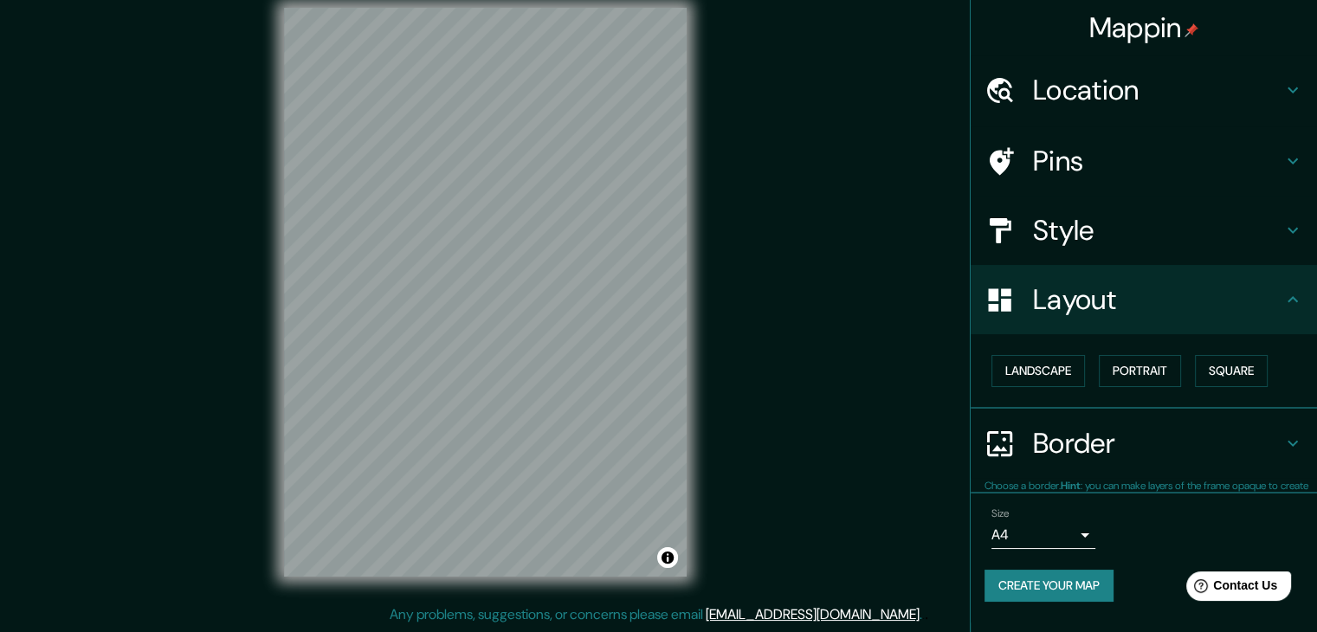
scroll to position [0, 0]
click at [1230, 365] on button "Square" at bounding box center [1231, 371] width 73 height 32
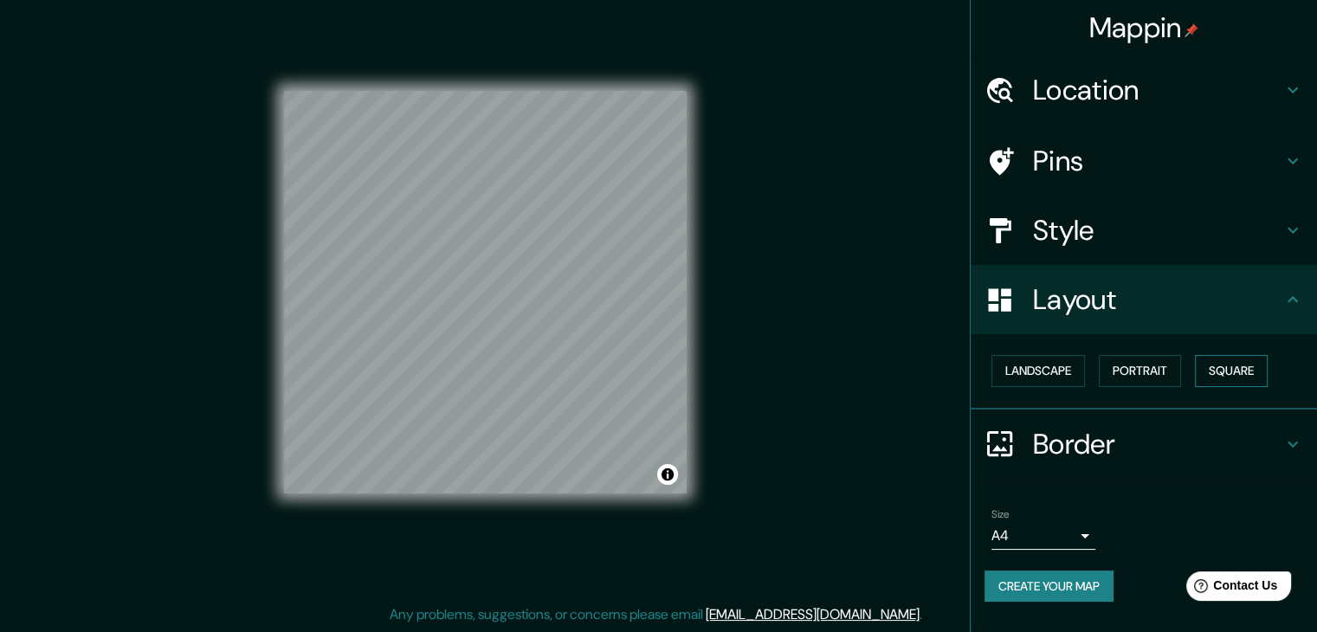
click at [1230, 365] on button "Square" at bounding box center [1231, 371] width 73 height 32
click at [1081, 367] on button "Landscape" at bounding box center [1038, 371] width 94 height 32
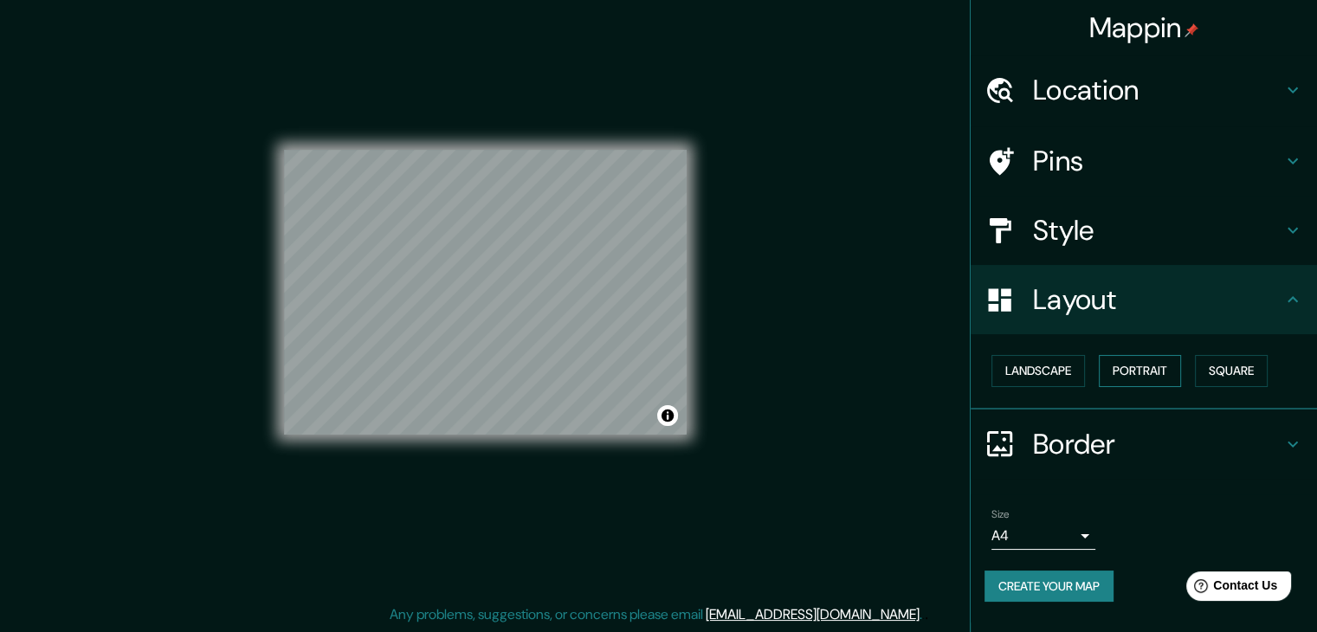
click at [1135, 368] on button "Portrait" at bounding box center [1140, 371] width 82 height 32
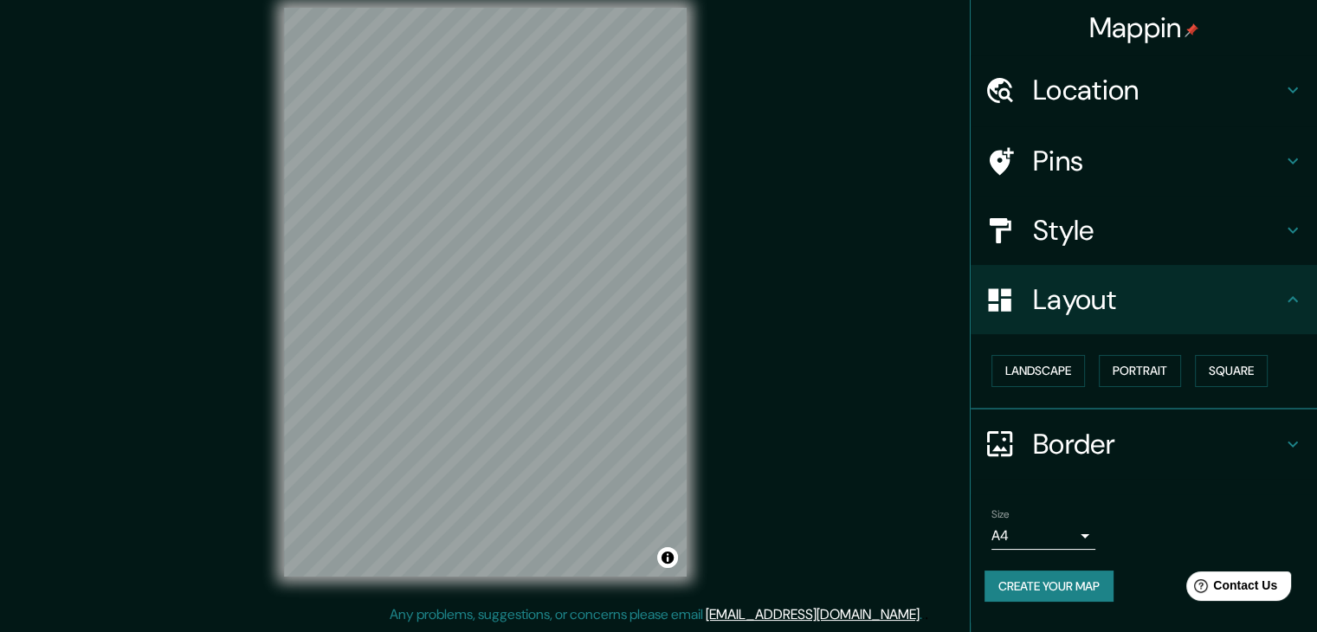
click at [1167, 150] on h4 "Pins" at bounding box center [1157, 161] width 249 height 35
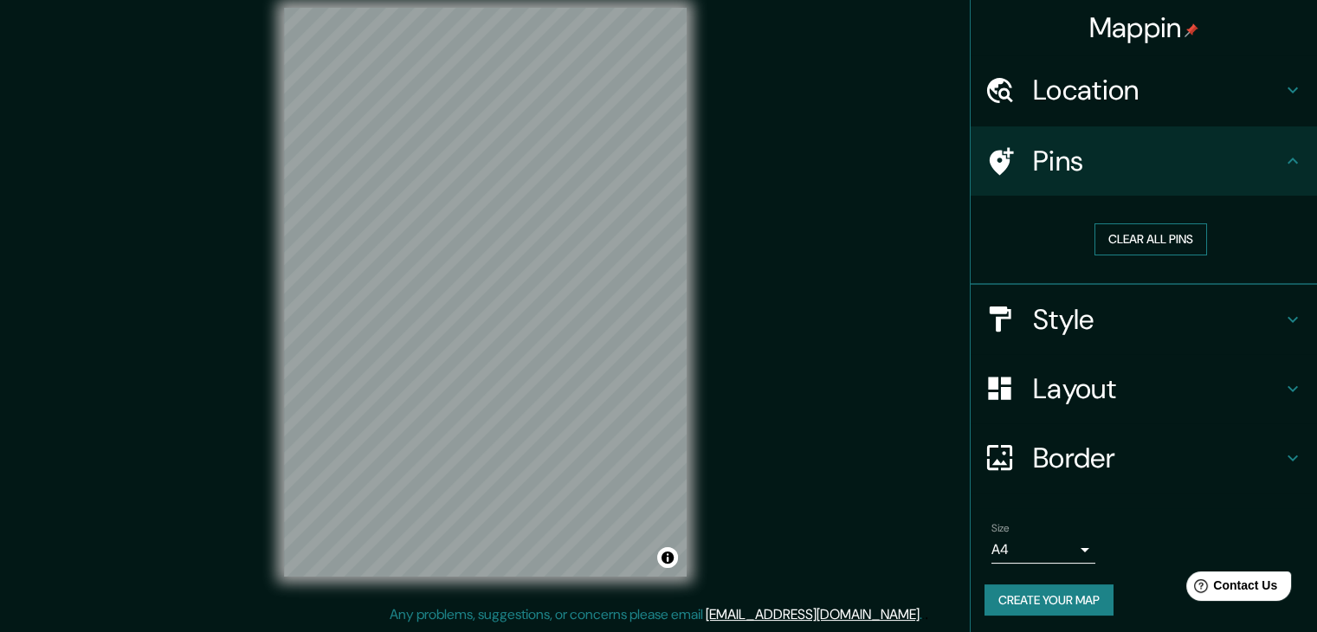
click at [1159, 240] on button "Clear all pins" at bounding box center [1150, 239] width 113 height 32
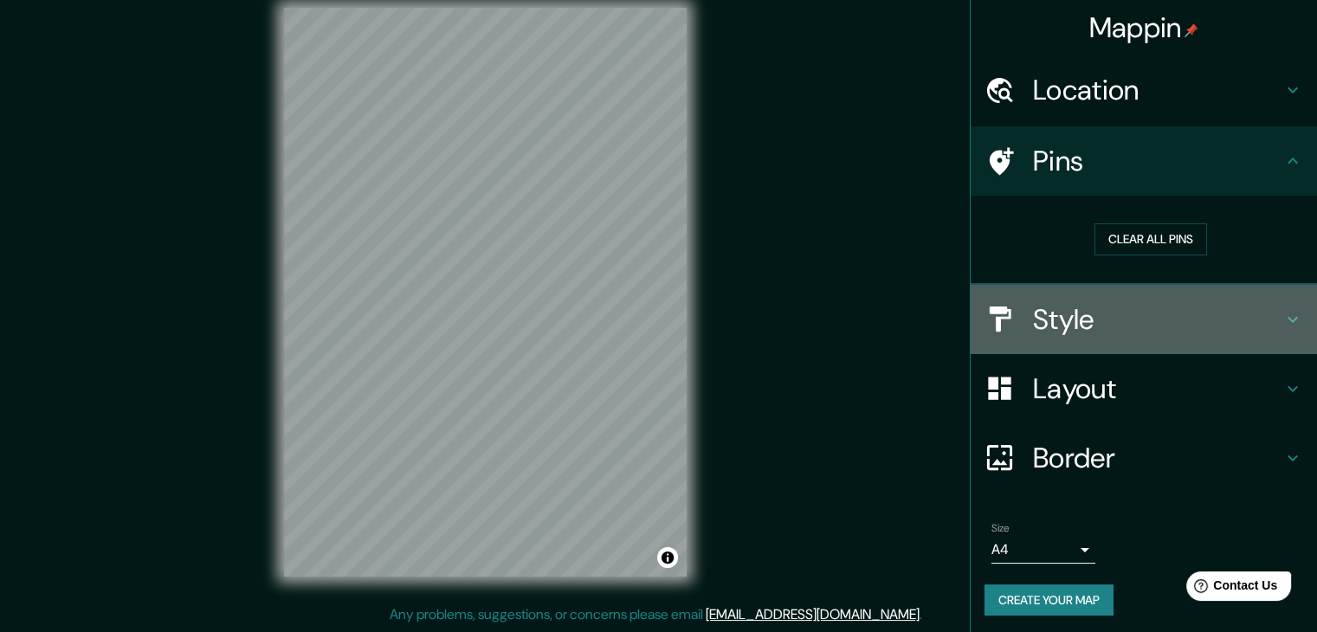
click at [1165, 302] on h4 "Style" at bounding box center [1157, 319] width 249 height 35
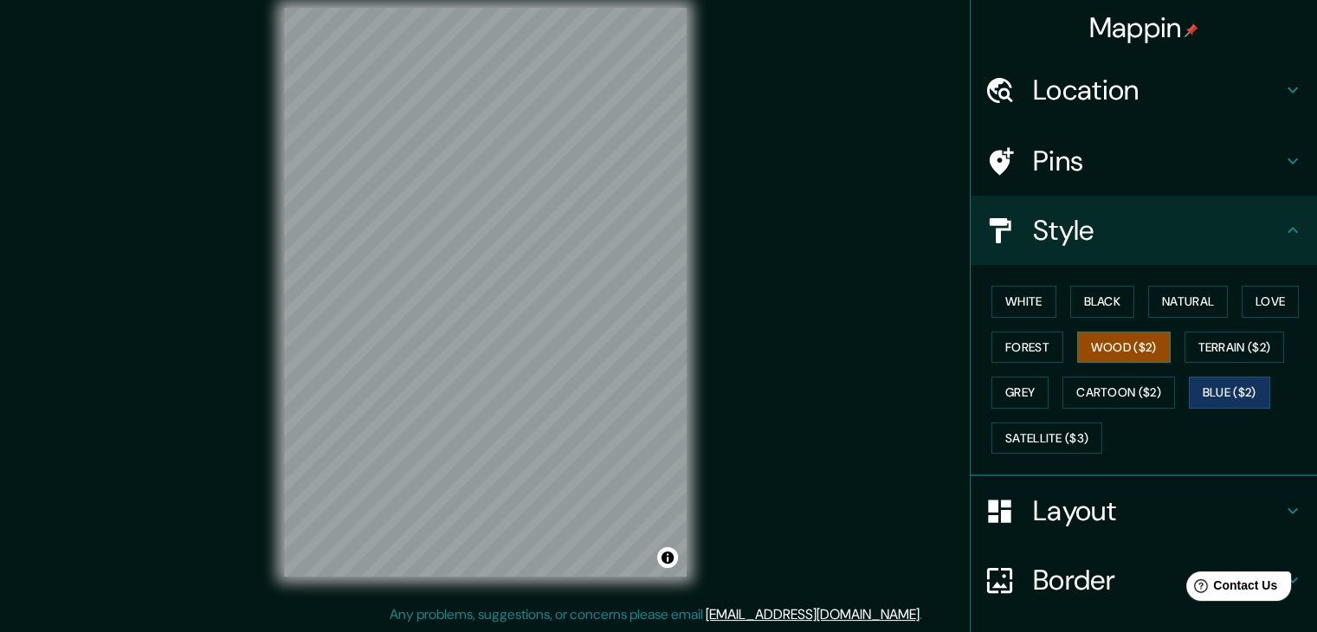
click at [1143, 350] on button "Wood ($2)" at bounding box center [1124, 348] width 94 height 32
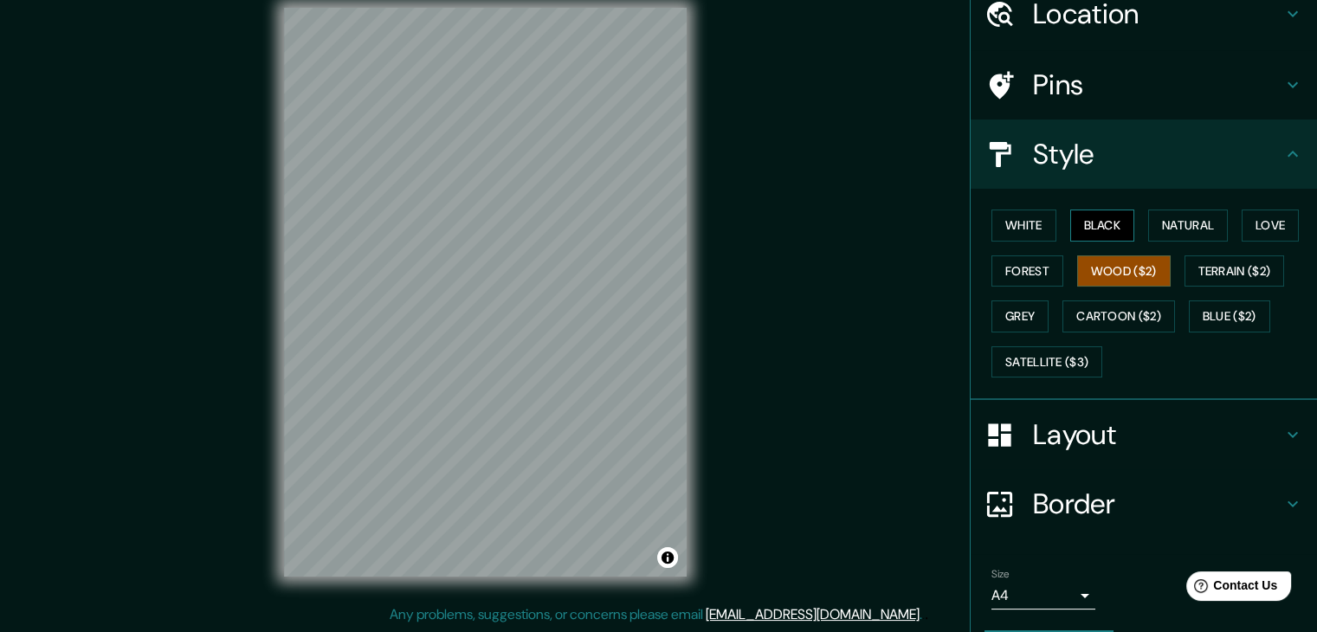
scroll to position [125, 0]
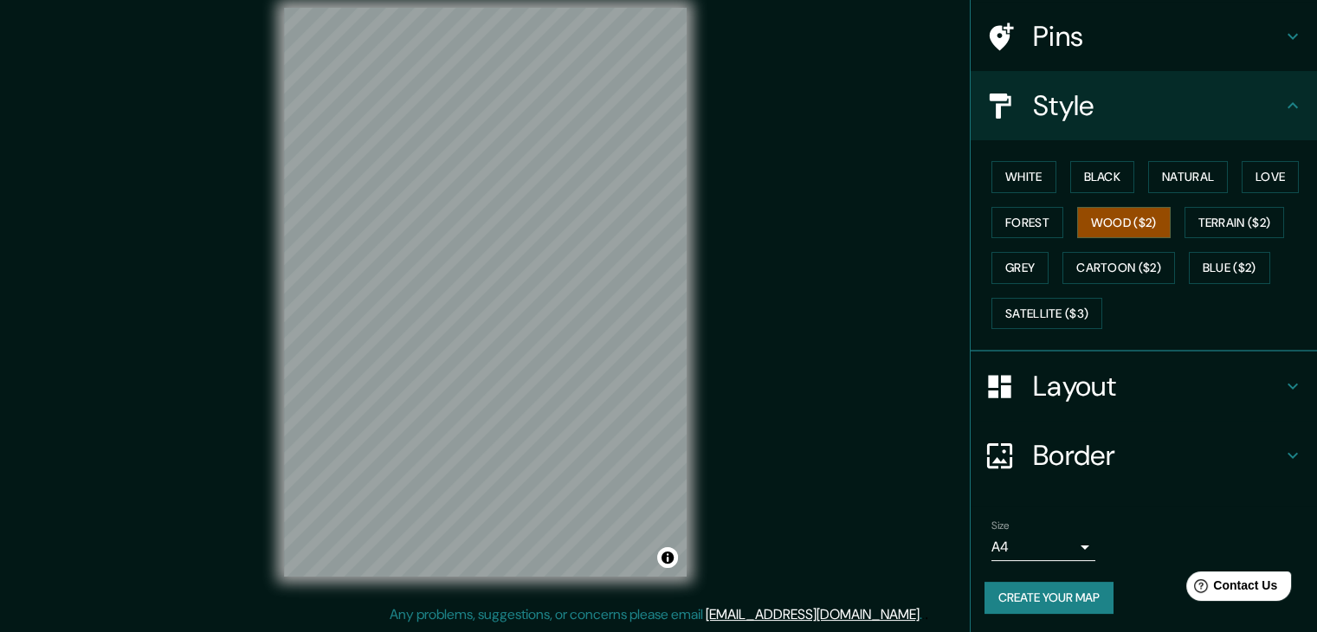
click at [1100, 462] on h4 "Border" at bounding box center [1157, 455] width 249 height 35
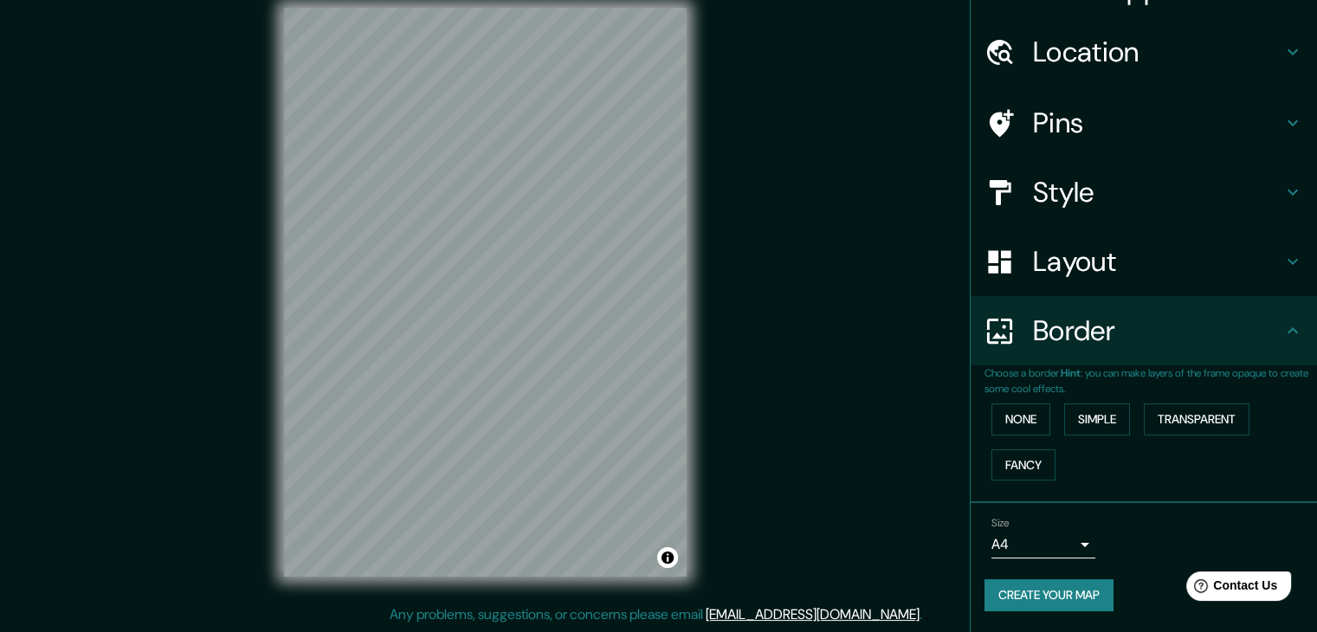
scroll to position [36, 0]
click at [1195, 416] on button "Transparent" at bounding box center [1197, 421] width 106 height 32
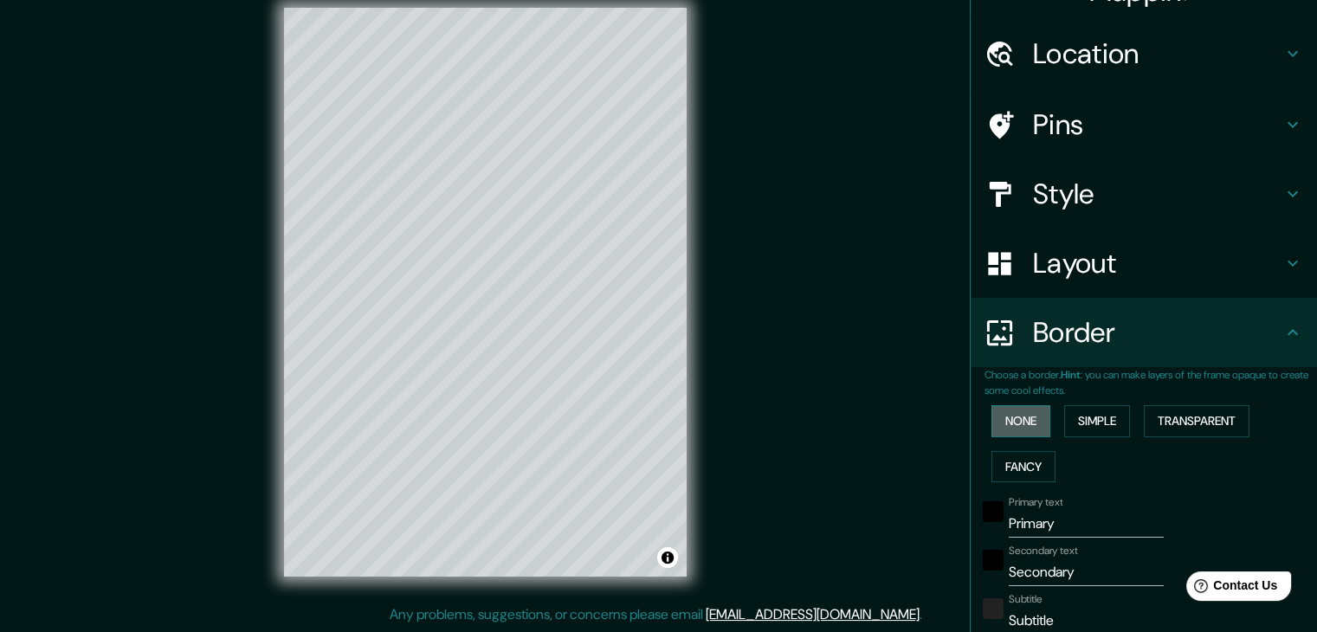
click at [1025, 419] on button "None" at bounding box center [1020, 421] width 59 height 32
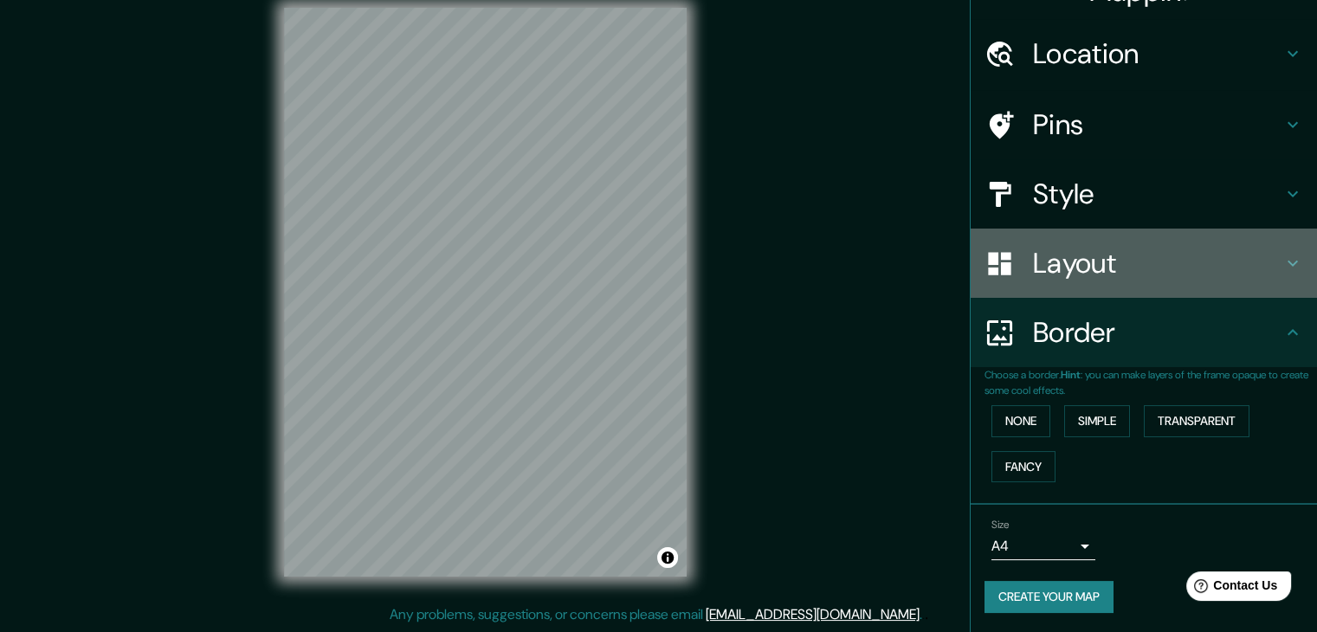
click at [1151, 255] on h4 "Layout" at bounding box center [1157, 263] width 249 height 35
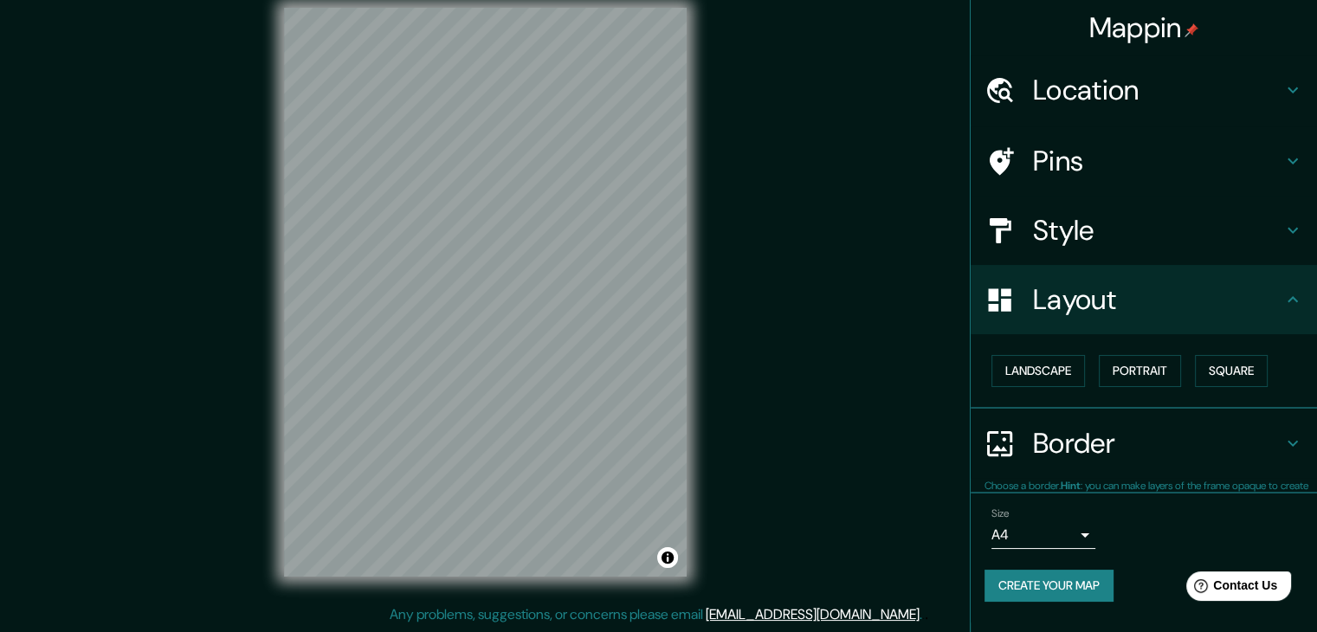
scroll to position [0, 0]
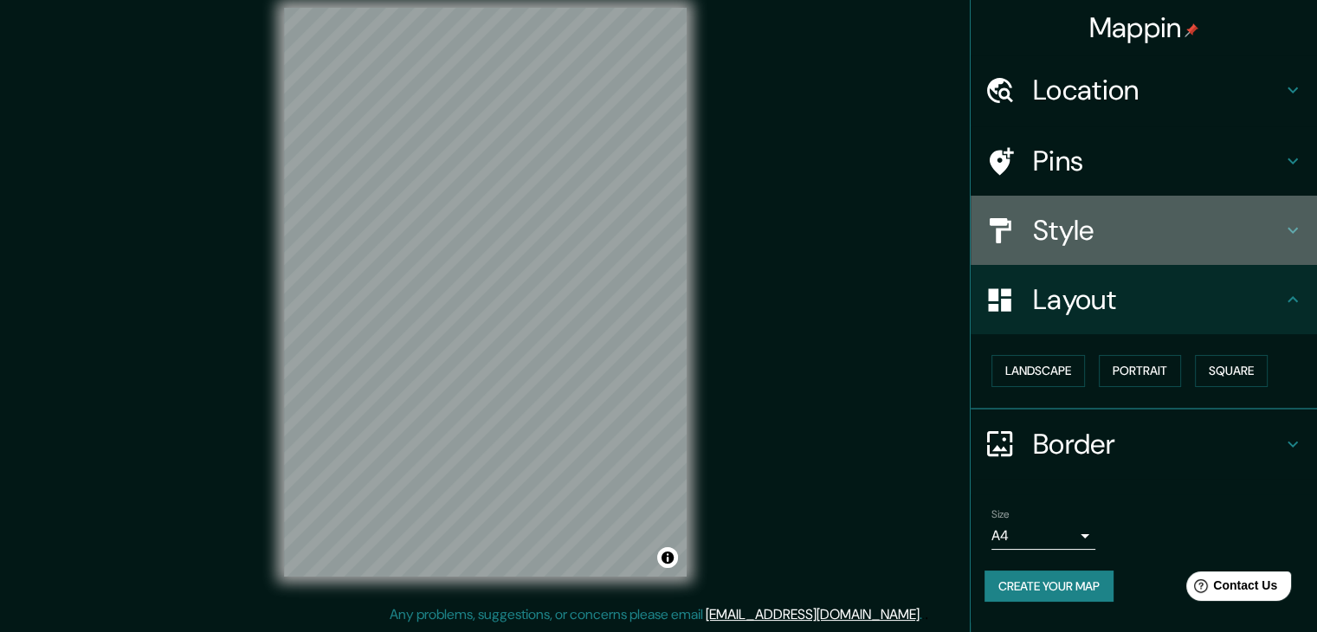
click at [1149, 249] on div "Style" at bounding box center [1144, 230] width 346 height 69
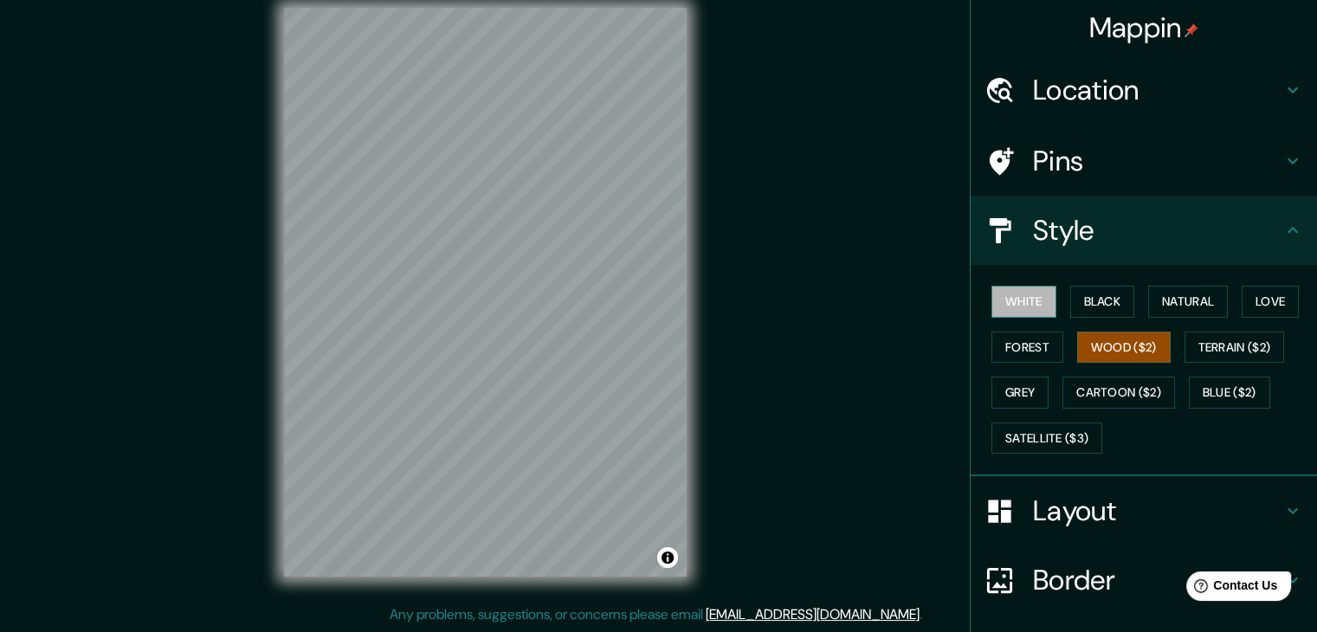
click at [1006, 313] on button "White" at bounding box center [1023, 302] width 65 height 32
click at [1004, 387] on button "Grey" at bounding box center [1019, 393] width 57 height 32
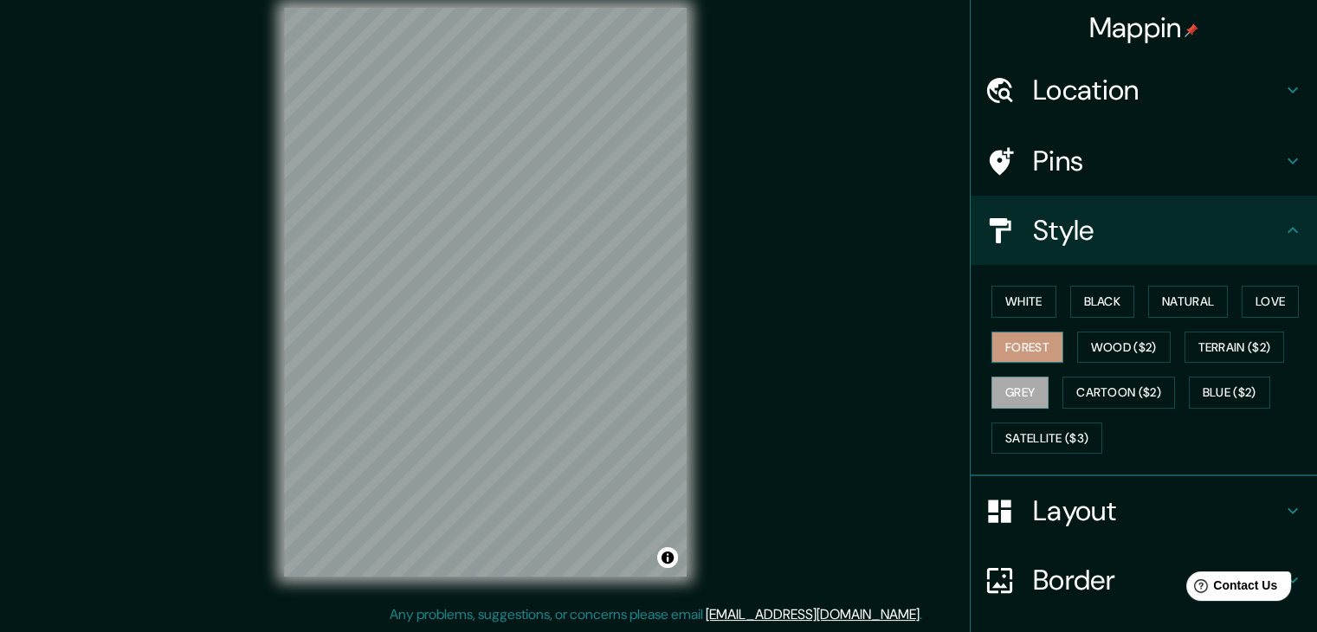
click at [996, 344] on button "Forest" at bounding box center [1027, 348] width 72 height 32
click at [1012, 296] on button "White" at bounding box center [1023, 302] width 65 height 32
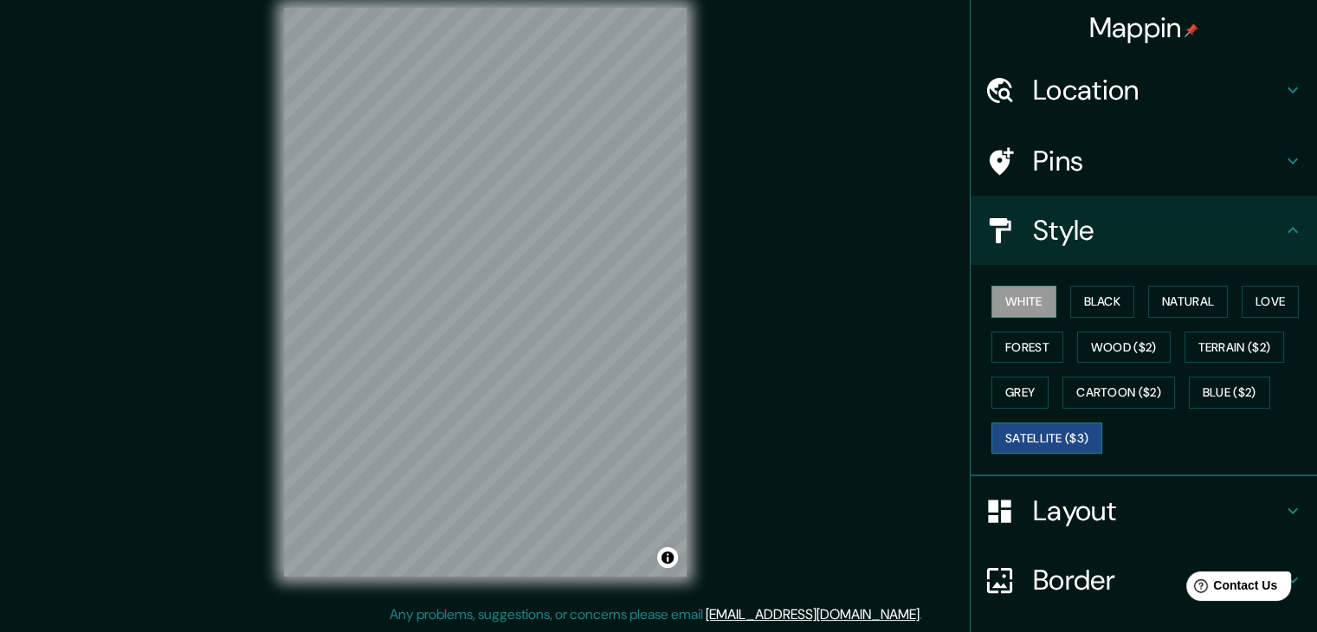
click at [1036, 443] on button "Satellite ($3)" at bounding box center [1046, 439] width 111 height 32
click at [1070, 382] on button "Cartoon ($2)" at bounding box center [1118, 393] width 113 height 32
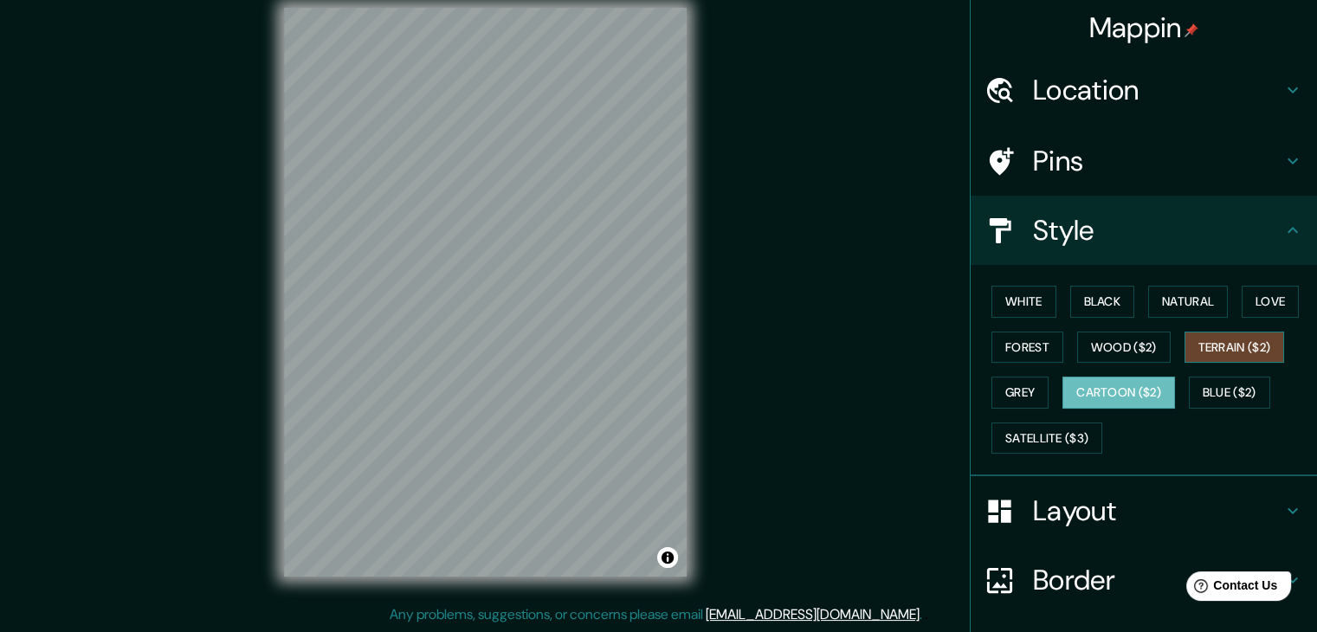
click at [1215, 344] on button "Terrain ($2)" at bounding box center [1234, 348] width 100 height 32
click at [1148, 389] on button "Cartoon ($2)" at bounding box center [1118, 393] width 113 height 32
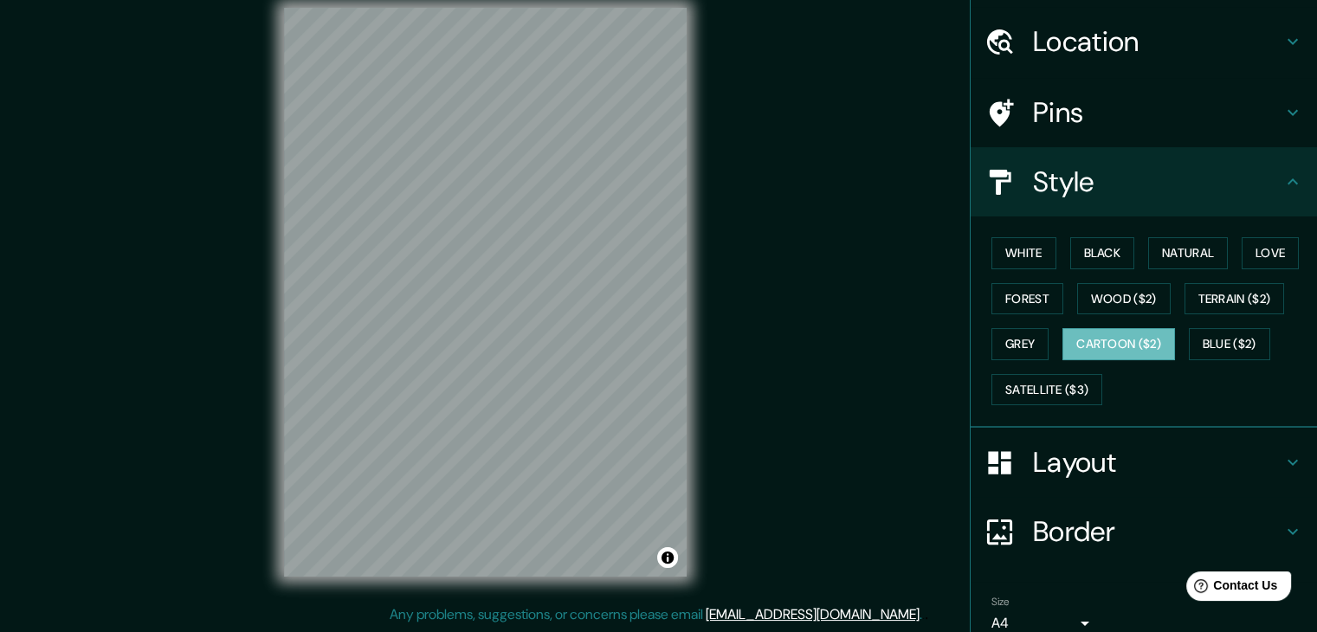
scroll to position [125, 0]
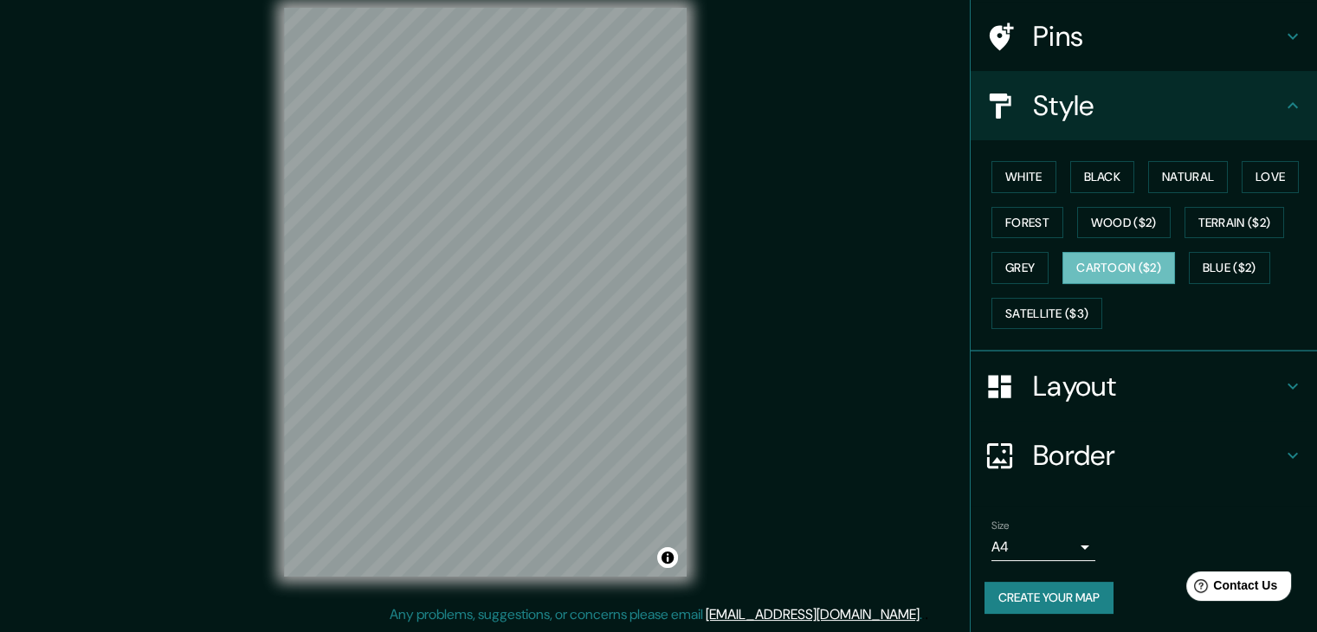
click at [1057, 590] on button "Create your map" at bounding box center [1048, 598] width 129 height 32
click at [1036, 597] on div "Create your map" at bounding box center [1143, 598] width 319 height 32
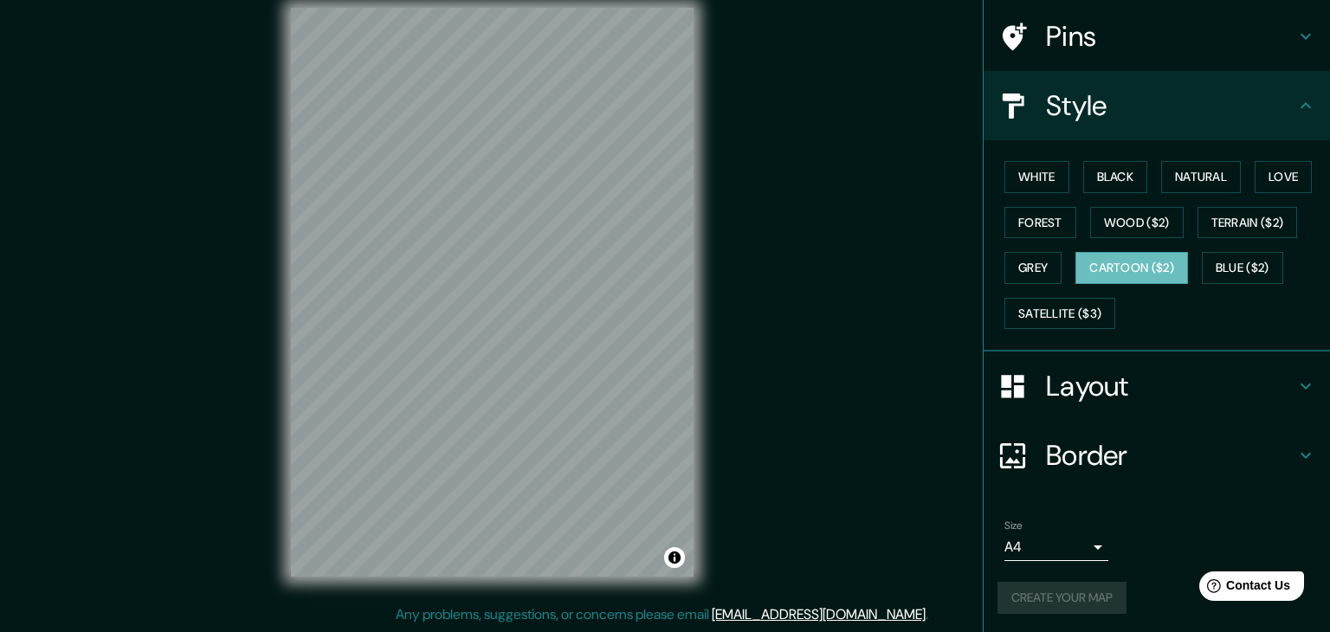
click at [1039, 546] on body "Mappin Location [GEOGRAPHIC_DATA], [GEOGRAPHIC_DATA], [GEOGRAPHIC_DATA] Pins St…" at bounding box center [665, 296] width 1330 height 632
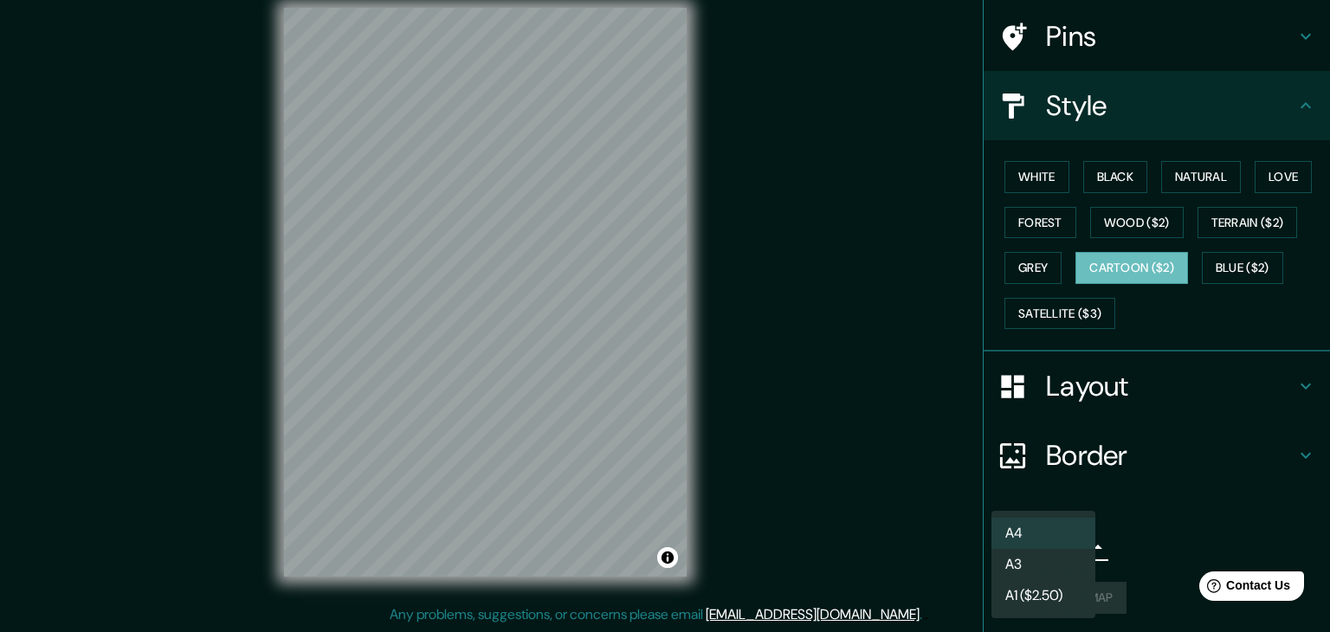
click at [1147, 545] on div at bounding box center [665, 316] width 1330 height 632
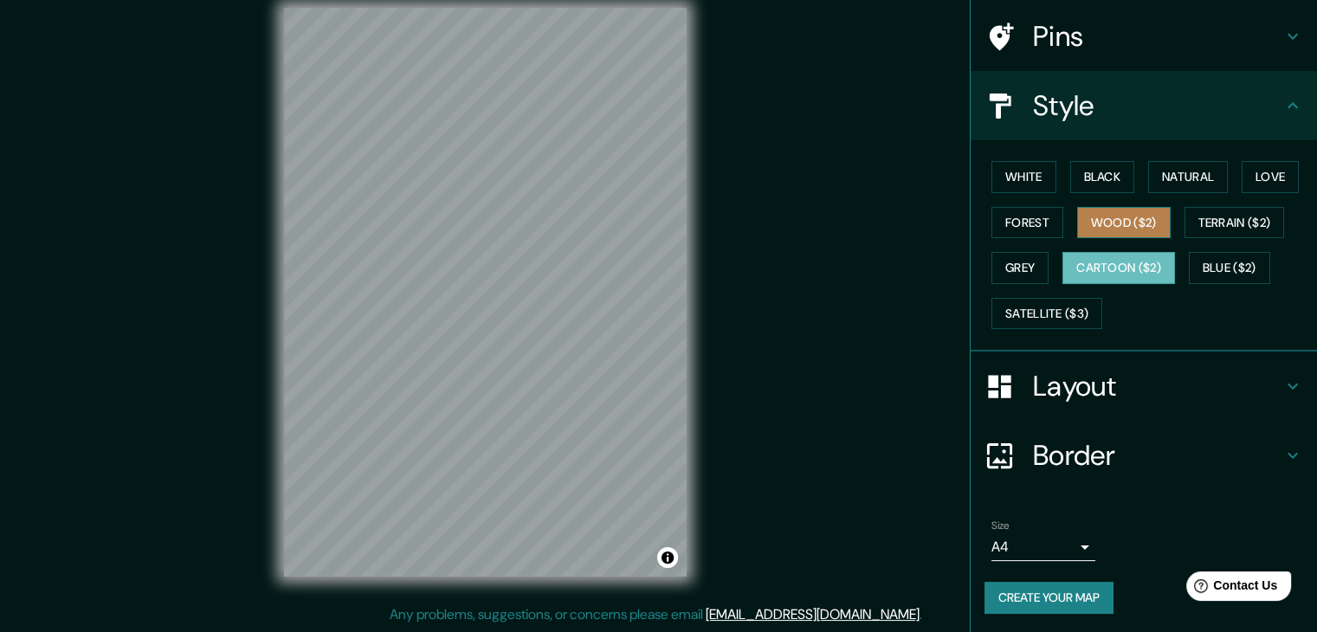
click at [1138, 216] on button "Wood ($2)" at bounding box center [1124, 223] width 94 height 32
click at [1018, 265] on button "Grey" at bounding box center [1019, 268] width 57 height 32
click at [1096, 270] on button "Cartoon ($2)" at bounding box center [1118, 268] width 113 height 32
click at [1192, 255] on button "Blue ($2)" at bounding box center [1229, 268] width 81 height 32
click at [1143, 255] on button "Cartoon ($2)" at bounding box center [1118, 268] width 113 height 32
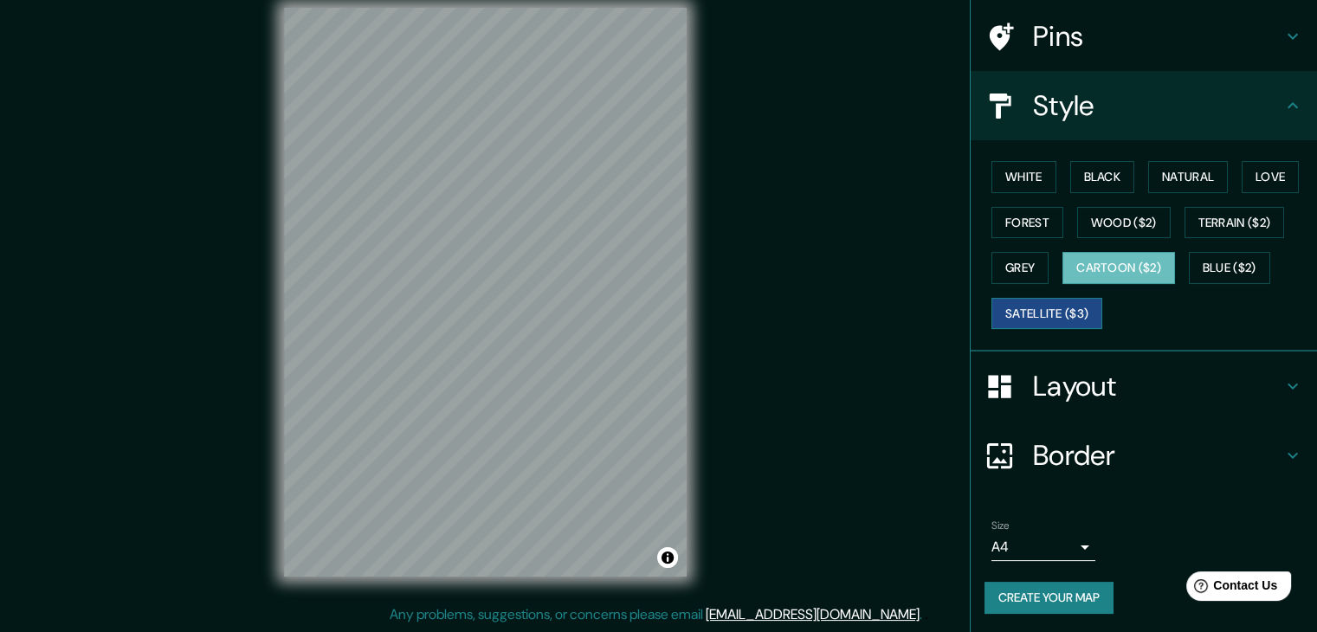
click at [1039, 319] on button "Satellite ($3)" at bounding box center [1046, 314] width 111 height 32
click at [1097, 173] on button "Black" at bounding box center [1102, 177] width 65 height 32
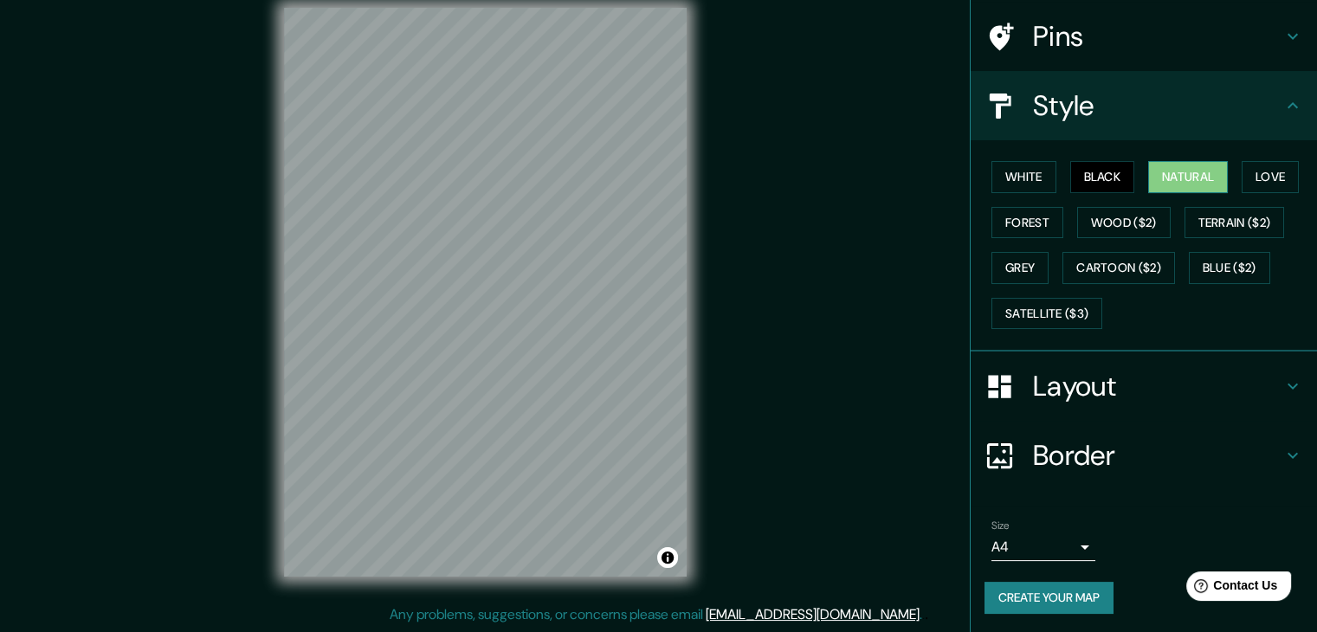
click at [1159, 166] on button "Natural" at bounding box center [1188, 177] width 80 height 32
click at [1243, 174] on button "Love" at bounding box center [1270, 177] width 57 height 32
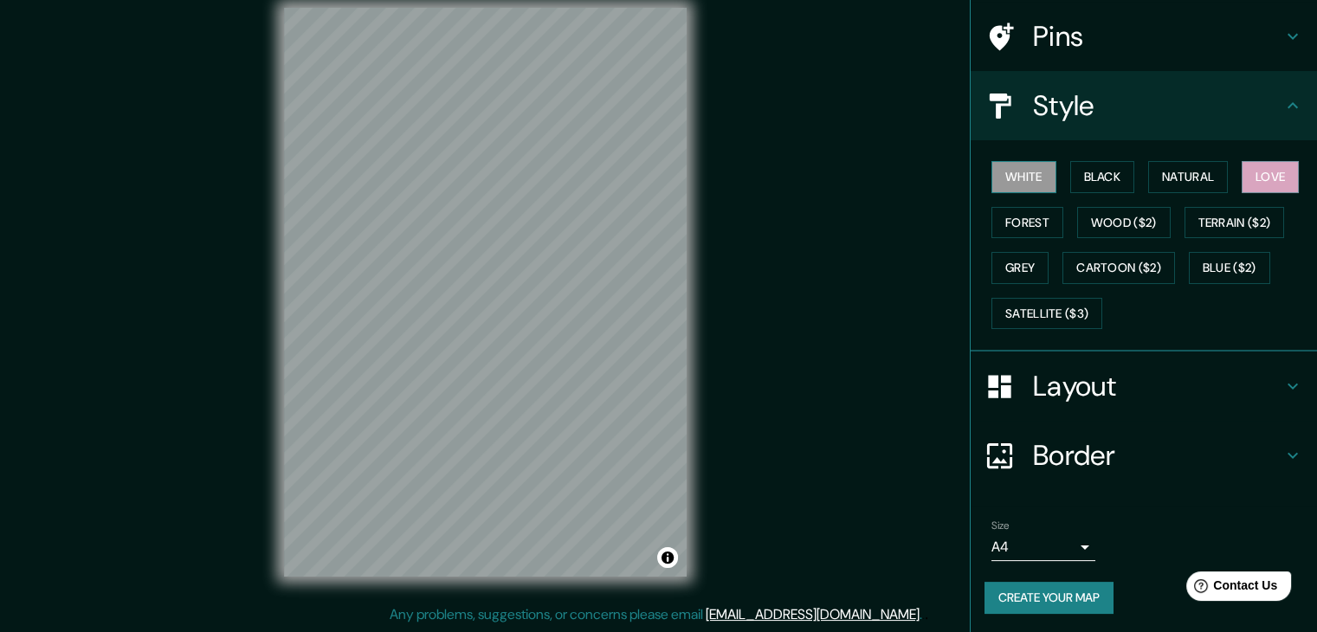
click at [991, 178] on button "White" at bounding box center [1023, 177] width 65 height 32
click at [1011, 221] on button "Forest" at bounding box center [1027, 223] width 72 height 32
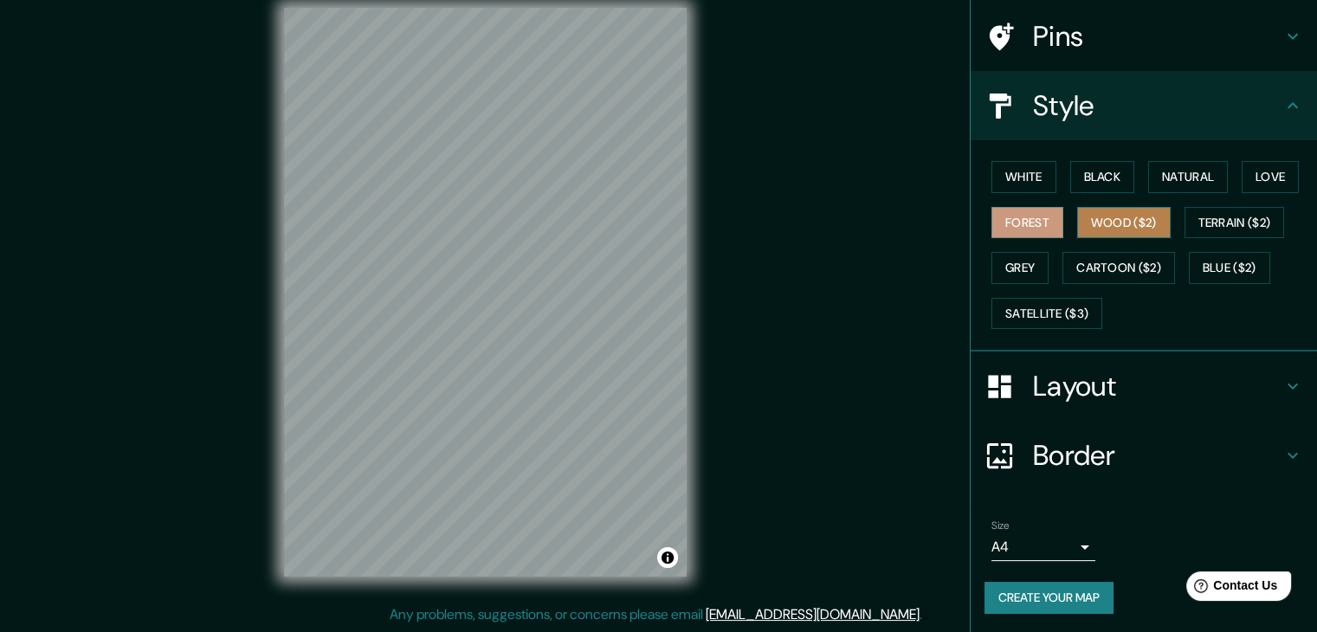
click at [1122, 229] on button "Wood ($2)" at bounding box center [1124, 223] width 94 height 32
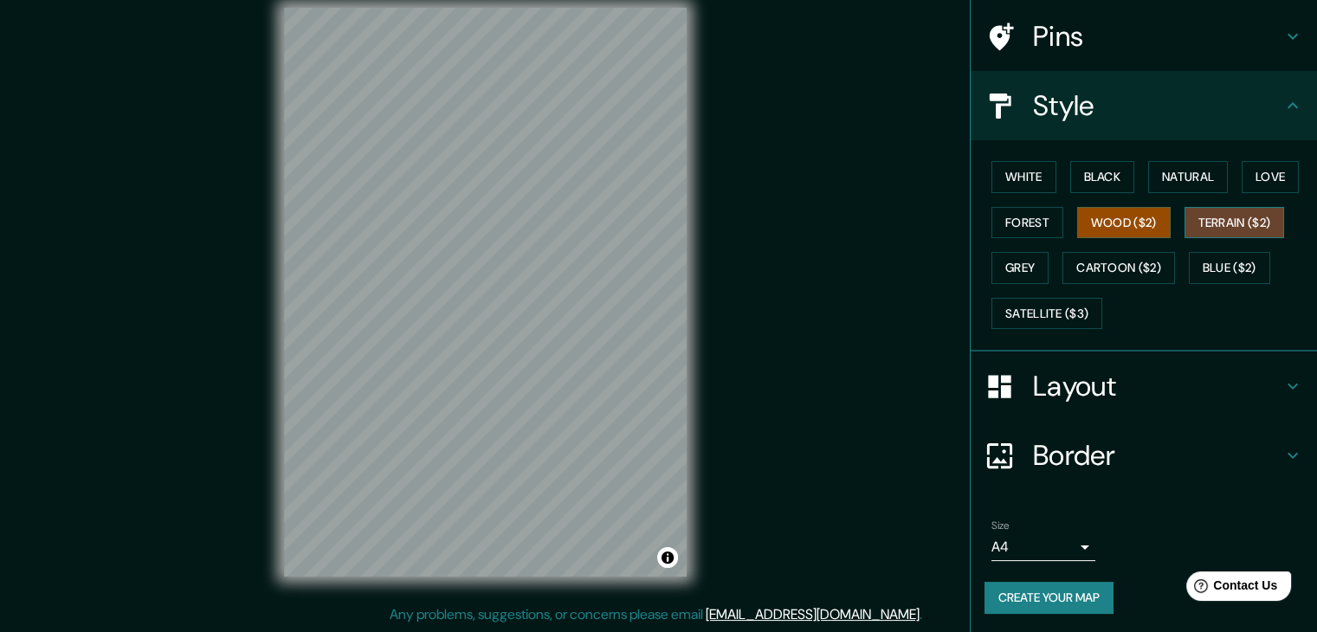
click at [1191, 217] on button "Terrain ($2)" at bounding box center [1234, 223] width 100 height 32
click at [1124, 223] on button "Wood ($2)" at bounding box center [1124, 223] width 94 height 32
click at [1012, 266] on button "Grey" at bounding box center [1019, 268] width 57 height 32
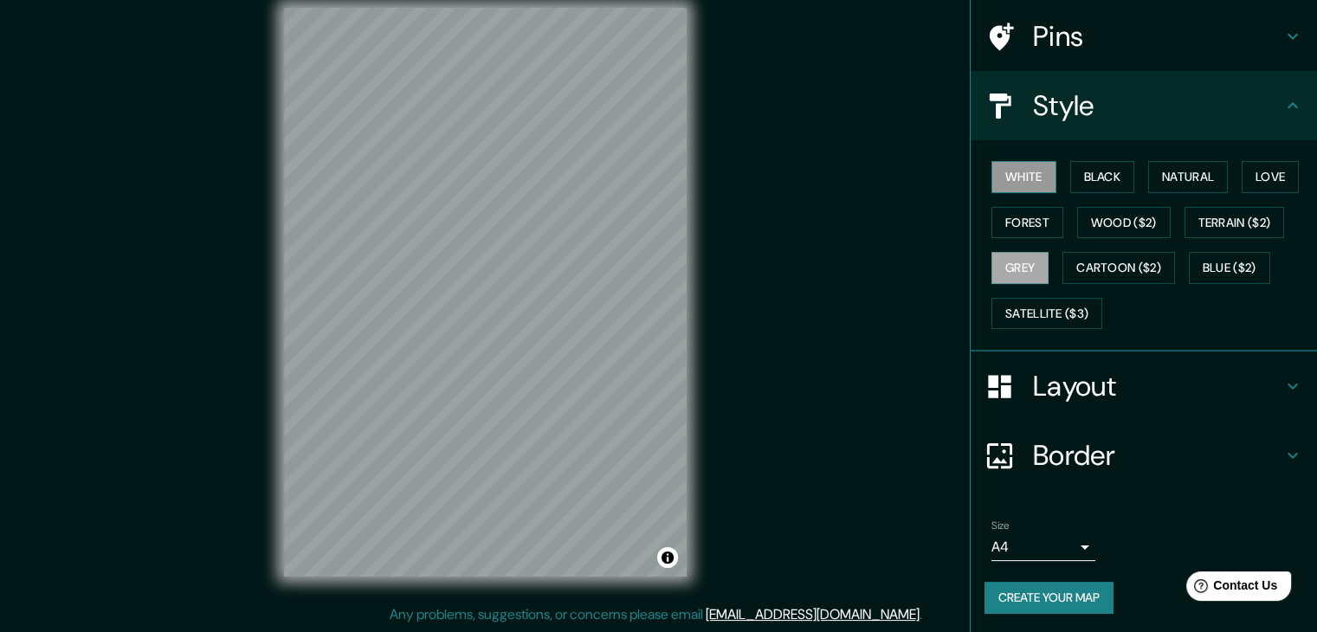
click at [1025, 171] on button "White" at bounding box center [1023, 177] width 65 height 32
click at [1017, 232] on button "Forest" at bounding box center [1027, 223] width 72 height 32
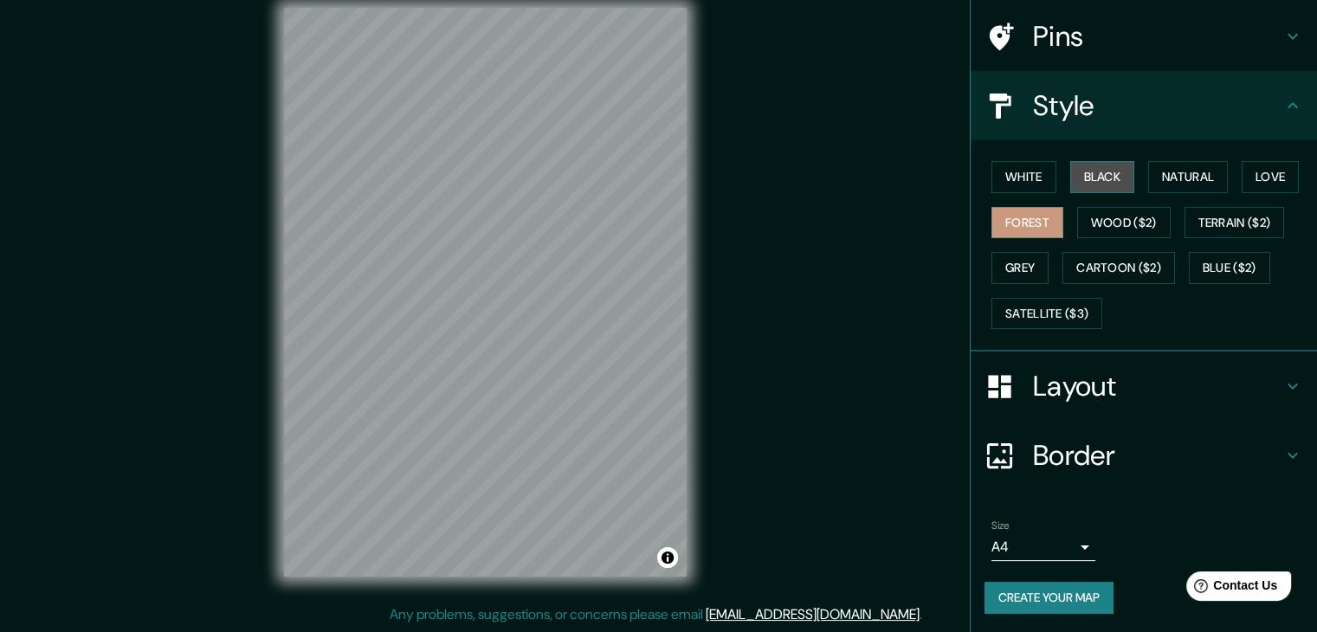
click at [1093, 189] on button "Black" at bounding box center [1102, 177] width 65 height 32
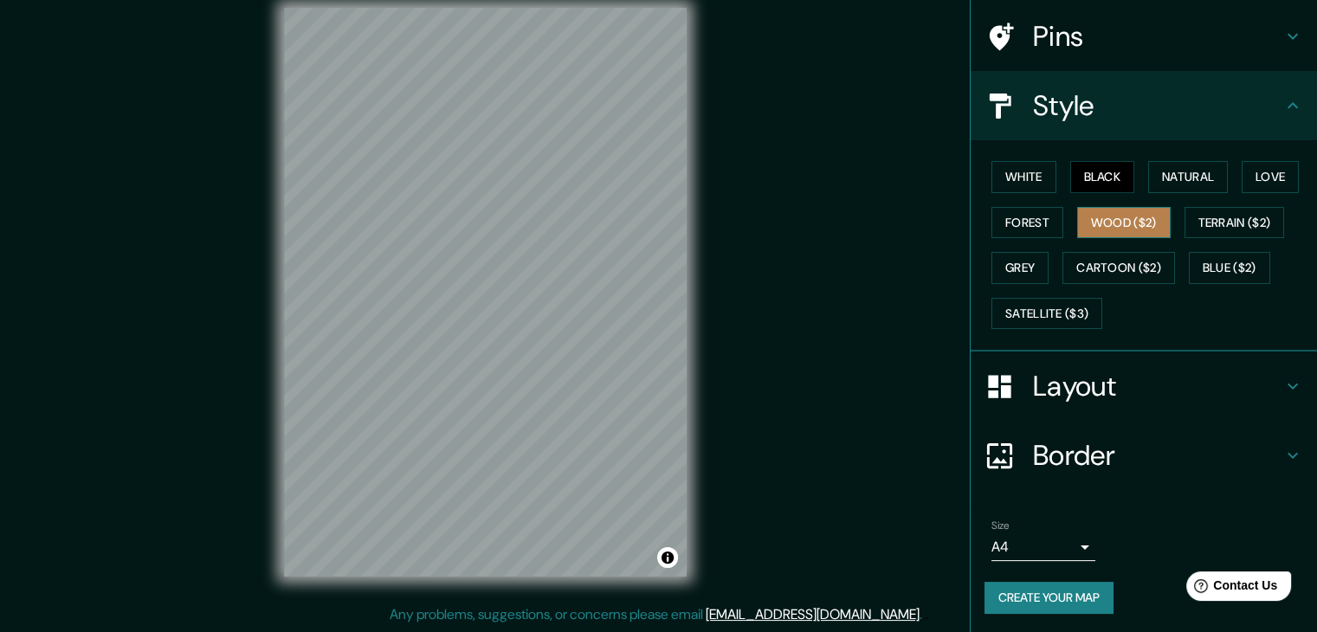
click at [1099, 228] on button "Wood ($2)" at bounding box center [1124, 223] width 94 height 32
click at [1110, 166] on button "Black" at bounding box center [1102, 177] width 65 height 32
click at [1167, 181] on button "Natural" at bounding box center [1188, 177] width 80 height 32
click at [1098, 182] on button "Black" at bounding box center [1102, 177] width 65 height 32
click at [1026, 190] on button "White" at bounding box center [1023, 177] width 65 height 32
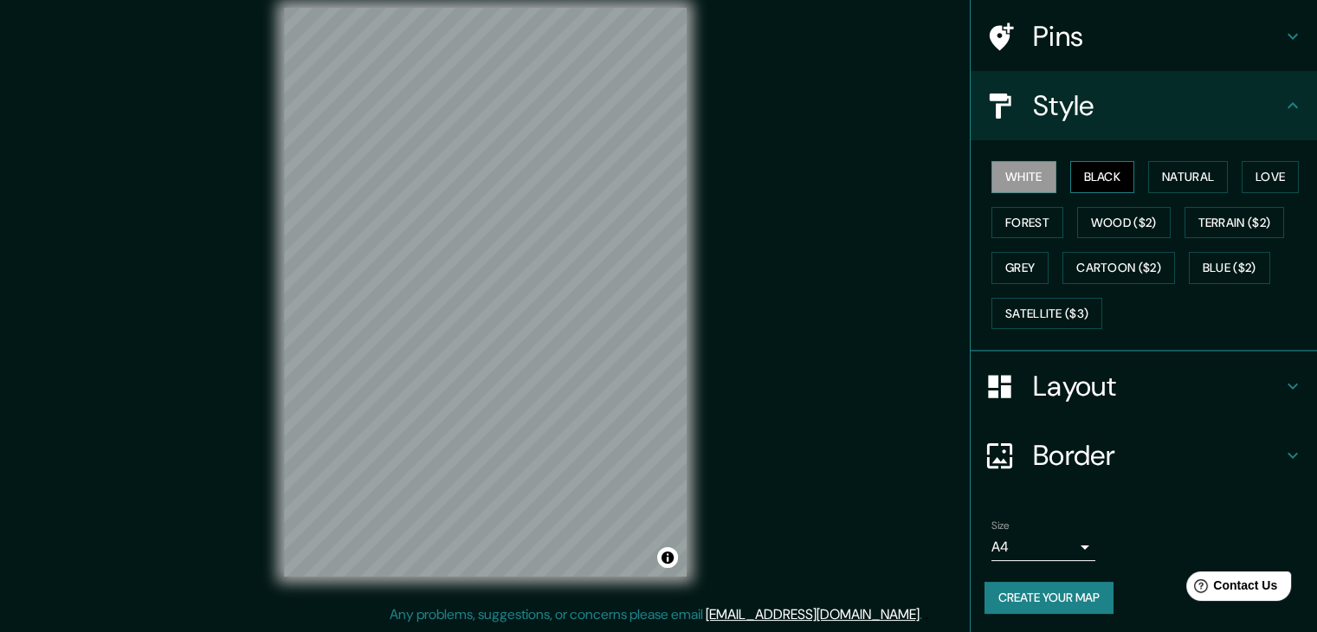
click at [1098, 178] on button "Black" at bounding box center [1102, 177] width 65 height 32
click at [1040, 178] on button "White" at bounding box center [1023, 177] width 65 height 32
click at [1070, 178] on button "Black" at bounding box center [1102, 177] width 65 height 32
click at [1011, 178] on button "White" at bounding box center [1023, 177] width 65 height 32
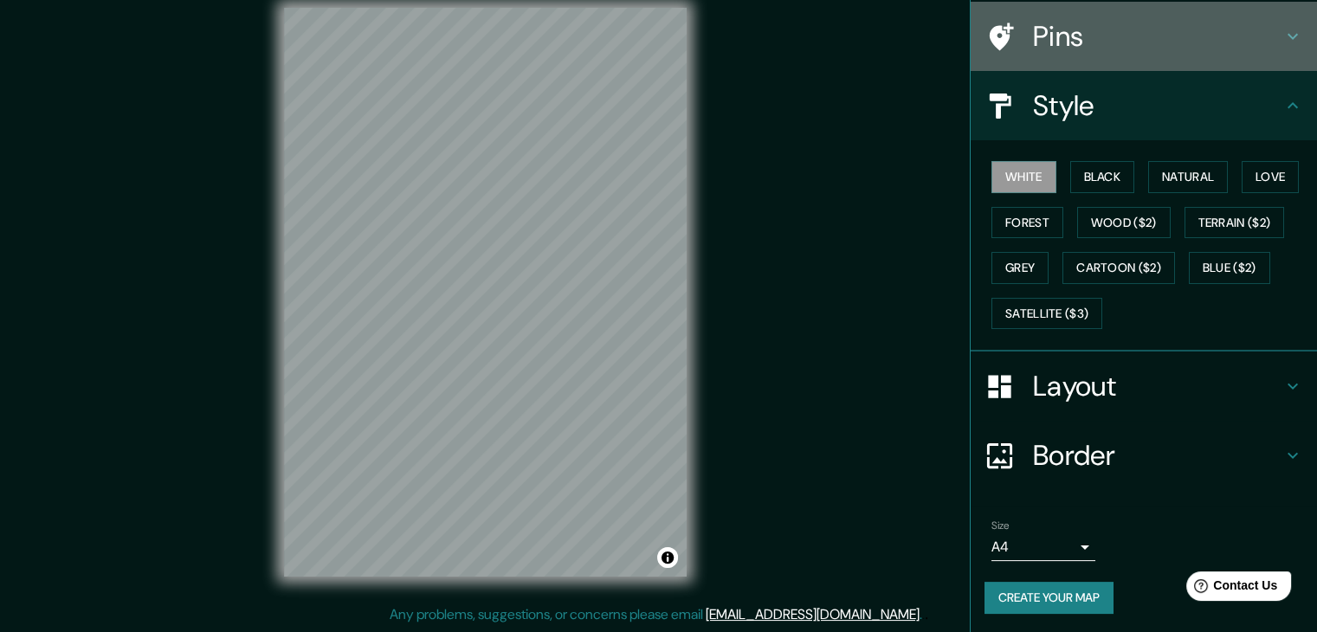
click at [1115, 53] on div "Pins" at bounding box center [1144, 36] width 346 height 69
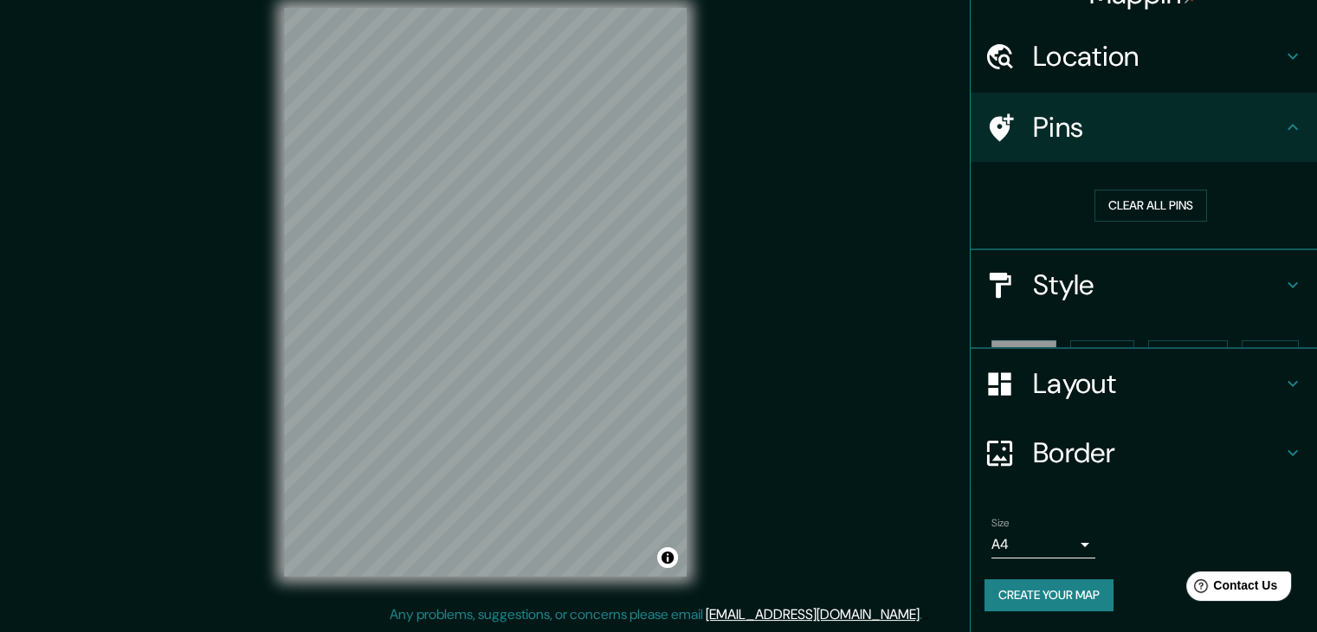
scroll to position [3, 0]
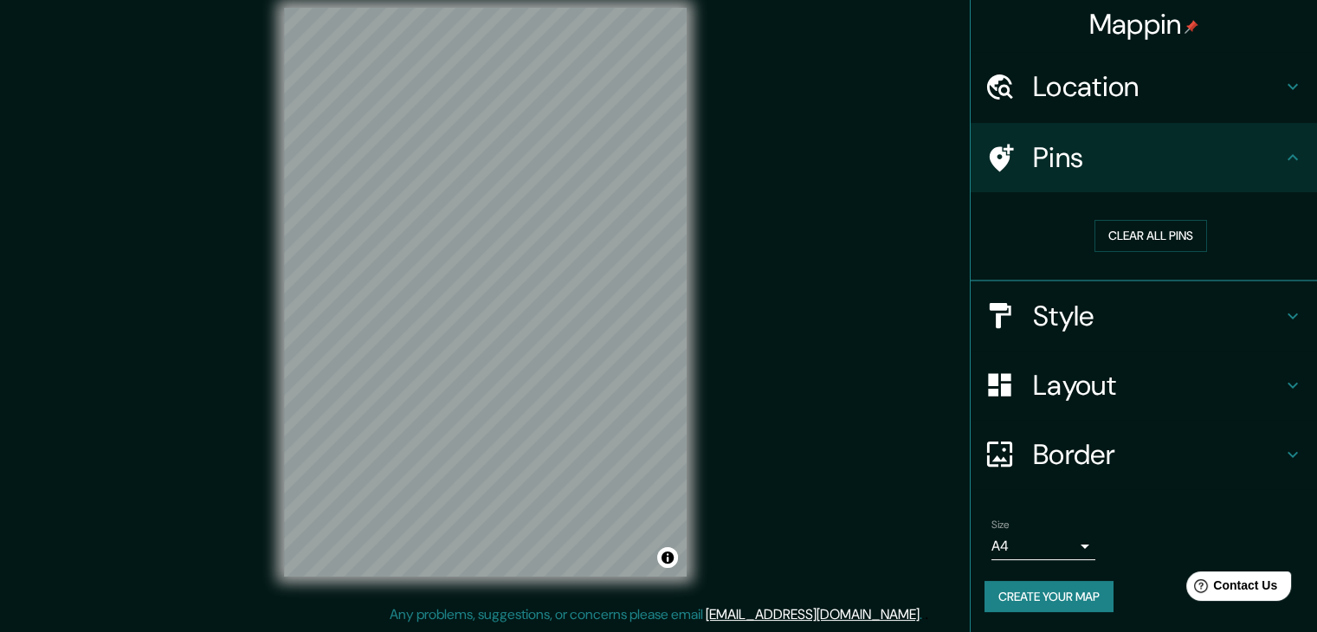
click at [1081, 91] on h4 "Location" at bounding box center [1157, 86] width 249 height 35
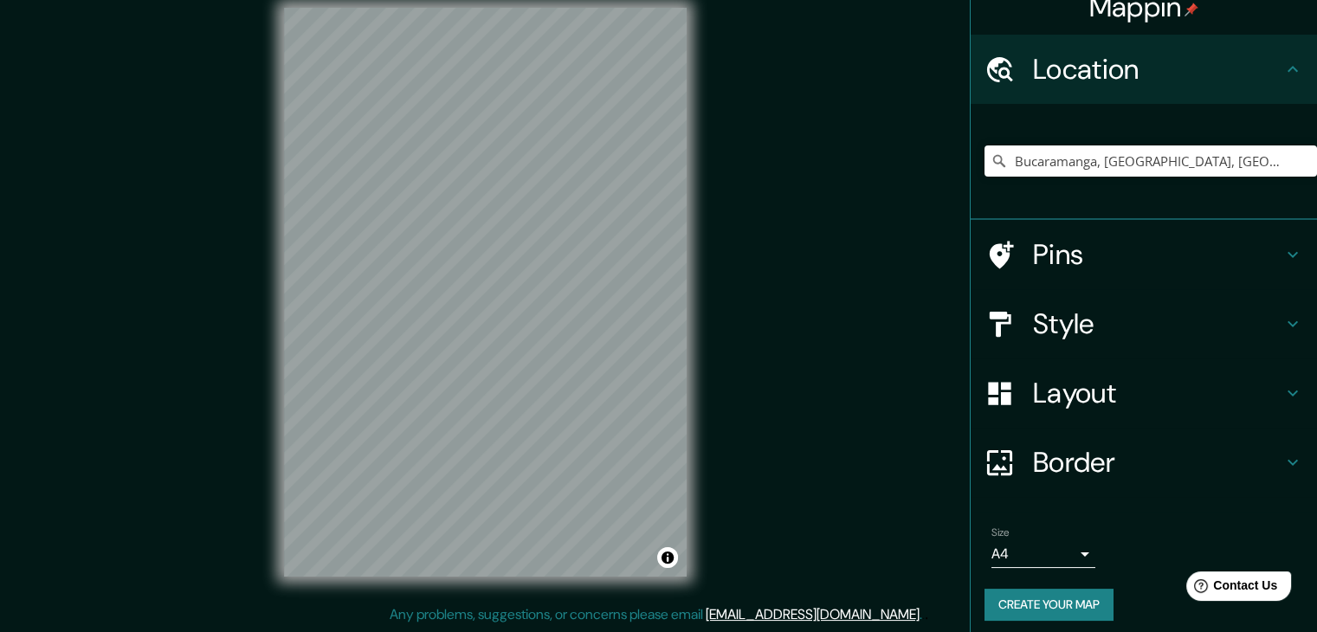
scroll to position [29, 0]
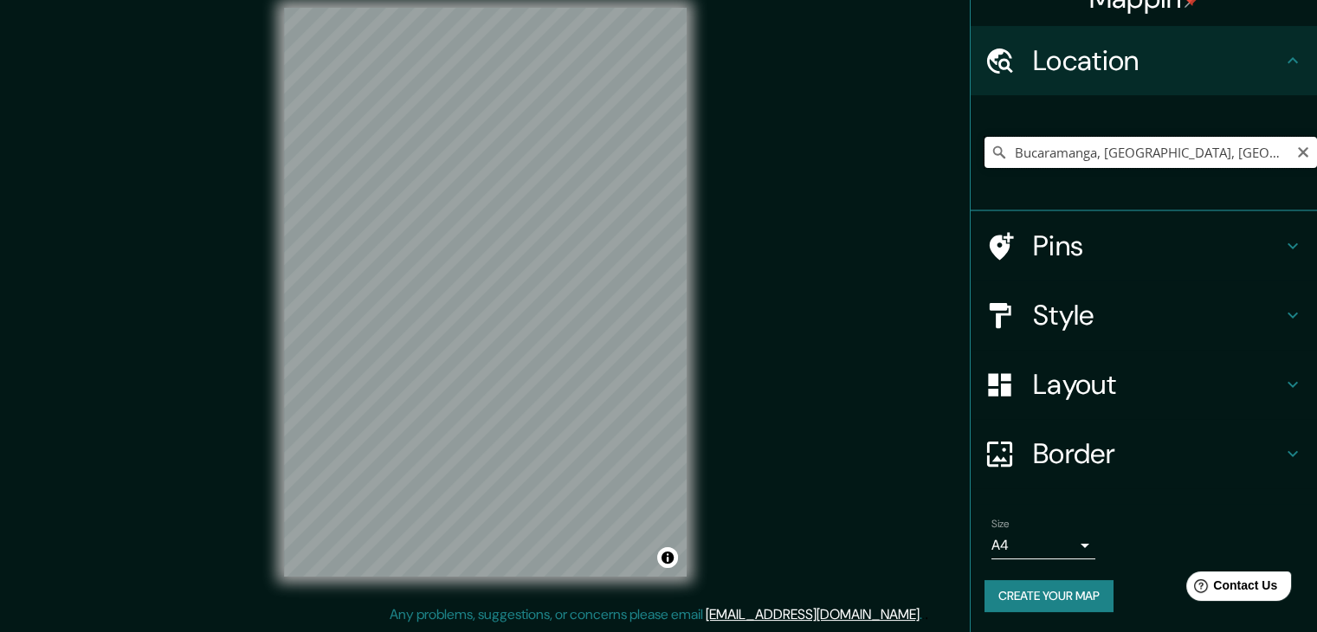
click at [1188, 156] on input "Bucaramanga, [GEOGRAPHIC_DATA], [GEOGRAPHIC_DATA]" at bounding box center [1150, 152] width 332 height 31
click at [1094, 145] on input "Bucaramanga, [GEOGRAPHIC_DATA], [GEOGRAPHIC_DATA]" at bounding box center [1150, 152] width 332 height 31
click at [1000, 153] on input "Bucaramanga, [GEOGRAPHIC_DATA], [GEOGRAPHIC_DATA]" at bounding box center [1150, 152] width 332 height 31
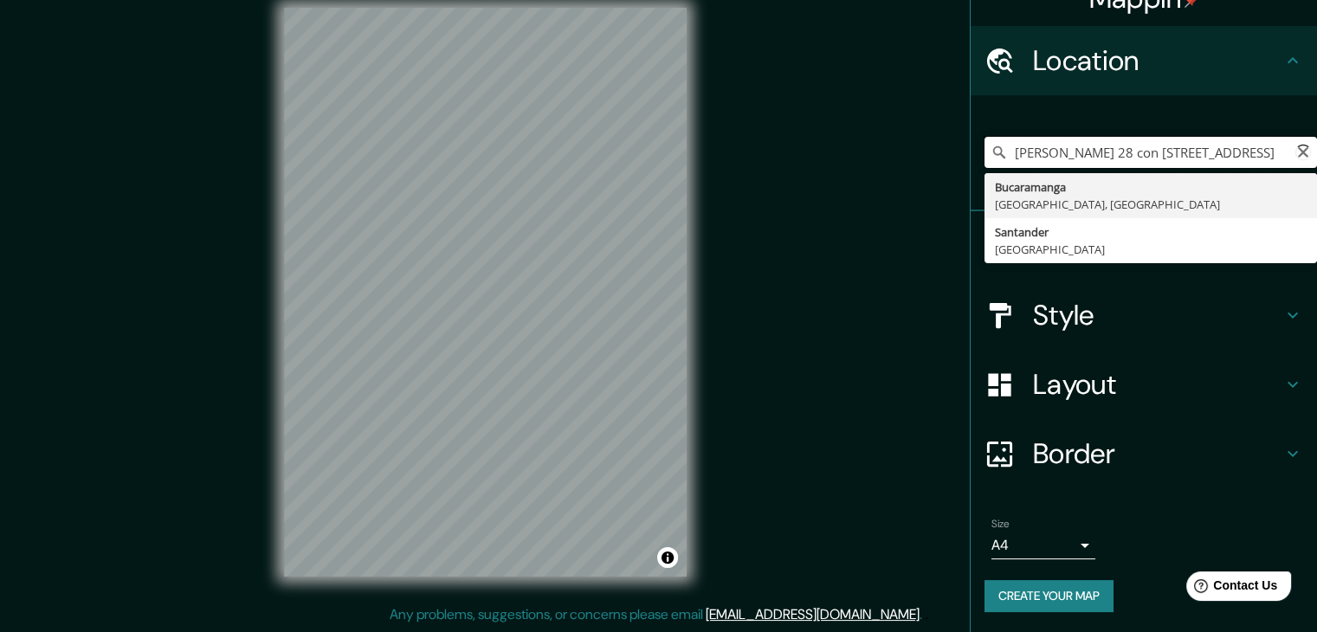
type input "Bucaramanga, [GEOGRAPHIC_DATA], [GEOGRAPHIC_DATA]"
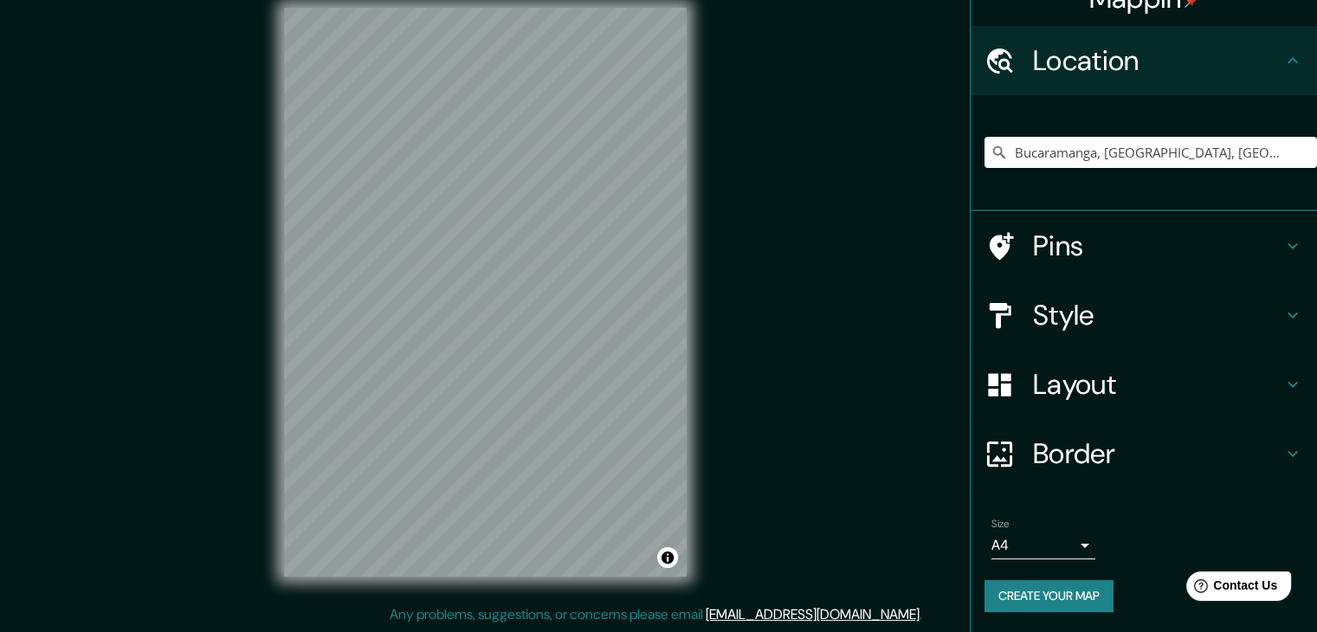
click at [1126, 321] on h4 "Style" at bounding box center [1157, 315] width 249 height 35
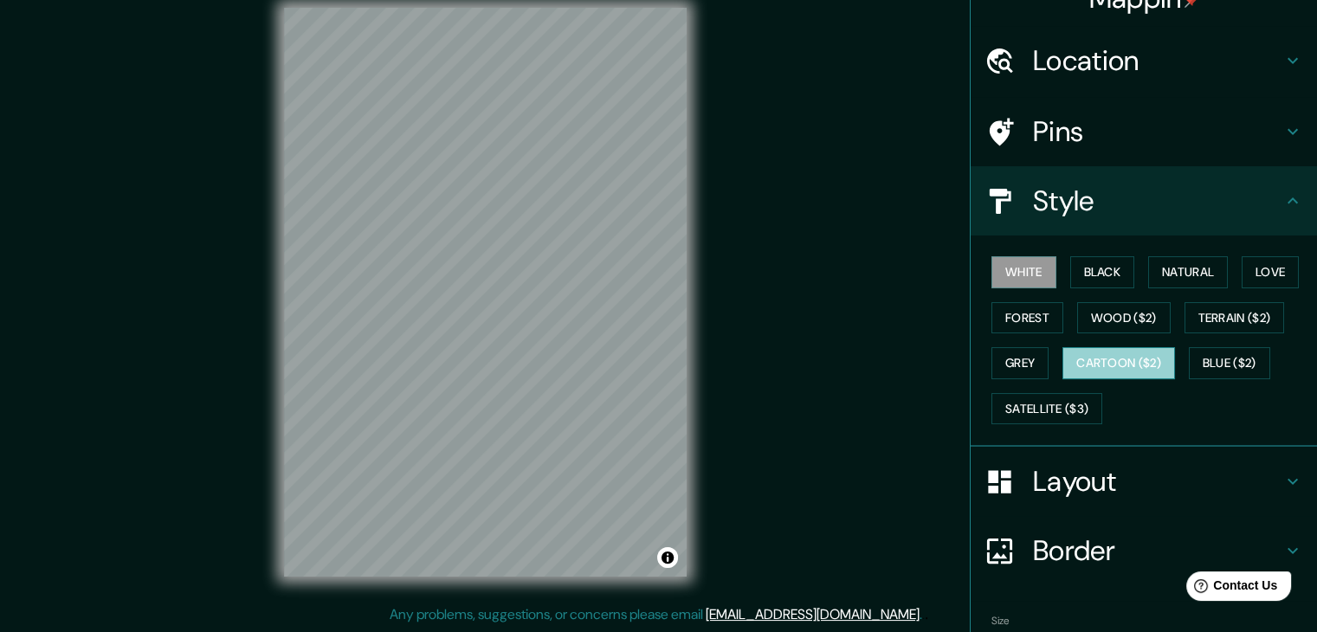
click at [1113, 357] on button "Cartoon ($2)" at bounding box center [1118, 363] width 113 height 32
click at [1101, 284] on button "Black" at bounding box center [1102, 272] width 65 height 32
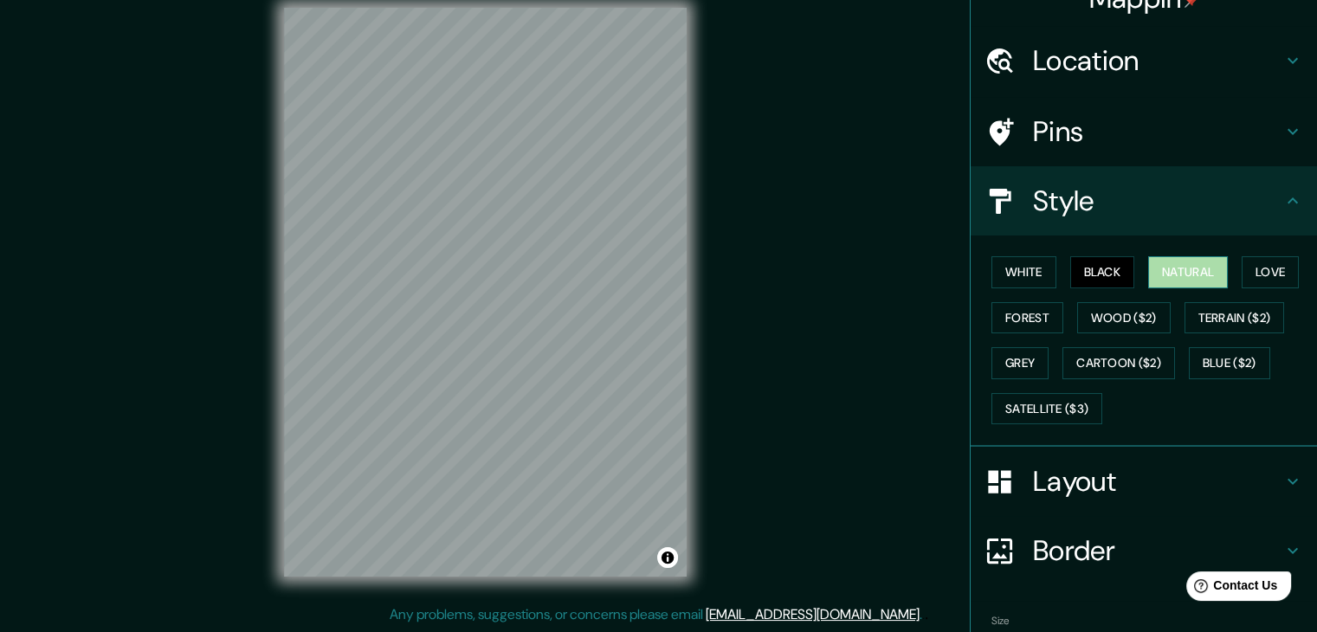
click at [1190, 263] on button "Natural" at bounding box center [1188, 272] width 80 height 32
click at [1102, 326] on button "Wood ($2)" at bounding box center [1124, 318] width 94 height 32
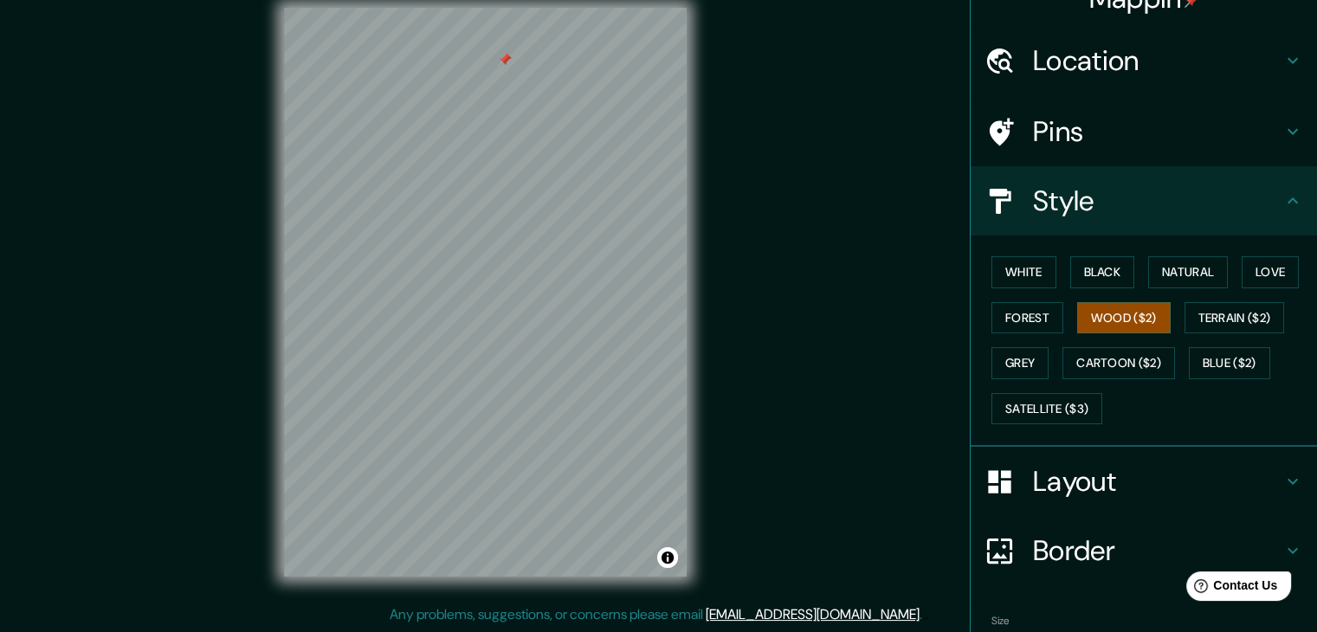
click at [1090, 112] on div "Pins" at bounding box center [1144, 131] width 346 height 69
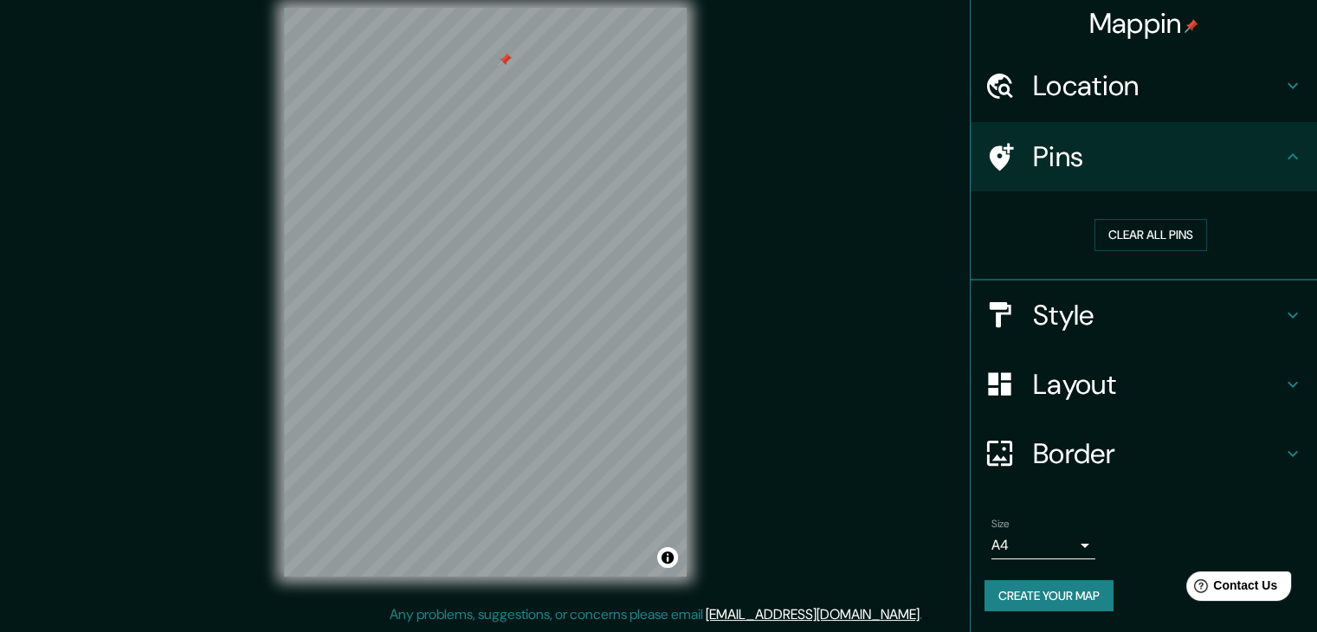
scroll to position [3, 0]
click at [1095, 78] on h4 "Location" at bounding box center [1157, 86] width 249 height 35
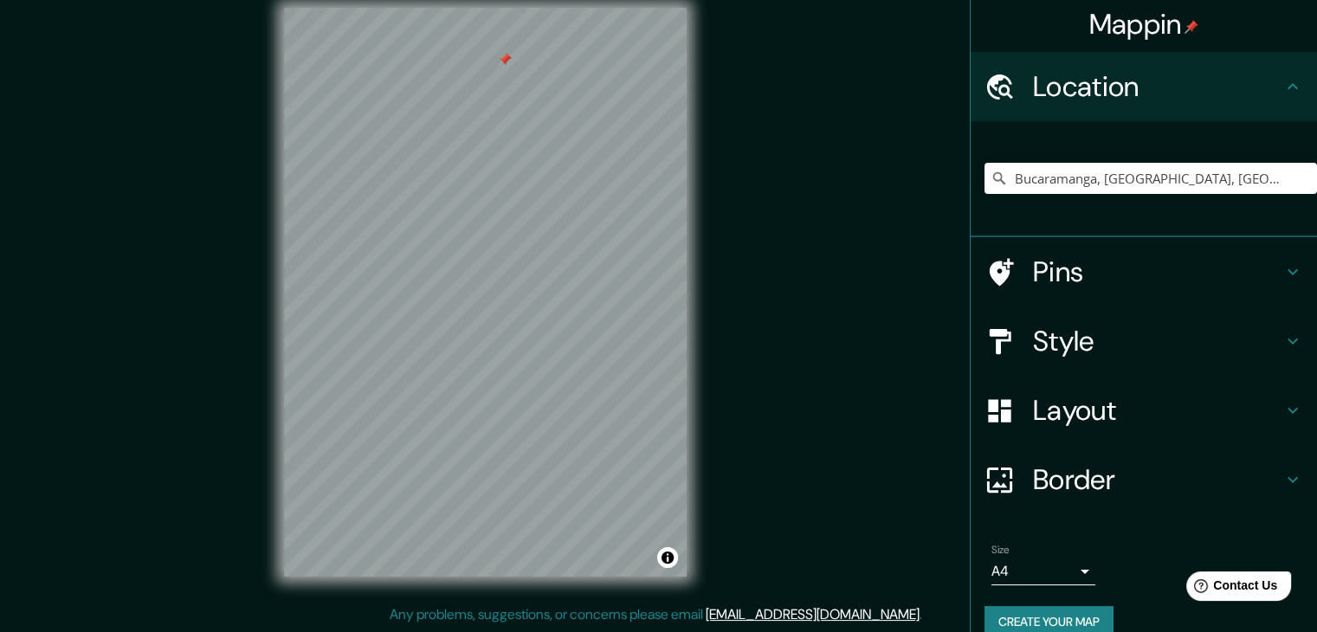
click at [1075, 256] on h4 "Pins" at bounding box center [1157, 272] width 249 height 35
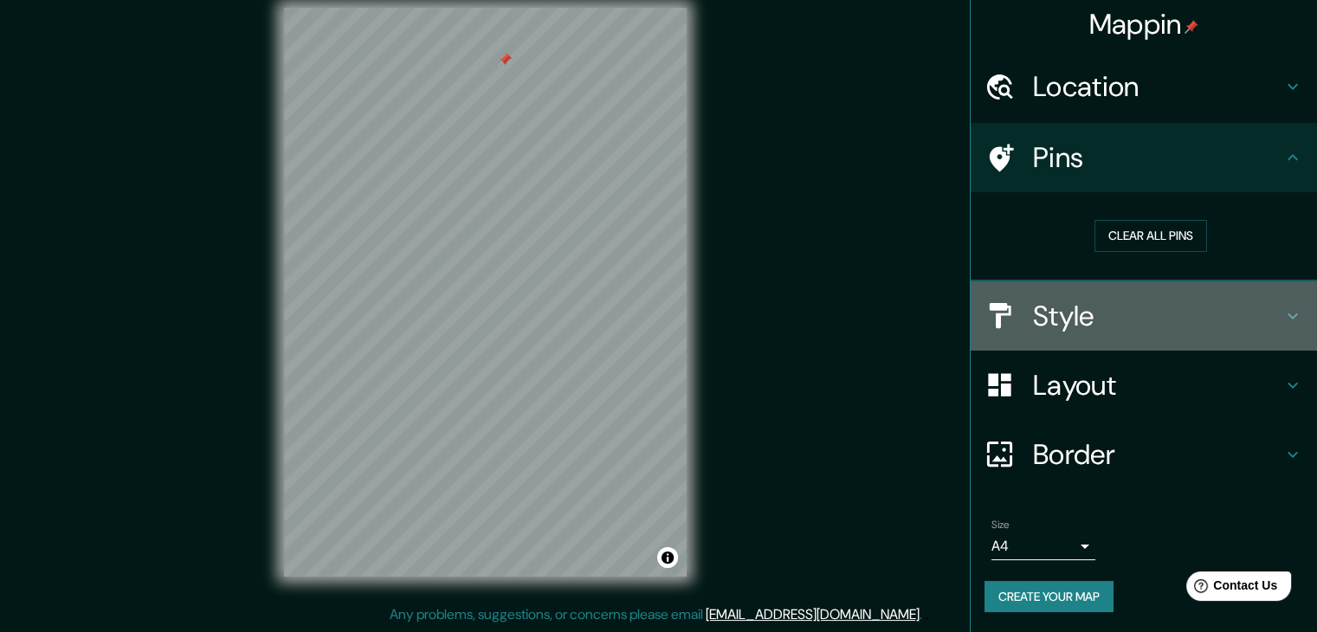
click at [1106, 331] on h4 "Style" at bounding box center [1157, 316] width 249 height 35
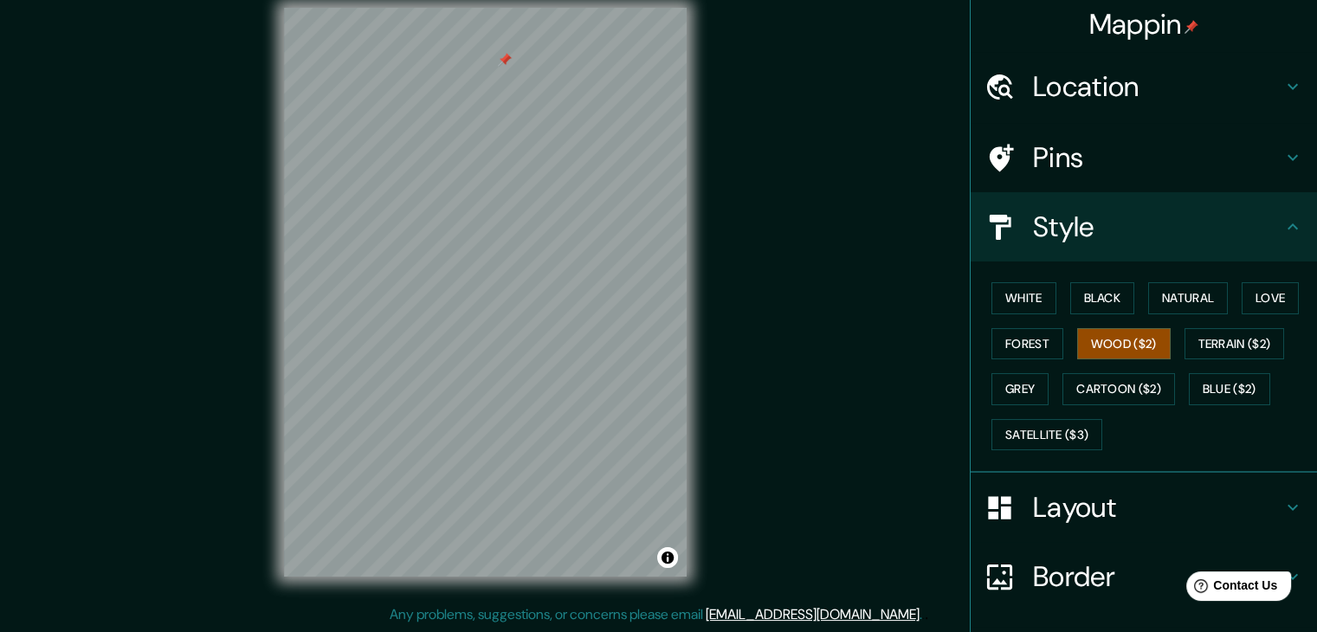
click at [1115, 175] on div "Pins" at bounding box center [1144, 157] width 346 height 69
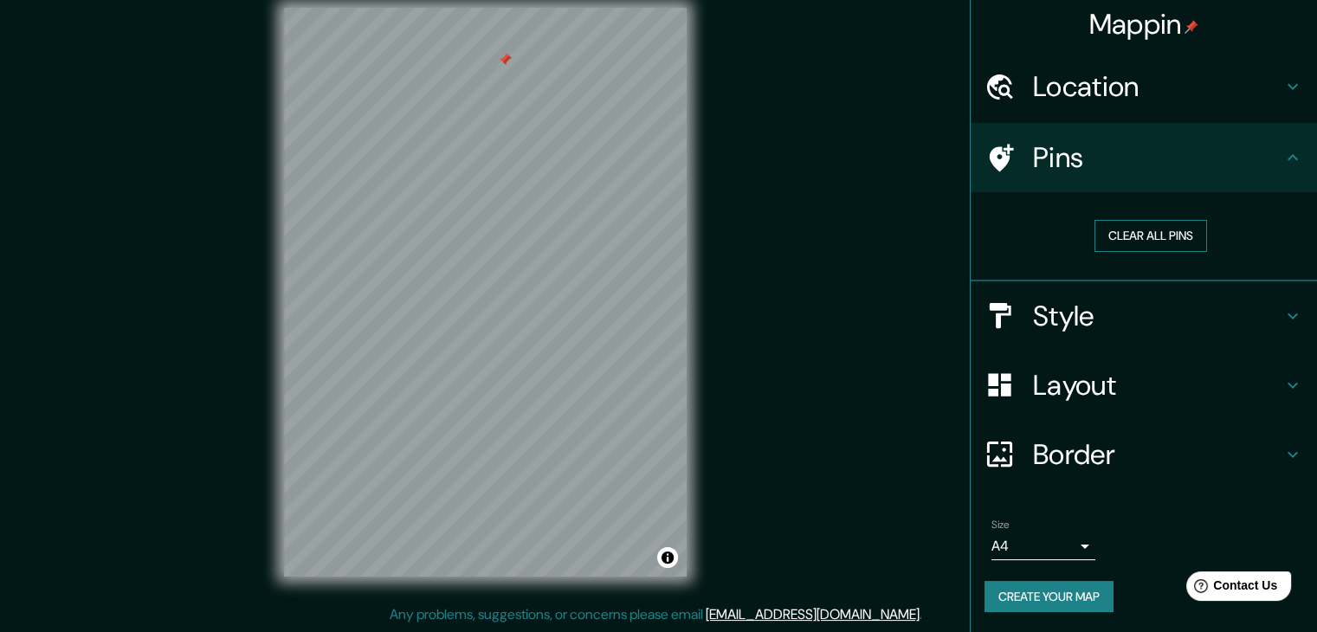
click at [1130, 242] on button "Clear all pins" at bounding box center [1150, 236] width 113 height 32
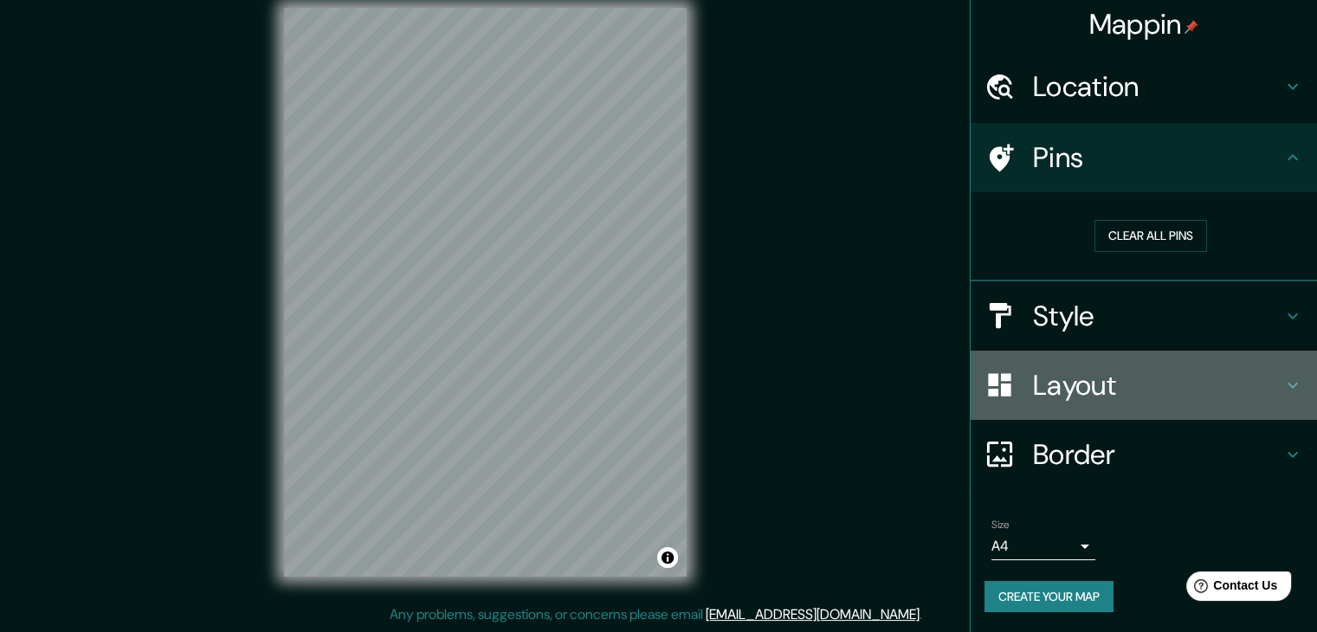
click at [1073, 369] on h4 "Layout" at bounding box center [1157, 385] width 249 height 35
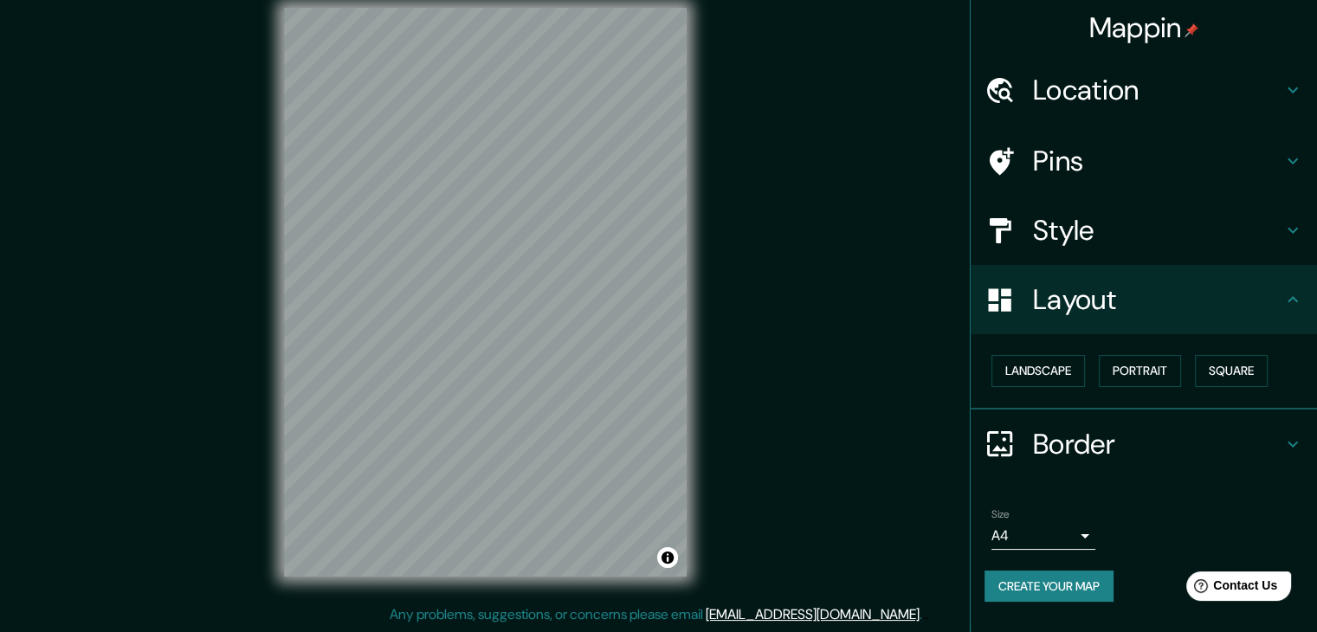
scroll to position [0, 0]
click at [1060, 452] on h4 "Border" at bounding box center [1157, 444] width 249 height 35
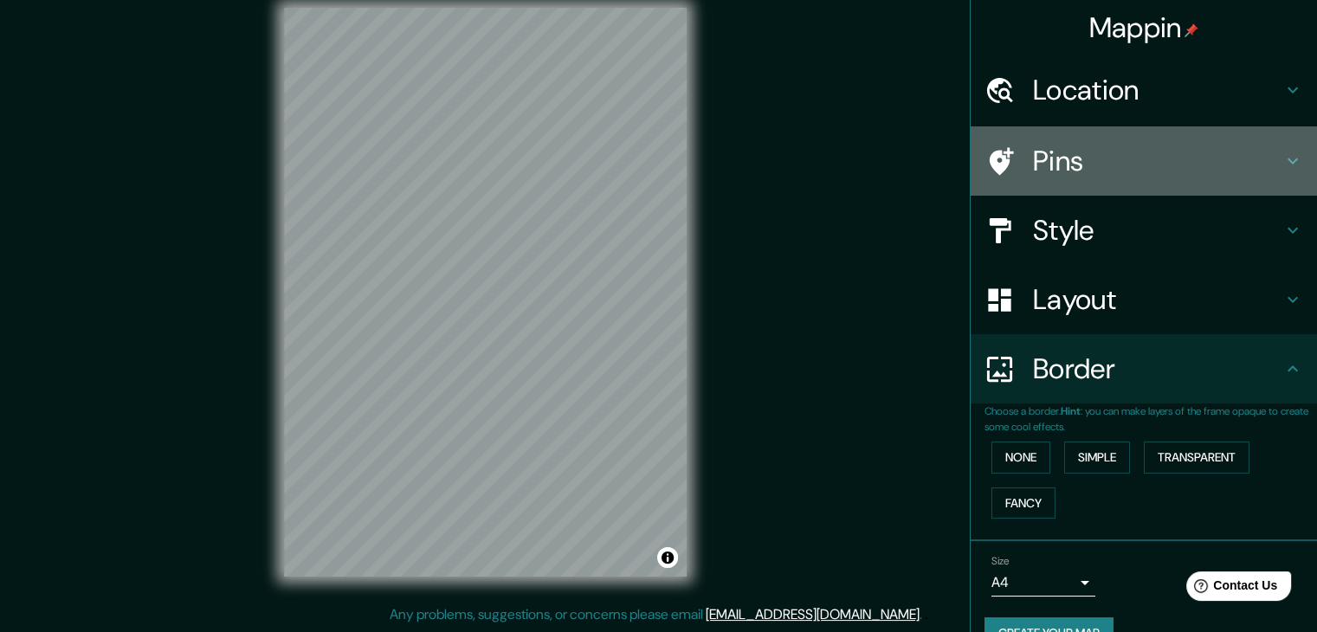
click at [1069, 172] on h4 "Pins" at bounding box center [1157, 161] width 249 height 35
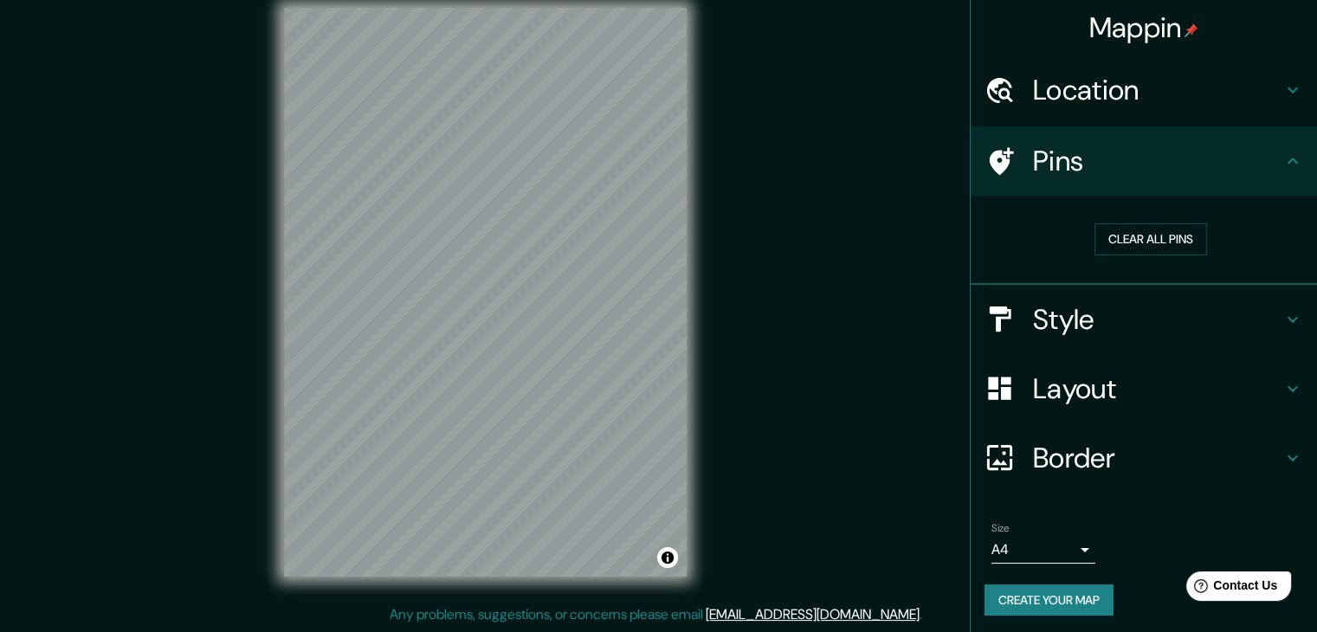
click at [694, 77] on div "© Mapbox © OpenStreetMap Improve this map" at bounding box center [485, 292] width 458 height 624
click at [1098, 229] on button "Clear all pins" at bounding box center [1150, 239] width 113 height 32
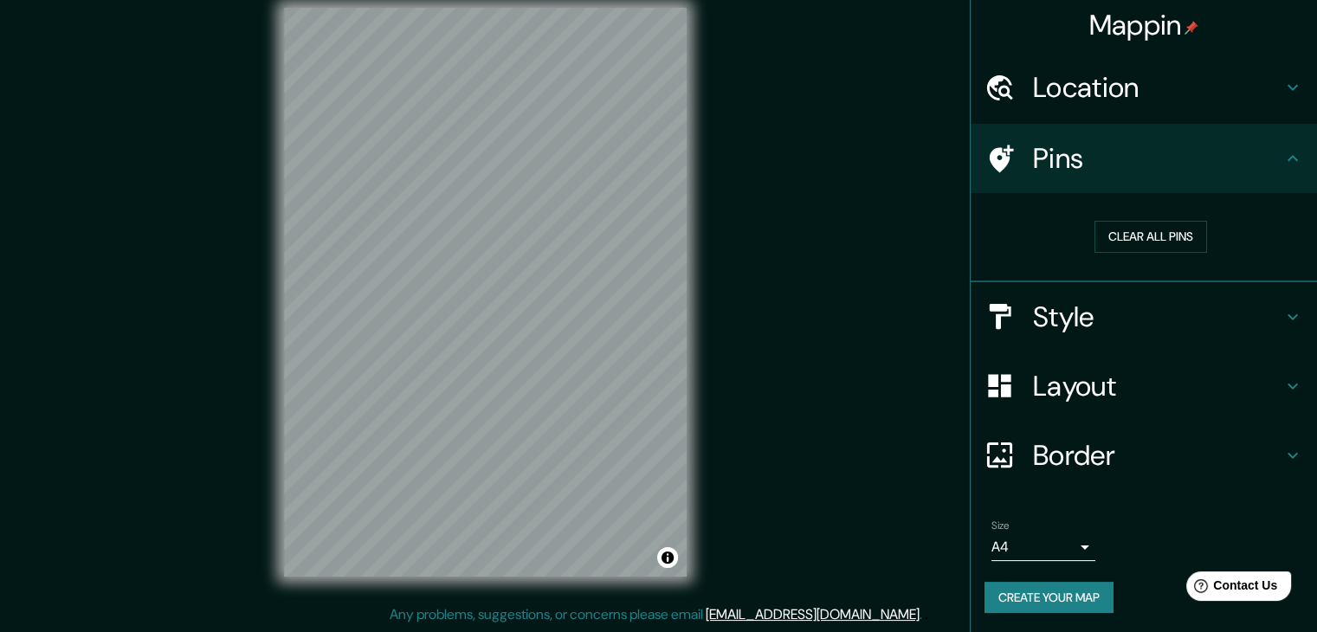
scroll to position [3, 0]
click at [1139, 18] on h4 "Mappin" at bounding box center [1144, 24] width 110 height 35
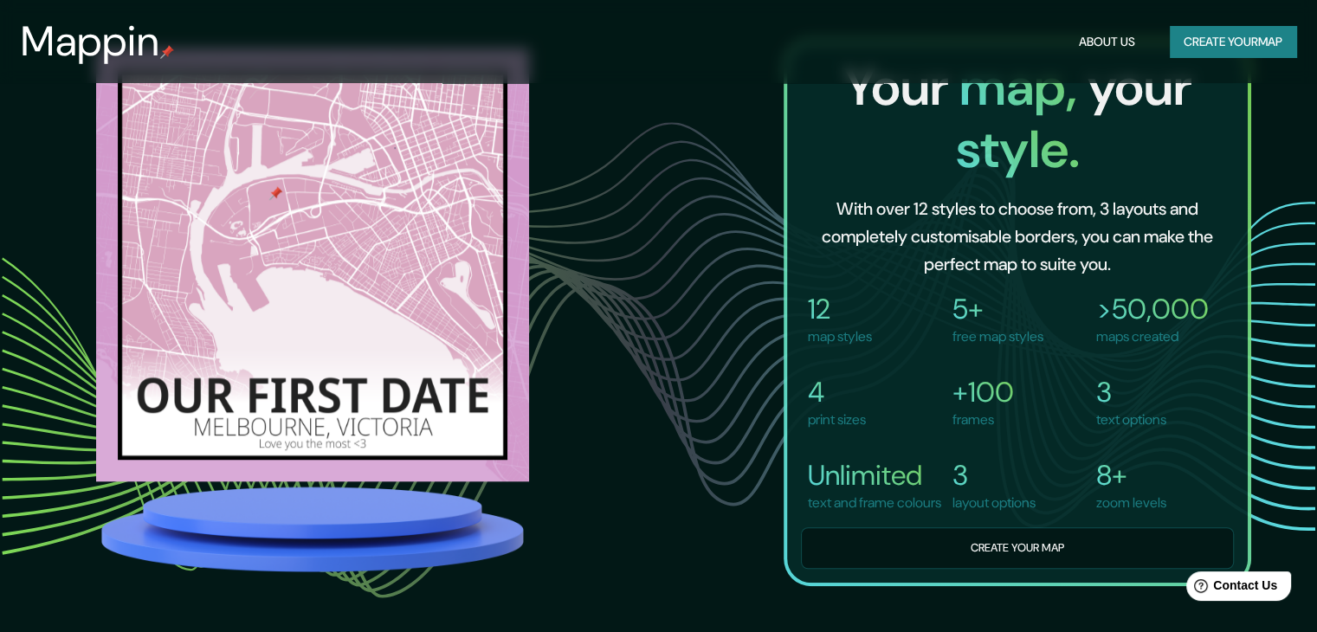
scroll to position [1212, 0]
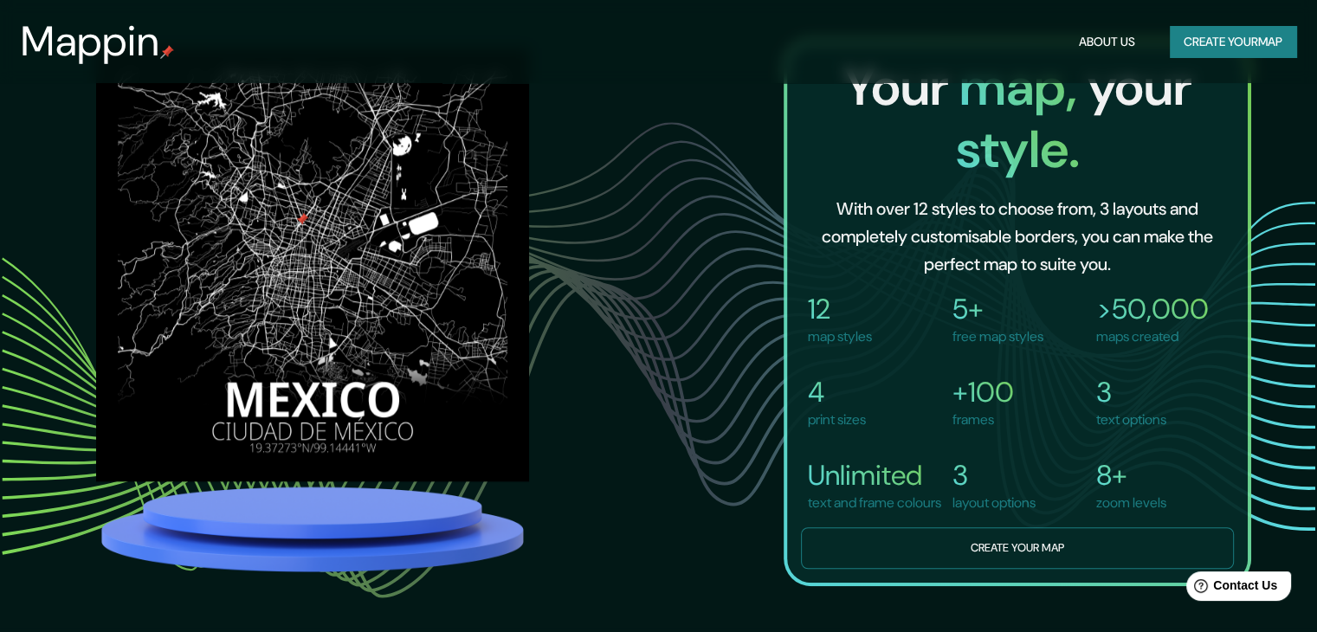
click at [983, 564] on button "Create your map" at bounding box center [1017, 548] width 433 height 42
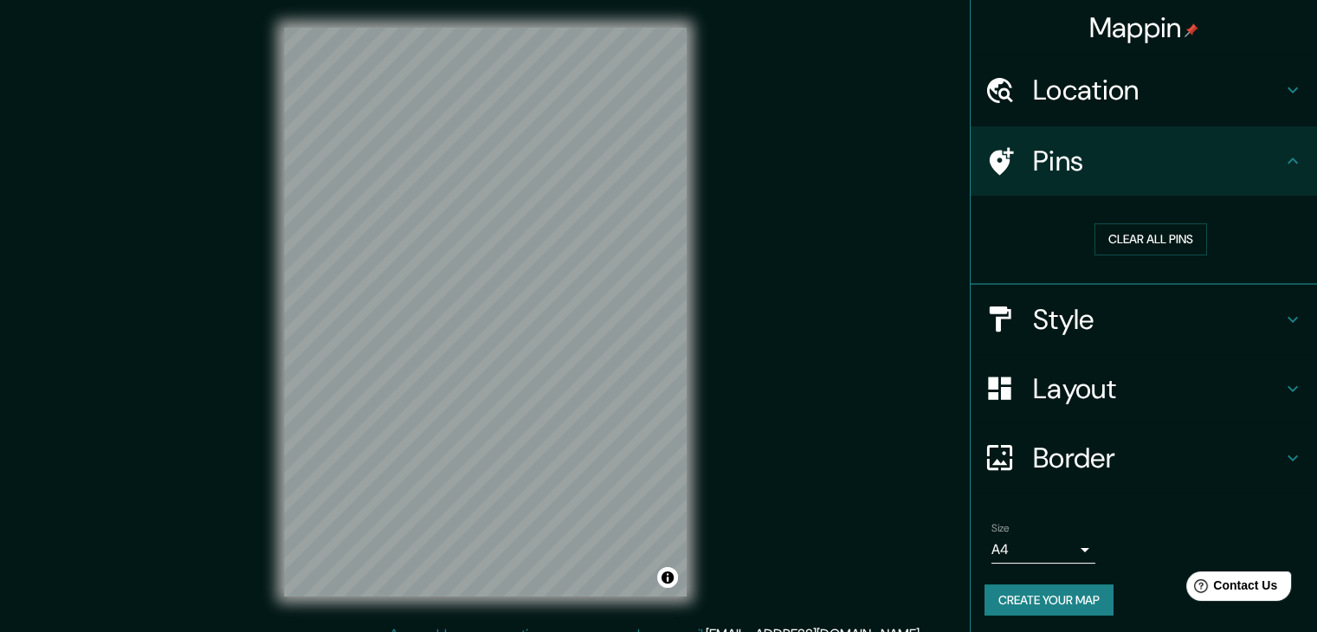
click at [1141, 320] on h4 "Style" at bounding box center [1157, 319] width 249 height 35
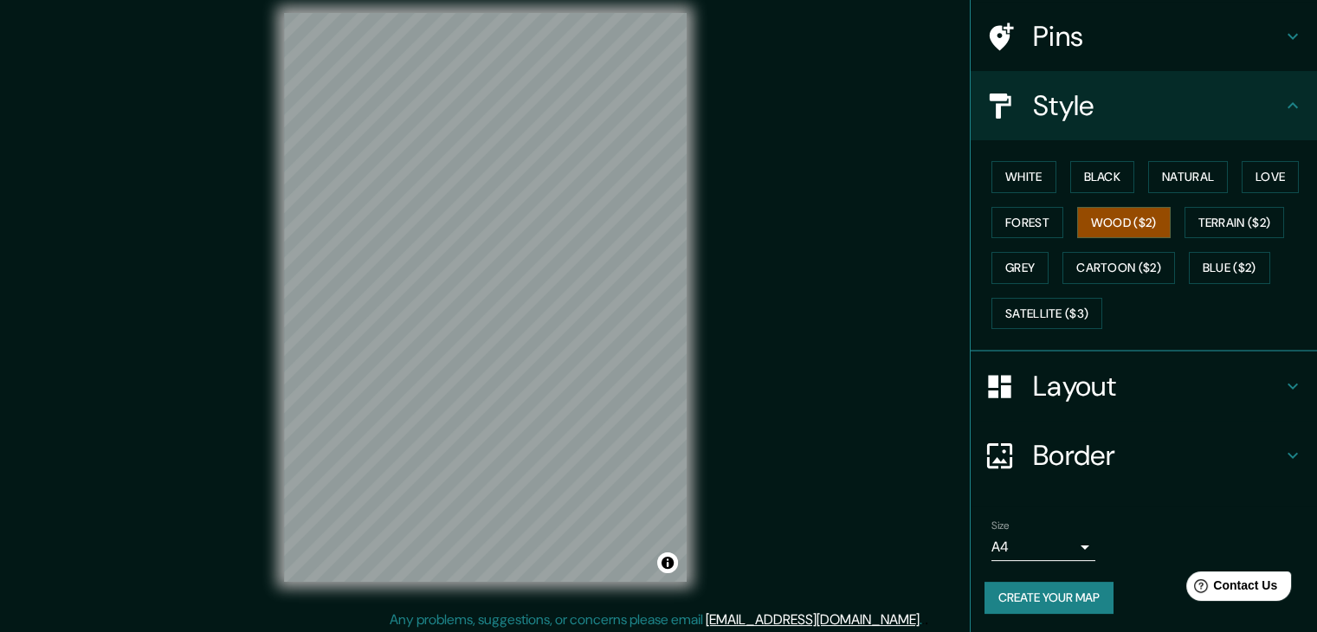
scroll to position [20, 0]
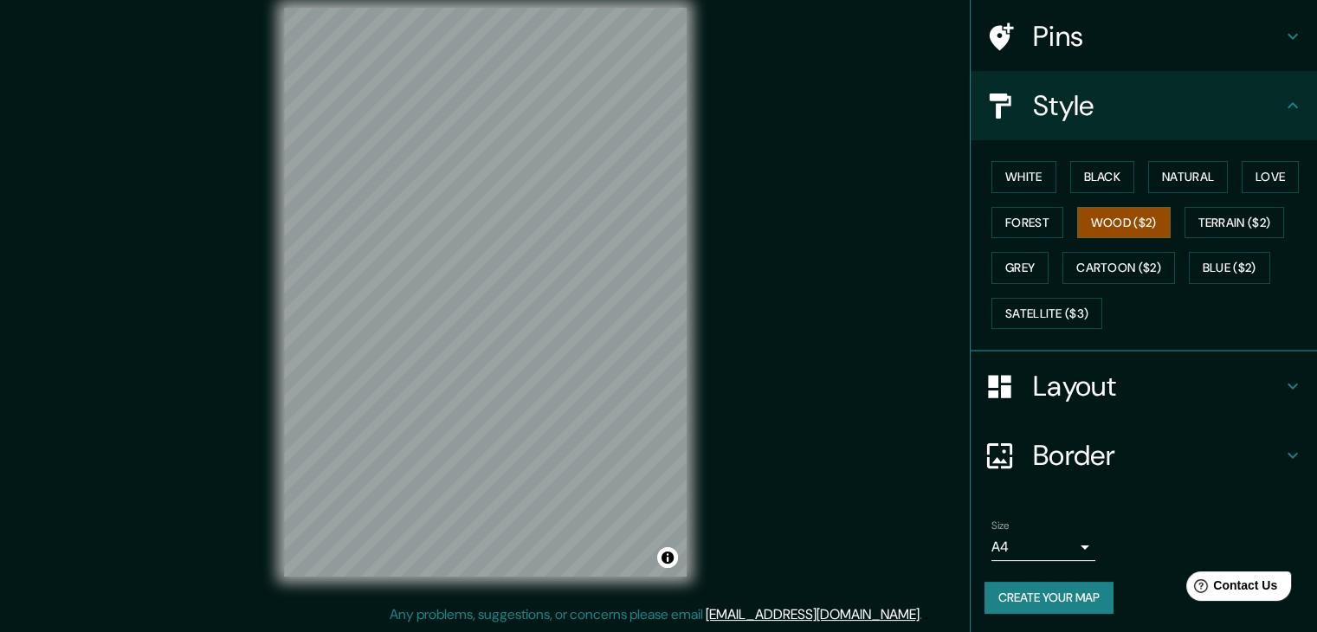
click at [1131, 25] on h4 "Pins" at bounding box center [1157, 36] width 249 height 35
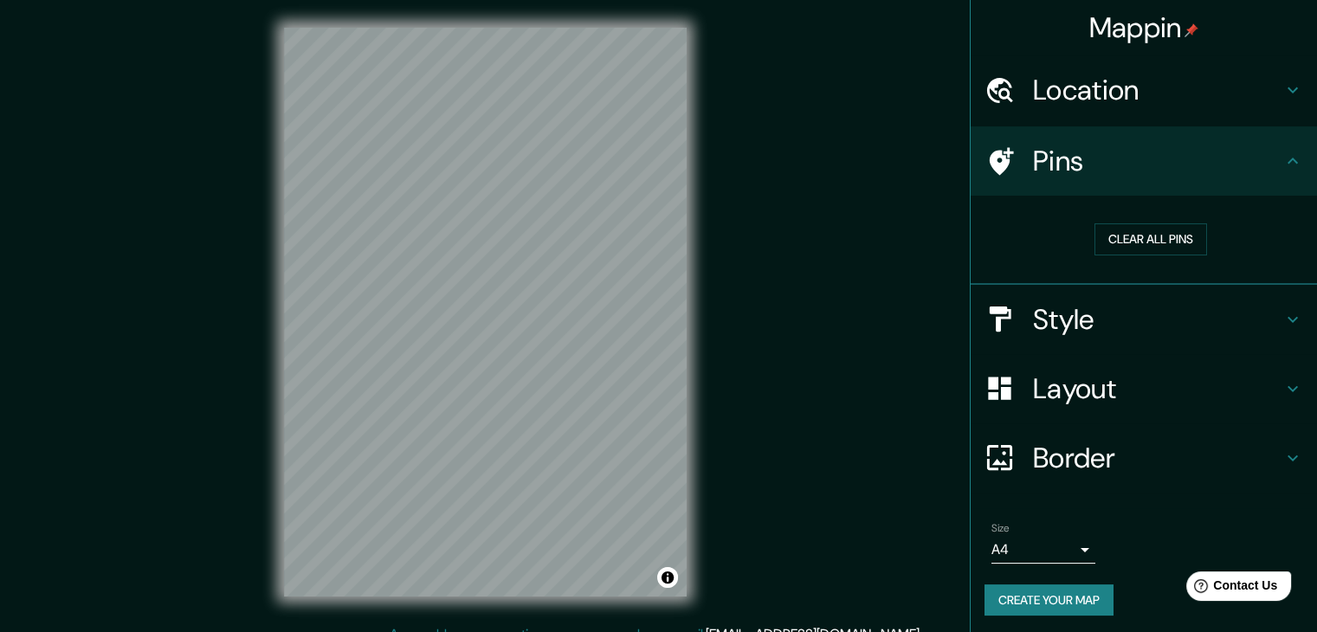
scroll to position [0, 0]
click at [1107, 42] on h4 "Mappin" at bounding box center [1144, 27] width 110 height 35
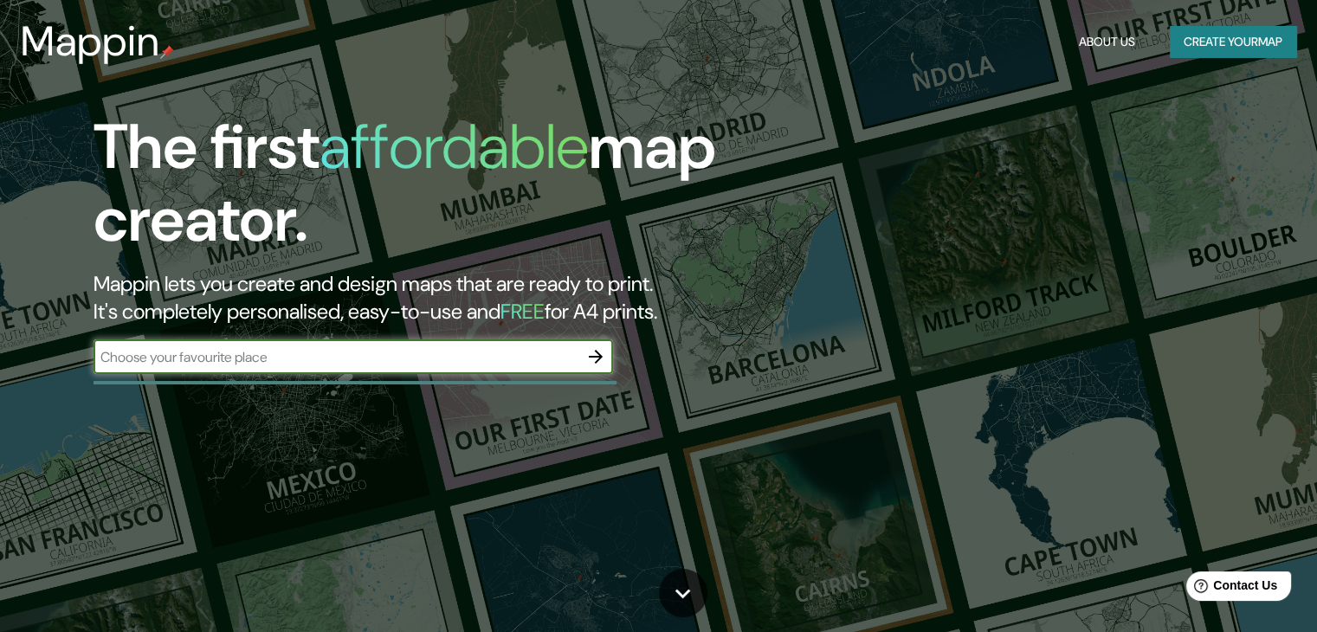
click at [414, 370] on div "​" at bounding box center [354, 356] width 520 height 35
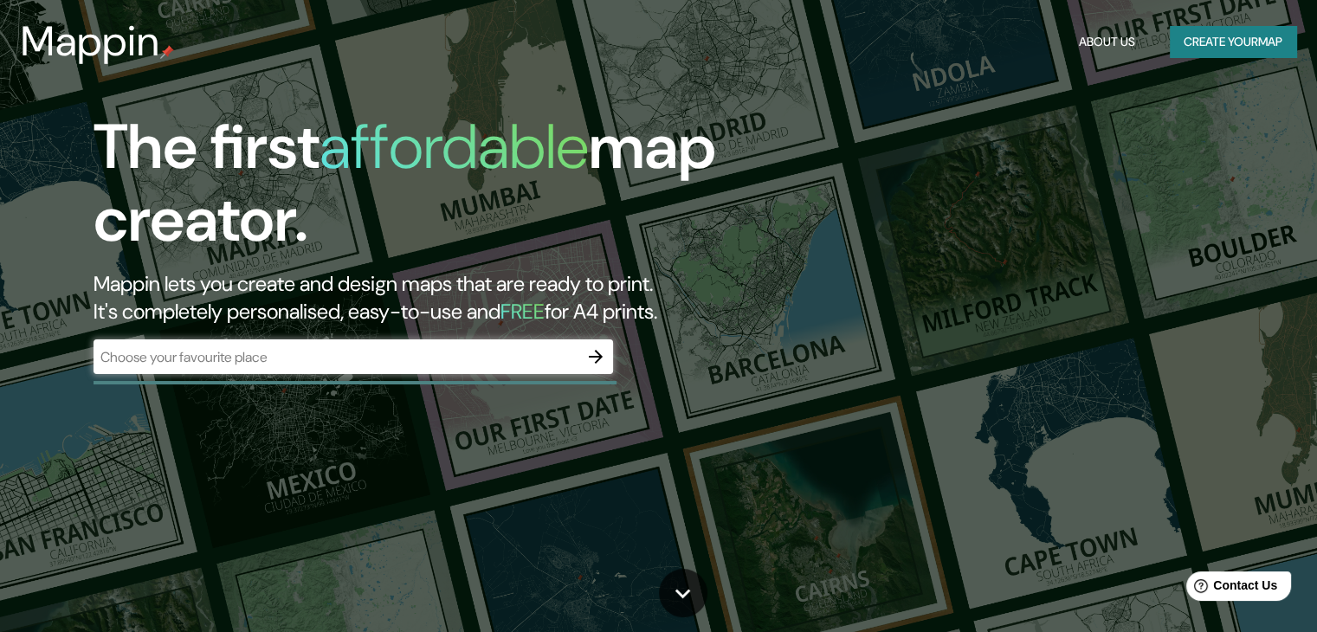
click at [460, 379] on div "The first affordable map creator. Mappin lets you create and design maps that a…" at bounding box center [423, 251] width 791 height 281
click at [478, 365] on input "text" at bounding box center [336, 357] width 485 height 20
click at [594, 359] on icon "button" at bounding box center [595, 356] width 21 height 21
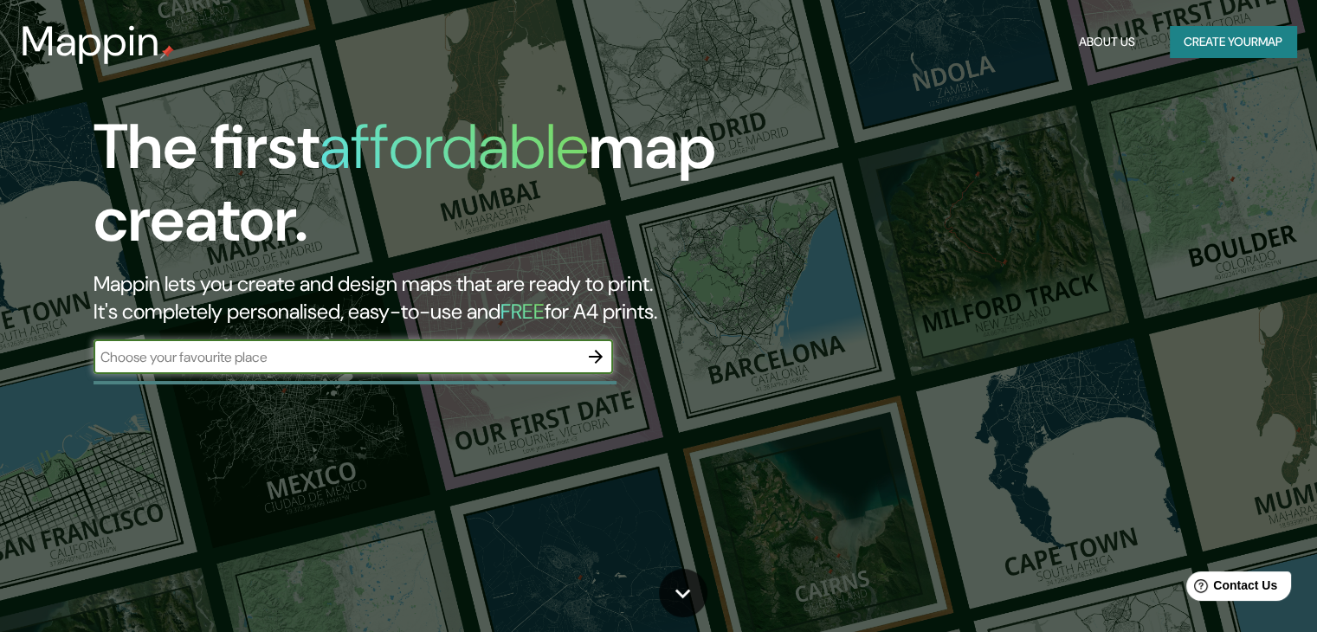
click at [233, 353] on input "text" at bounding box center [336, 357] width 485 height 20
type input "BUCARAMANGA"
click at [600, 355] on icon "button" at bounding box center [596, 357] width 14 height 14
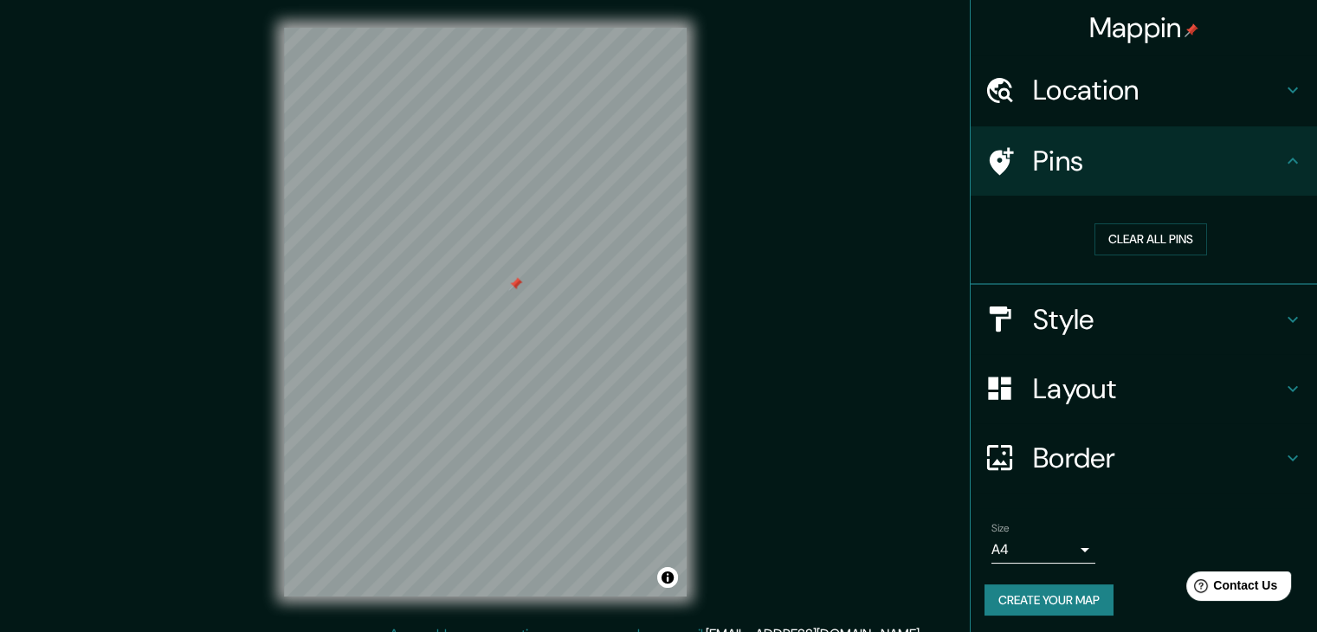
click at [229, 356] on div "Mappin Location Pins Clear all pins Style Layout Border Choose a border. Hint :…" at bounding box center [658, 326] width 1317 height 652
click at [157, 295] on div "Mappin Location Pins Clear all pins Style Layout Border Choose a border. Hint :…" at bounding box center [658, 326] width 1317 height 652
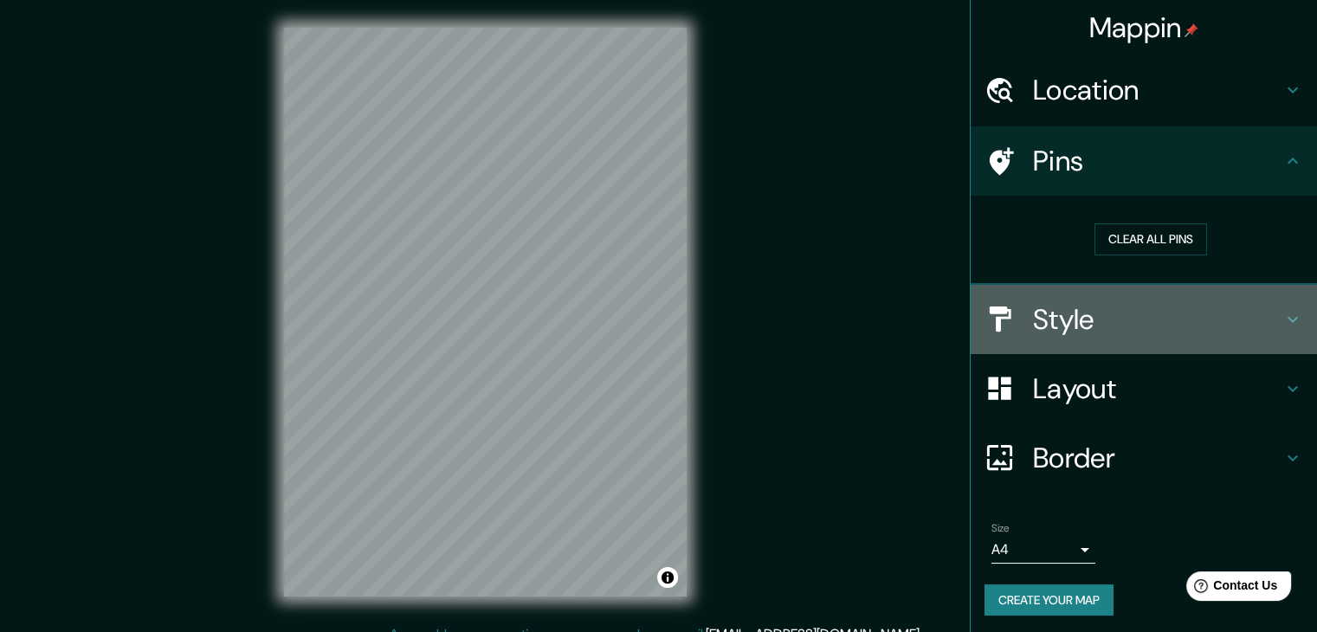
click at [1139, 330] on h4 "Style" at bounding box center [1157, 319] width 249 height 35
